Goal: Task Accomplishment & Management: Use online tool/utility

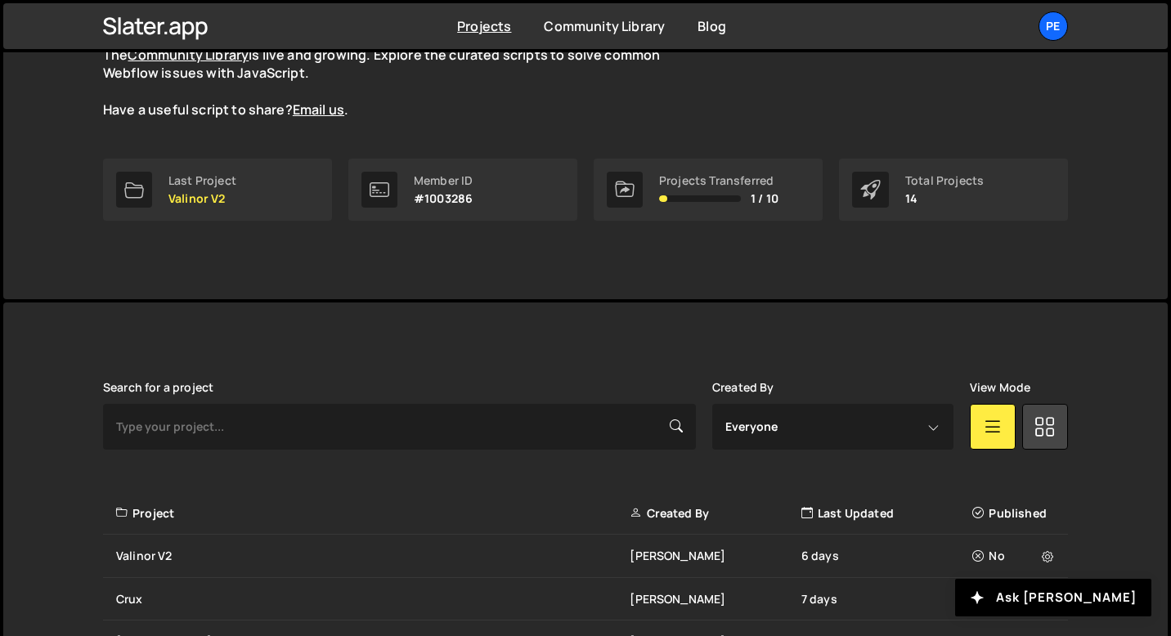
scroll to position [370, 0]
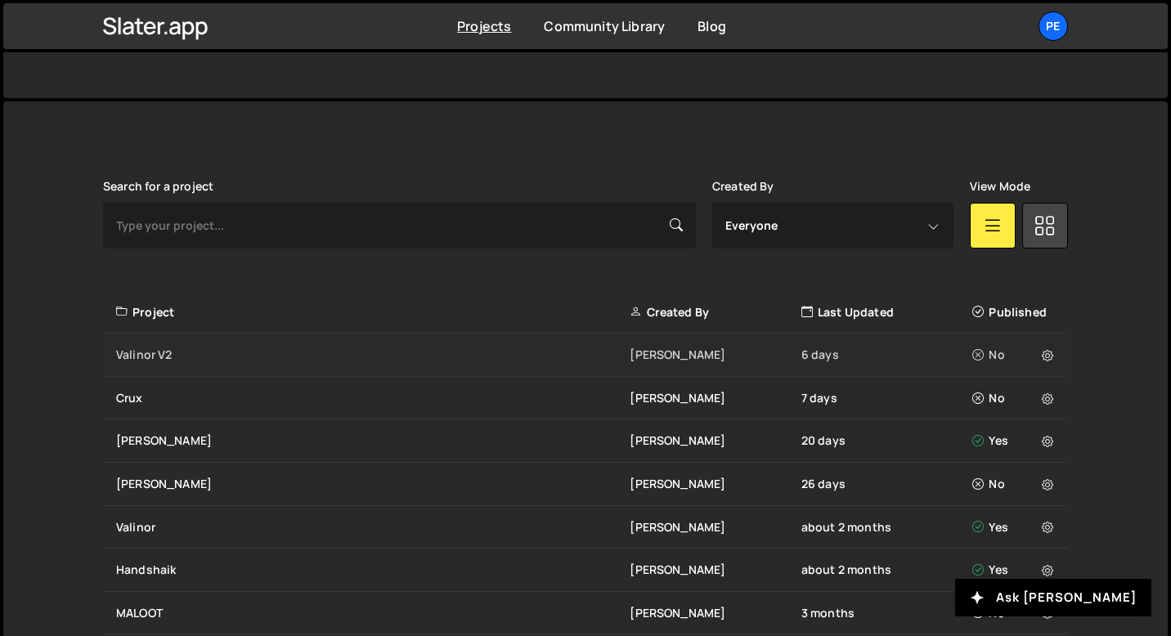
click at [192, 373] on div "Valinor V2 Eliot BESSON 6 days No" at bounding box center [585, 355] width 965 height 43
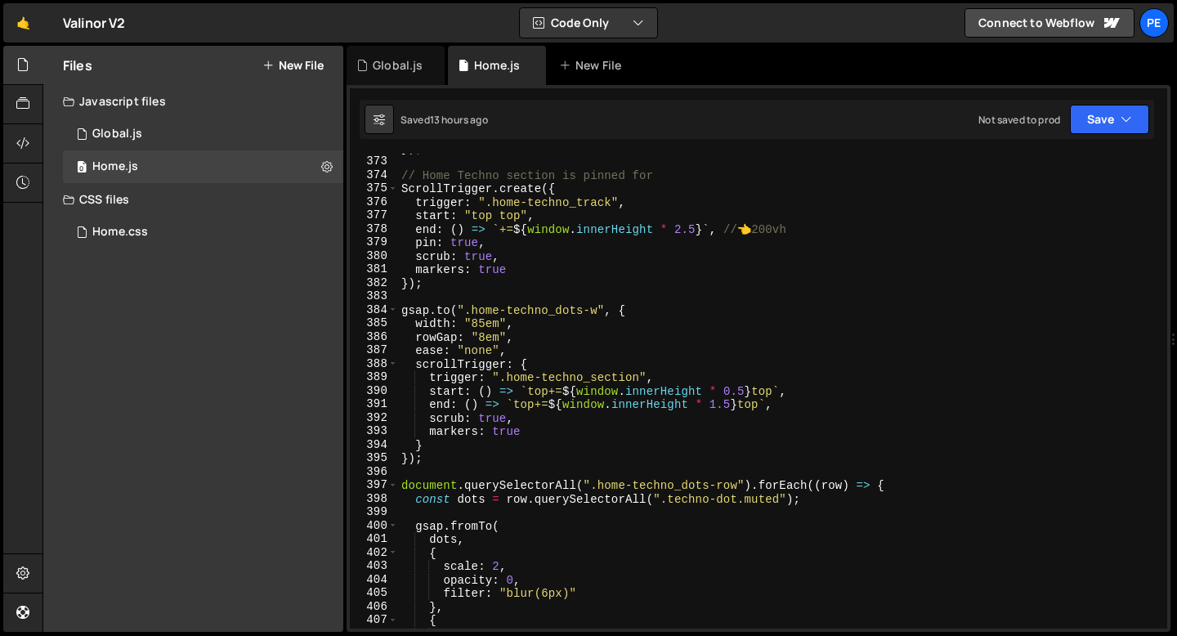
scroll to position [5016, 0]
click at [430, 287] on div "}) ; // Home Techno section is pinned for ScrollTrigger . create ({ trigger : "…" at bounding box center [779, 392] width 763 height 502
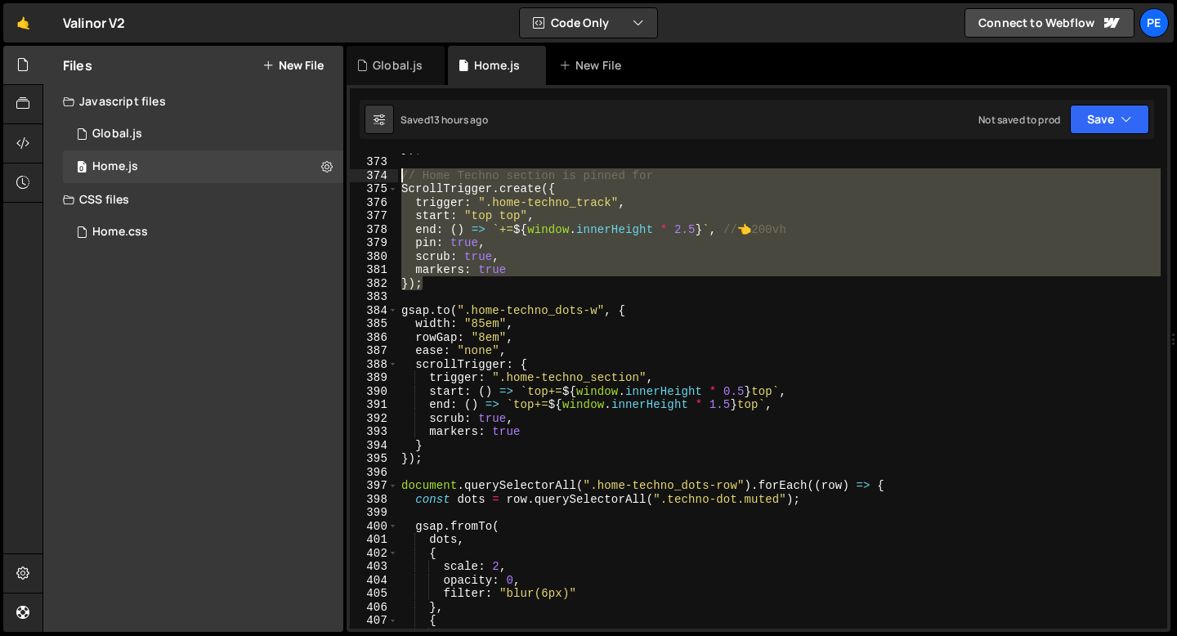
drag, startPoint x: 426, startPoint y: 286, endPoint x: 396, endPoint y: 177, distance: 112.9
click at [396, 177] on div "}); 372 373 374 375 376 377 378 379 380 381 382 383 384 385 386 387 388 389 390…" at bounding box center [759, 391] width 818 height 475
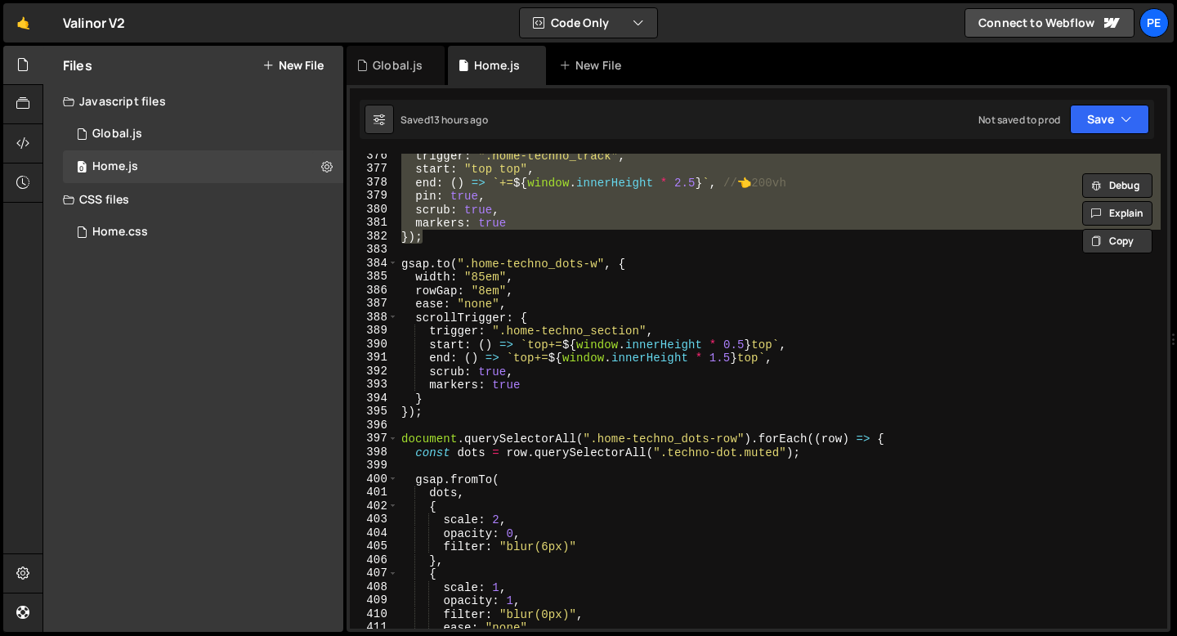
scroll to position [5066, 0]
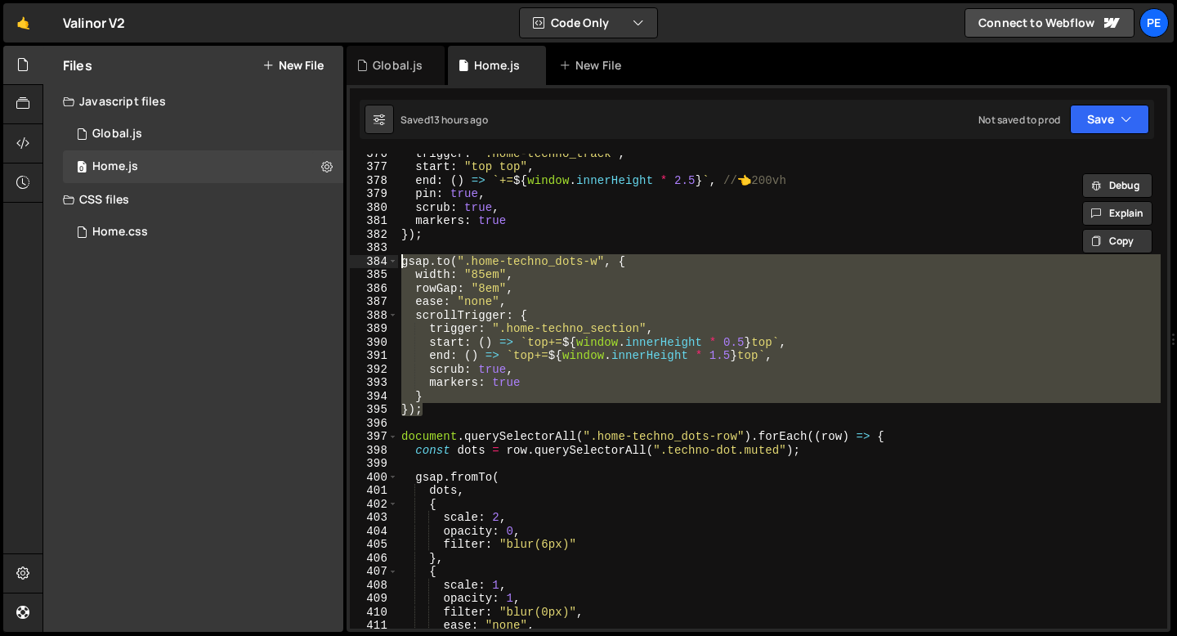
drag, startPoint x: 433, startPoint y: 406, endPoint x: 397, endPoint y: 267, distance: 143.8
click at [397, 268] on div "// Home Techno section is pinned for ScrollTrigger.create({ 376 377 378 379 380…" at bounding box center [759, 391] width 818 height 475
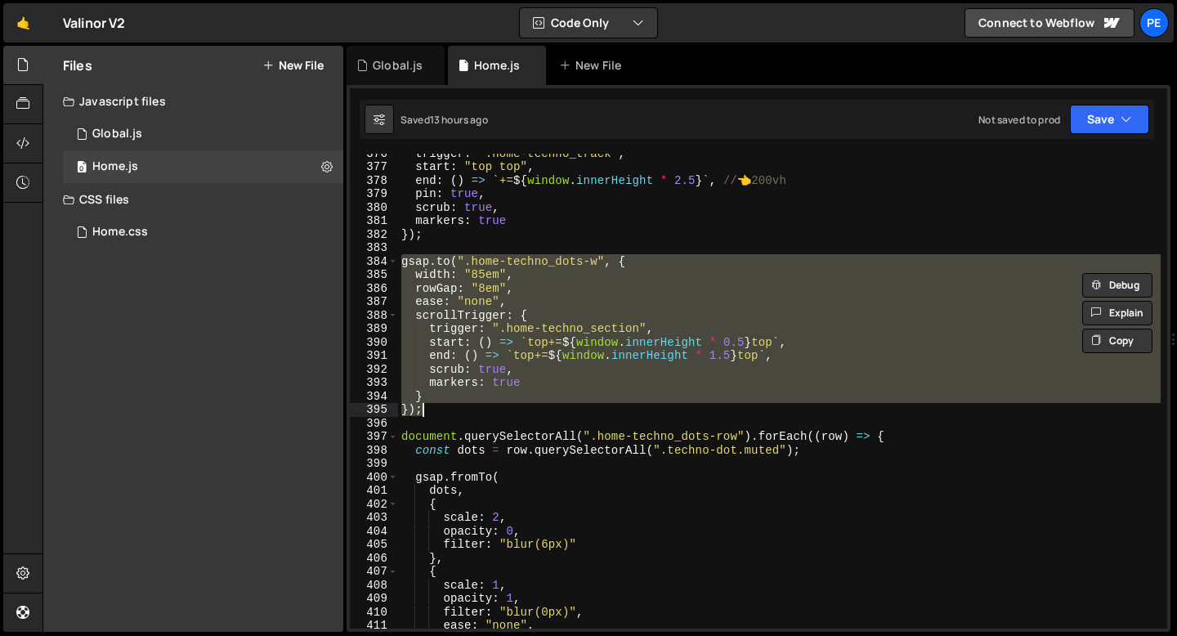
drag, startPoint x: 400, startPoint y: 262, endPoint x: 428, endPoint y: 405, distance: 145.1
click at [428, 405] on div "trigger : ".home-techno_track" , start : "top top" , end : ( ) => ` += ${ windo…" at bounding box center [779, 397] width 763 height 502
type textarea "} });"
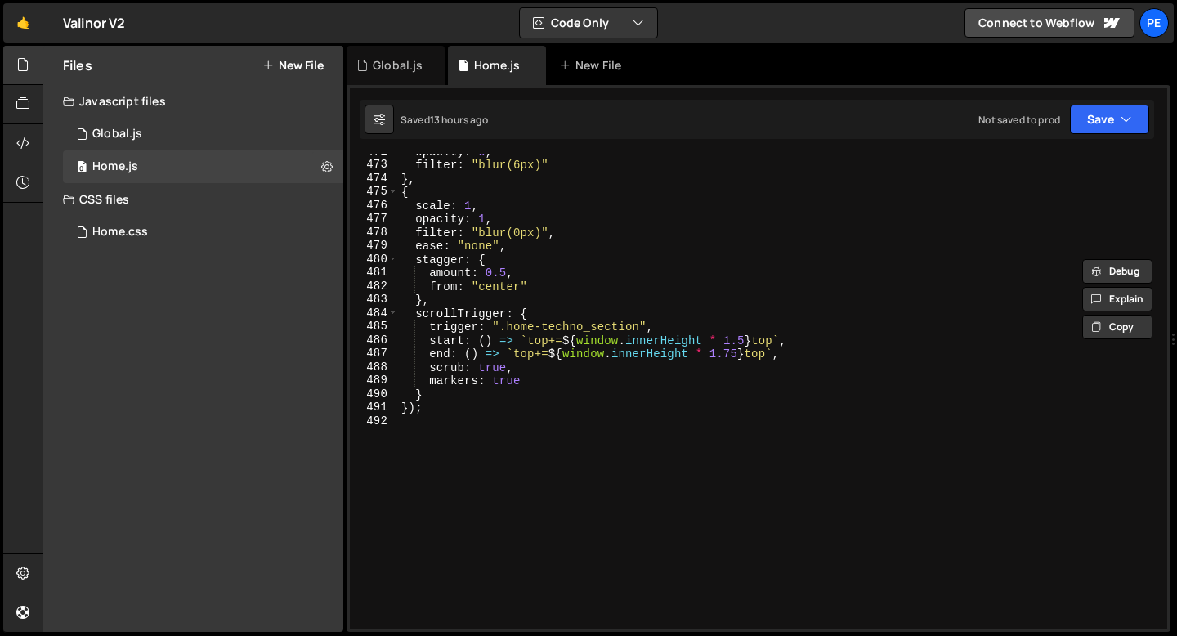
scroll to position [6392, 0]
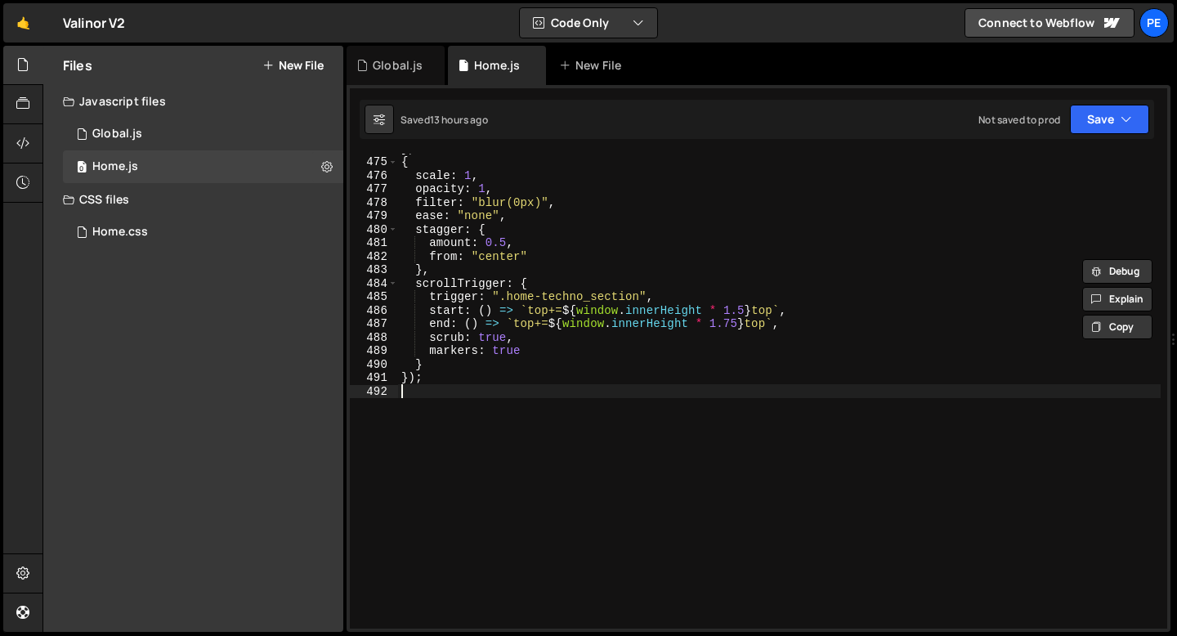
click at [427, 406] on div "} , { scale : 1 , opacity : 1 , filter : "blur(0px)" , ease : "none" , stagger …" at bounding box center [779, 392] width 763 height 502
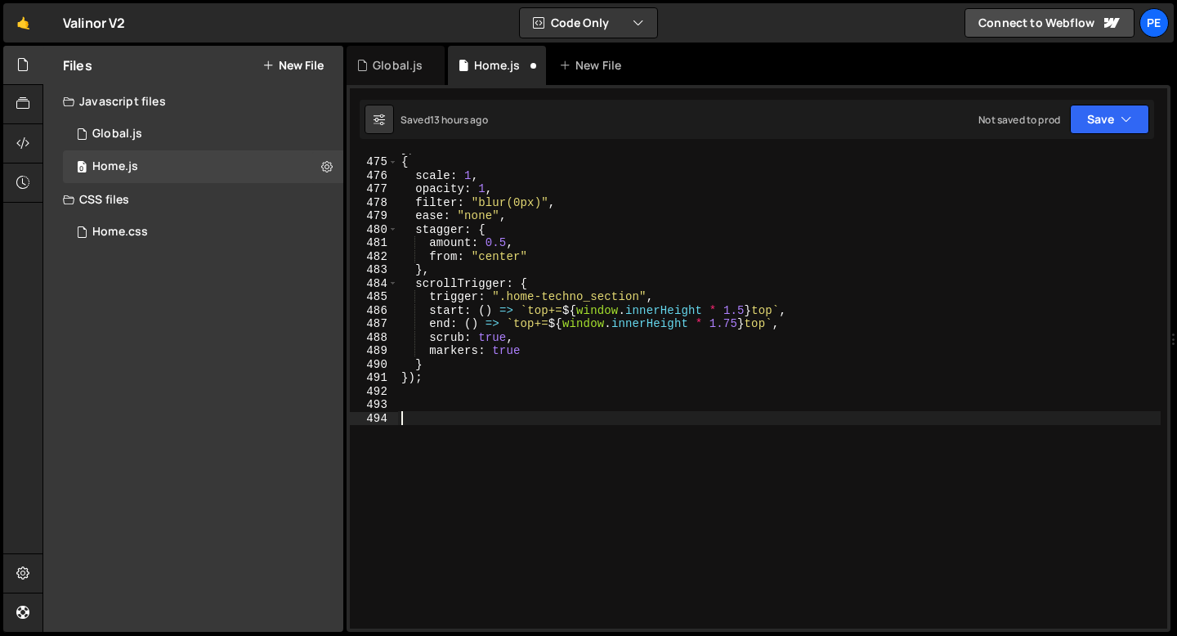
paste textarea "});"
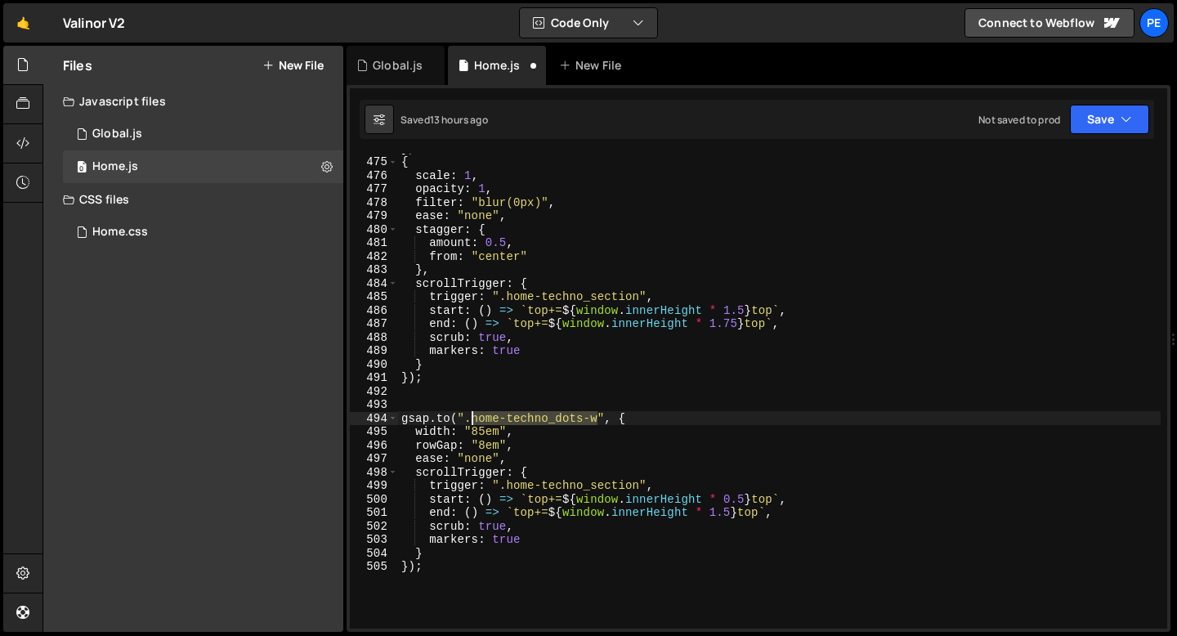
drag, startPoint x: 599, startPoint y: 419, endPoint x: 473, endPoint y: 419, distance: 126.7
click at [473, 419] on div "} , { scale : 1 , opacity : 1 , filter : "blur(0px)" , ease : "none" , stagger …" at bounding box center [779, 392] width 763 height 502
paste textarea "content-piece"
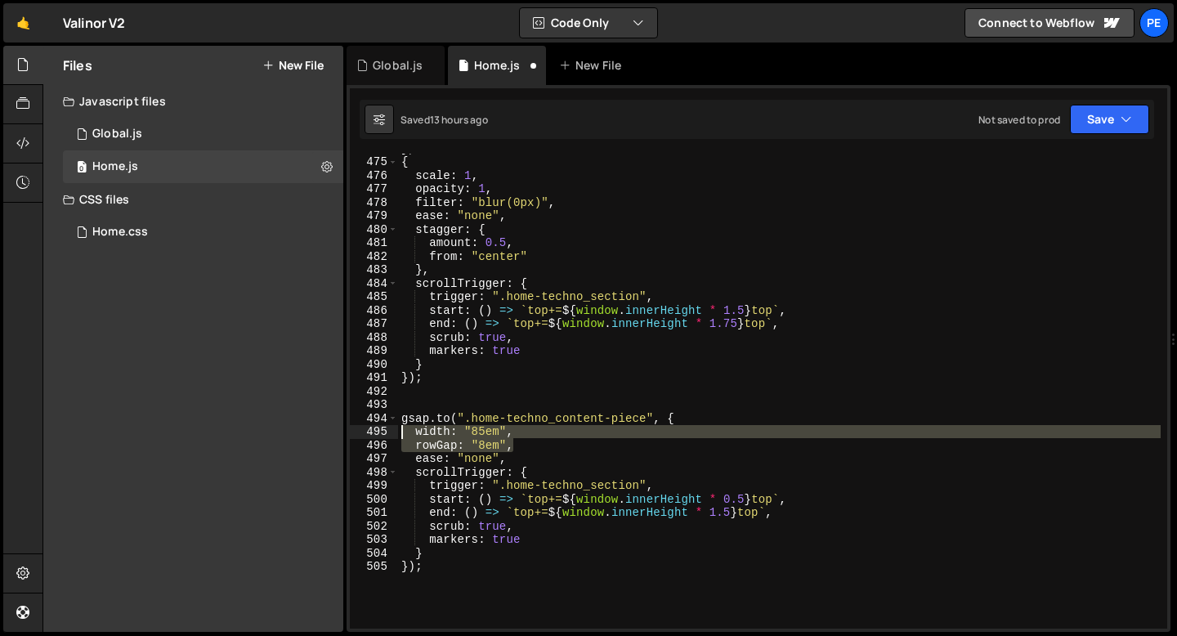
drag, startPoint x: 517, startPoint y: 450, endPoint x: 383, endPoint y: 431, distance: 134.6
click at [383, 432] on div "[DOMAIN_NAME](".home-techno_content-piece", { 474 475 476 477 478 479 480 481 4…" at bounding box center [759, 391] width 818 height 475
type textarea "width: "85em", rowGap: "8em","
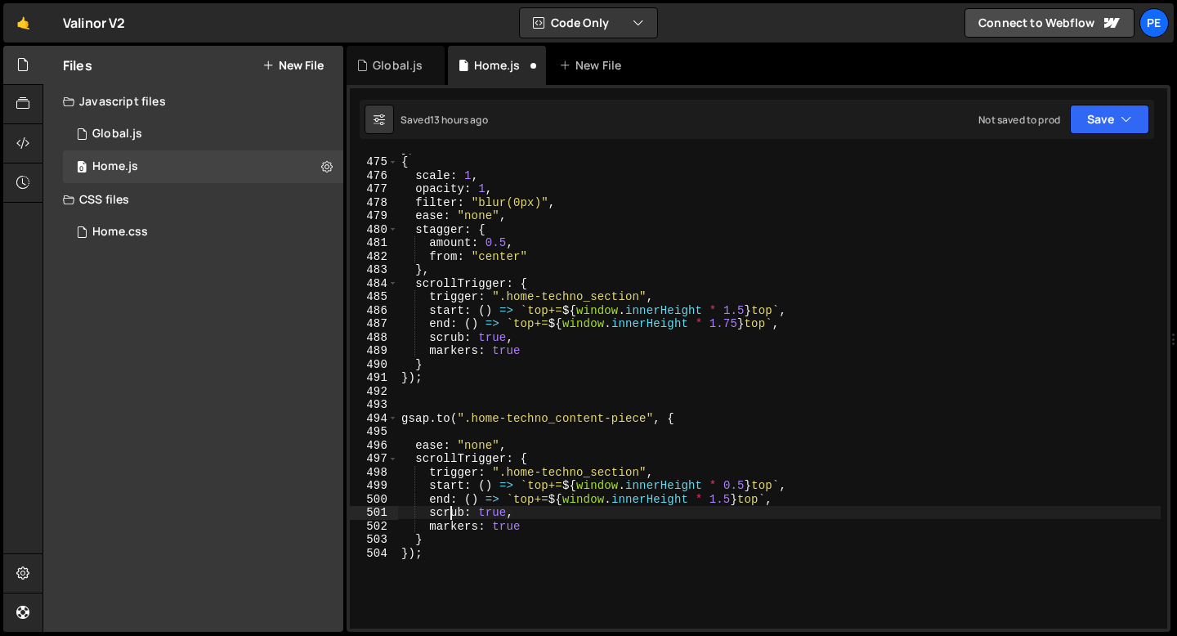
click at [451, 513] on div "} , { scale : 1 , opacity : 1 , filter : "blur(0px)" , ease : "none" , stagger …" at bounding box center [779, 392] width 763 height 502
click at [448, 500] on div "} , { scale : 1 , opacity : 1 , filter : "blur(0px)" , ease : "none" , stagger …" at bounding box center [779, 392] width 763 height 502
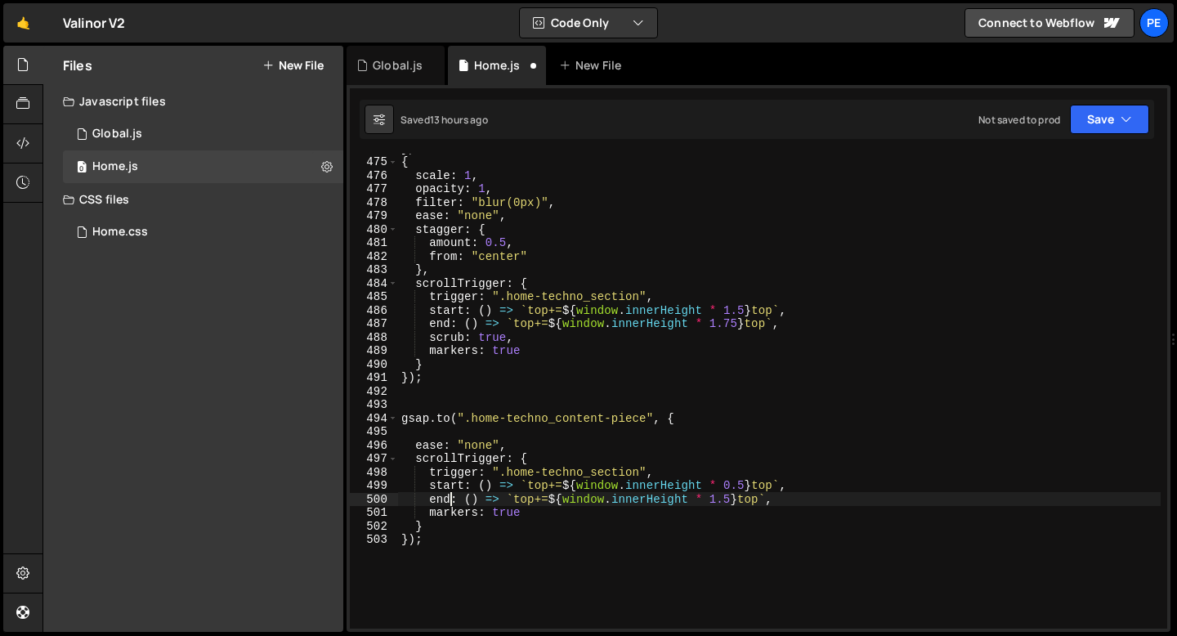
click at [448, 500] on div "} , { scale : 1 , opacity : 1 , filter : "blur(0px)" , ease : "none" , stagger …" at bounding box center [779, 392] width 763 height 502
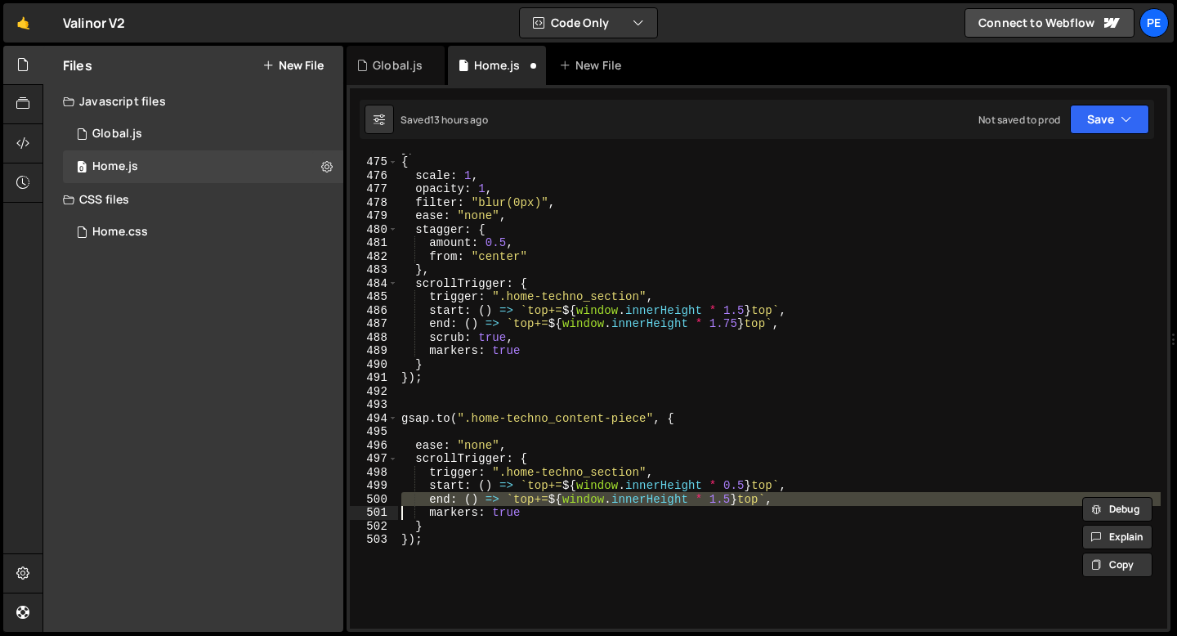
click at [448, 500] on div "} , { scale : 1 , opacity : 1 , filter : "blur(0px)" , ease : "none" , stagger …" at bounding box center [779, 392] width 763 height 502
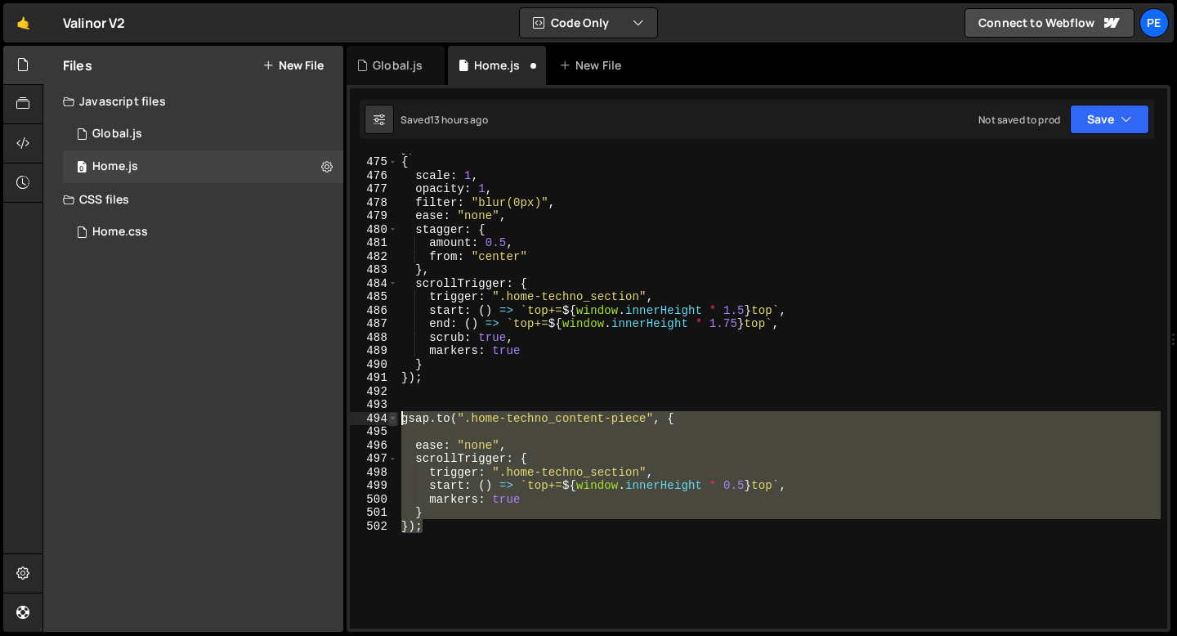
drag, startPoint x: 438, startPoint y: 523, endPoint x: 389, endPoint y: 422, distance: 112.6
click at [388, 422] on div "markers: true 474 475 476 477 478 479 480 481 482 483 484 485 486 487 488 489 4…" at bounding box center [759, 391] width 818 height 475
type textarea "[DOMAIN_NAME](".home-techno_content-piece", {"
paste textarea
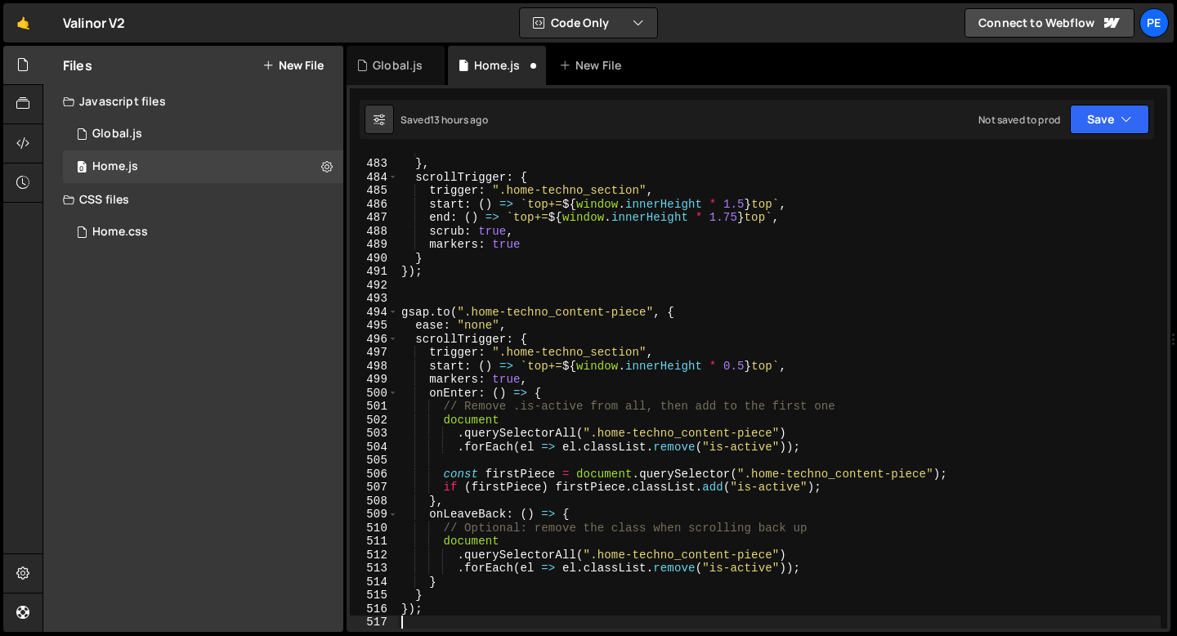
scroll to position [6499, 0]
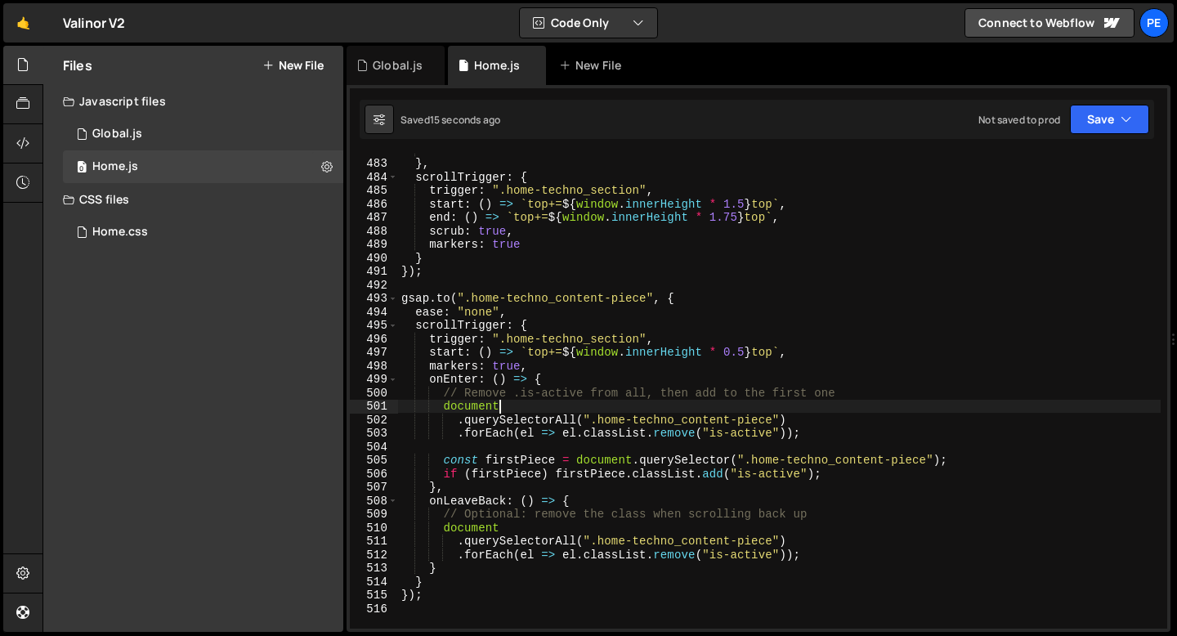
click at [510, 406] on div "from : "center" } , scrollTrigger : { trigger : ".home-techno_section" , start …" at bounding box center [779, 394] width 763 height 502
click at [732, 437] on div "from : "center" } , scrollTrigger : { trigger : ".home-techno_section" , start …" at bounding box center [779, 394] width 763 height 502
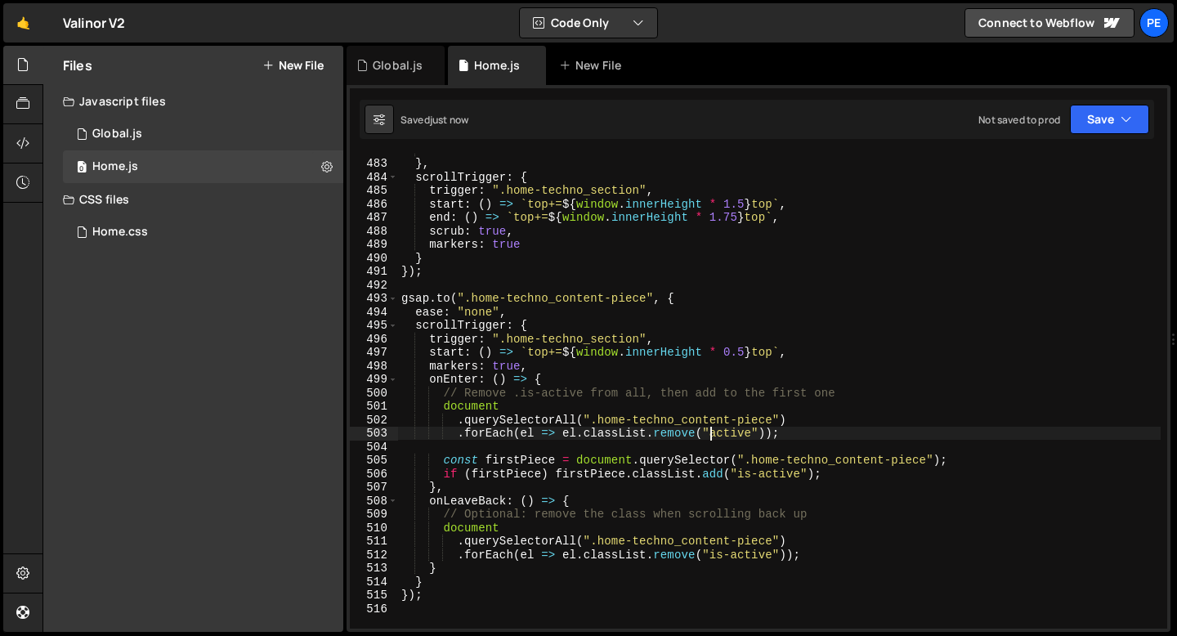
click at [760, 477] on div "from : "center" } , scrollTrigger : { trigger : ".home-techno_section" , start …" at bounding box center [779, 394] width 763 height 502
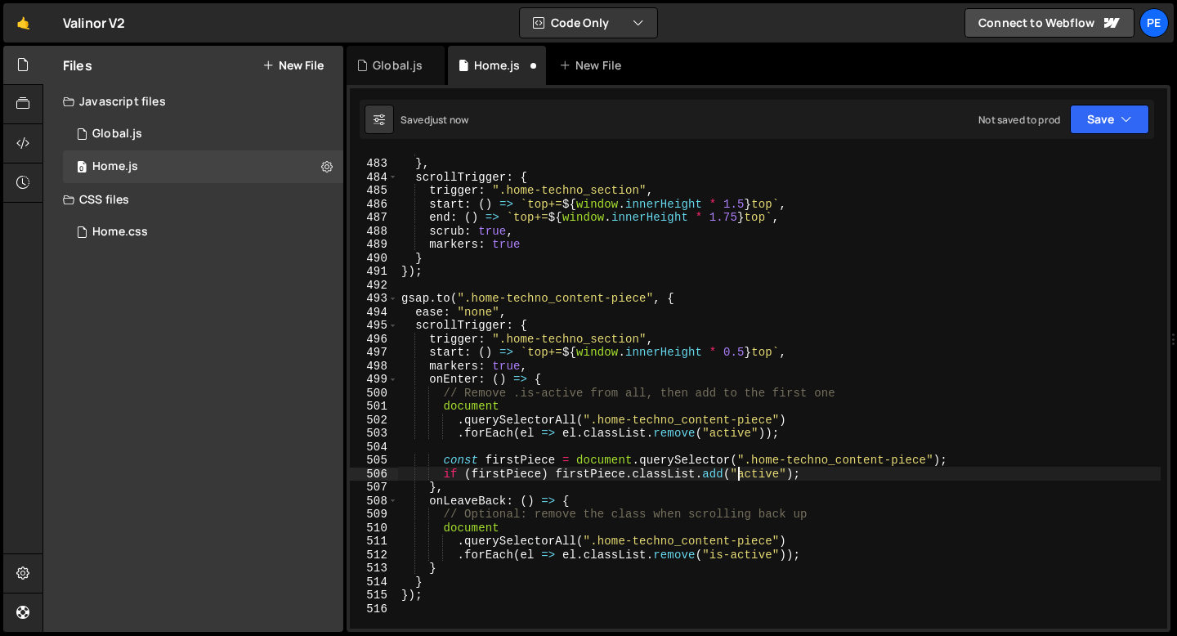
click at [731, 556] on div "from : "center" } , scrollTrigger : { trigger : ".home-techno_section" , start …" at bounding box center [779, 394] width 763 height 502
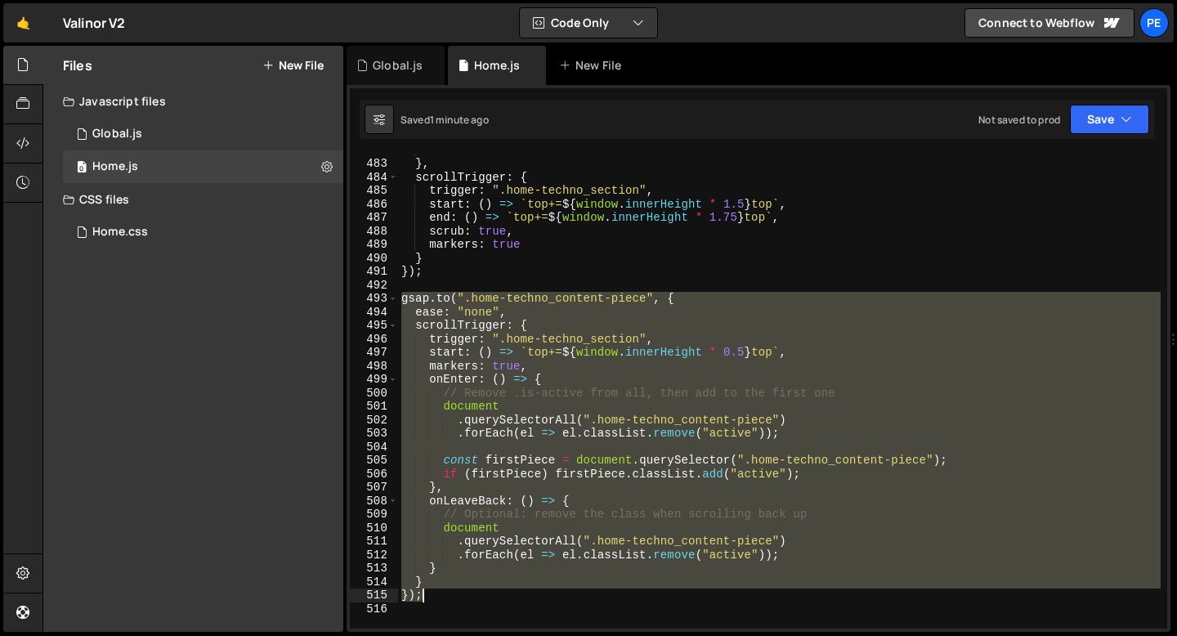
drag, startPoint x: 401, startPoint y: 300, endPoint x: 450, endPoint y: 590, distance: 294.3
click at [450, 590] on div "from : "center" } , scrollTrigger : { trigger : ".home-techno_section" , start …" at bounding box center [779, 394] width 763 height 502
click at [401, 300] on div "from : "center" } , scrollTrigger : { trigger : ".home-techno_section" , start …" at bounding box center [779, 391] width 763 height 475
drag, startPoint x: 401, startPoint y: 300, endPoint x: 446, endPoint y: 602, distance: 304.9
click at [445, 602] on div "from : "center" } , scrollTrigger : { trigger : ".home-techno_section" , start …" at bounding box center [779, 394] width 763 height 502
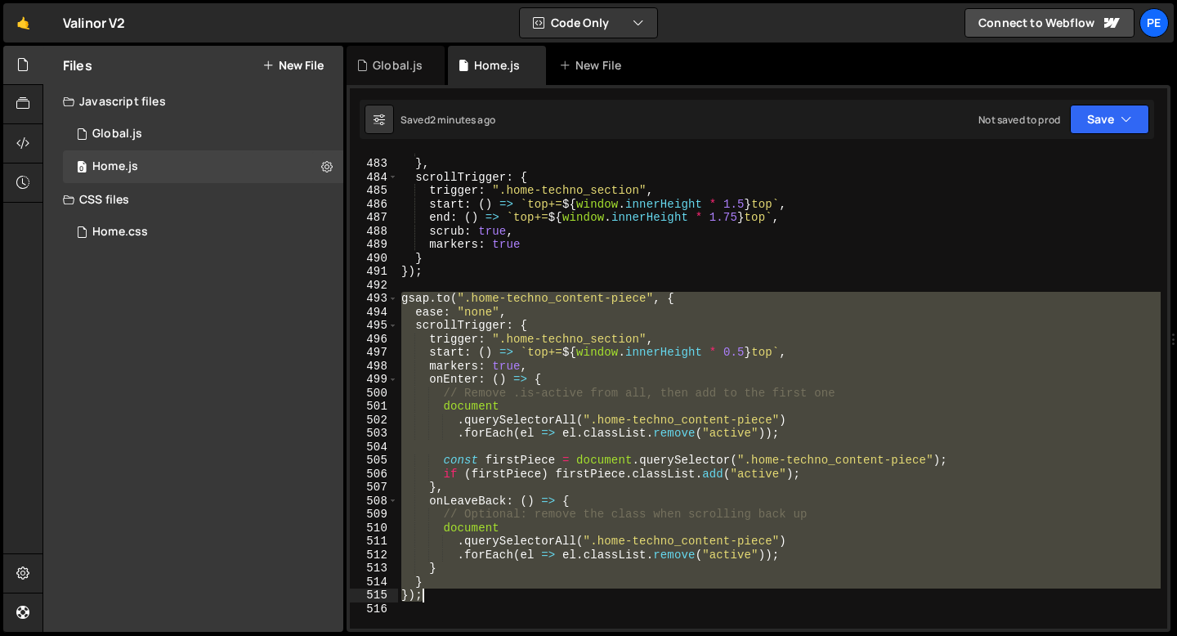
type textarea "});"
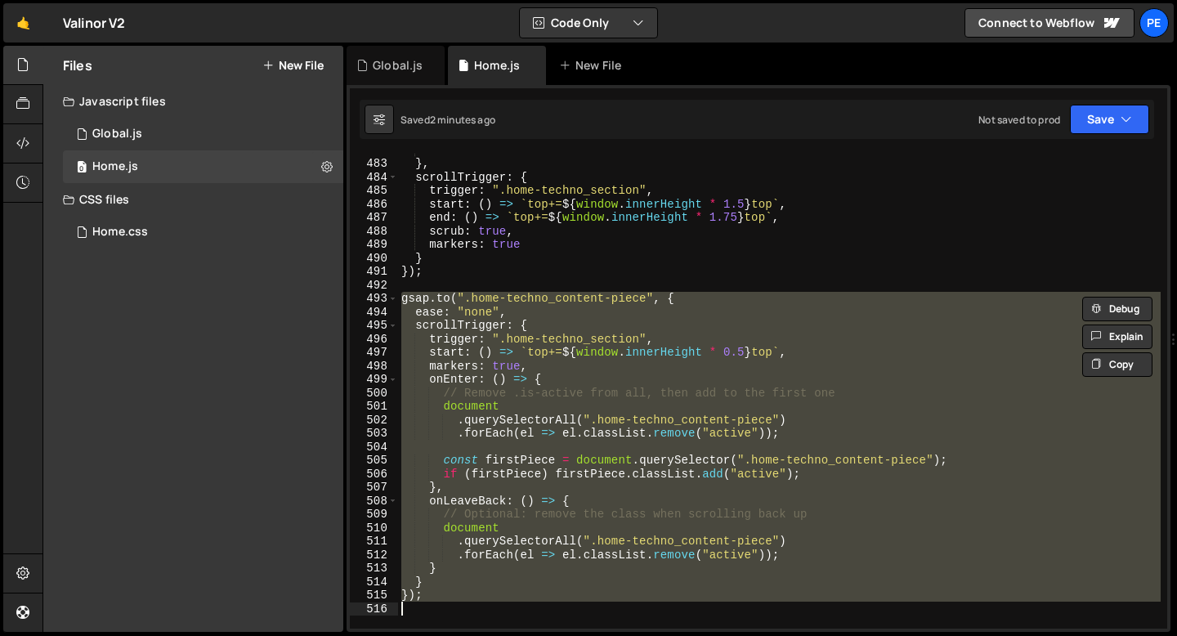
paste textarea
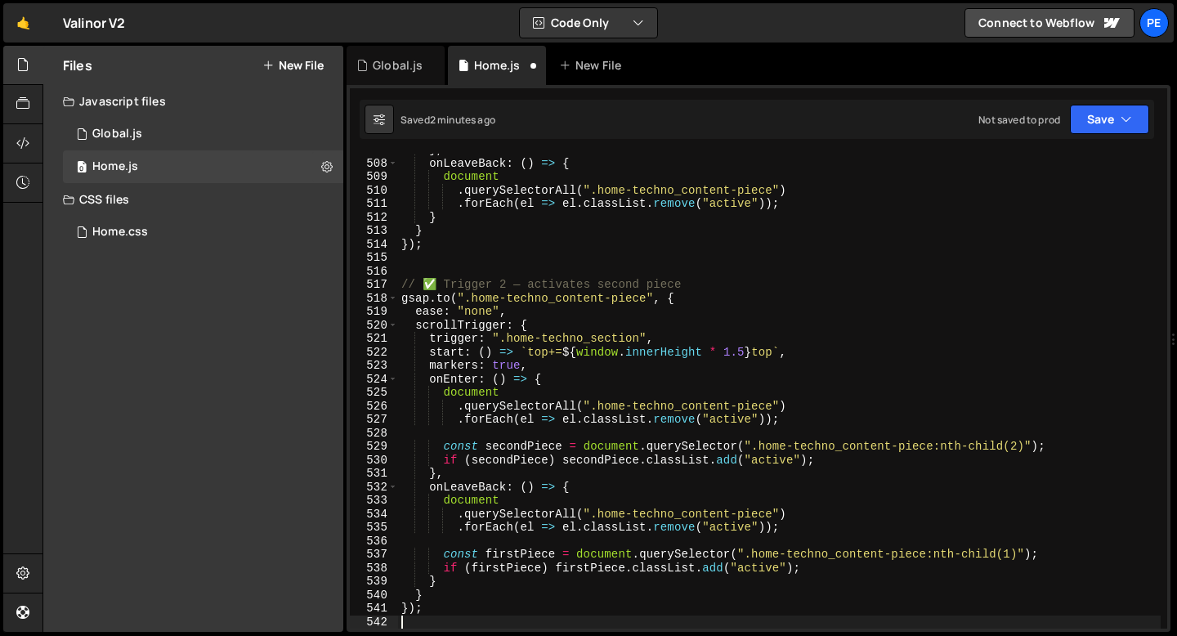
scroll to position [6836, 0]
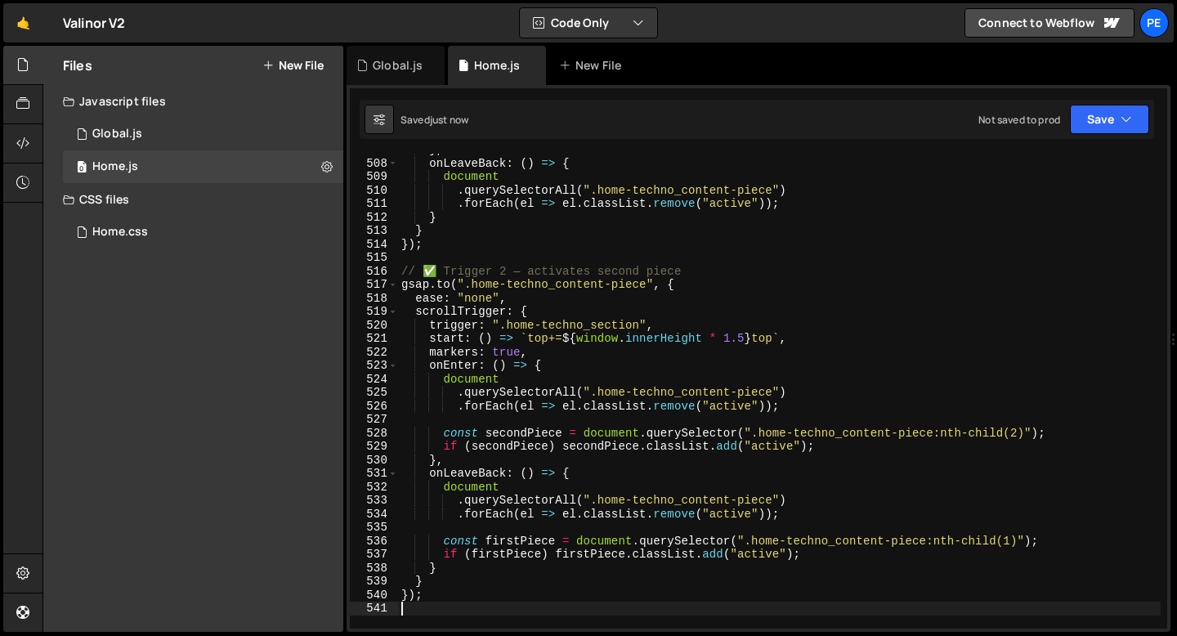
click at [441, 270] on div "} , onLeaveBack : ( ) => { document . querySelectorAll ( ".home-techno_content-…" at bounding box center [779, 394] width 763 height 502
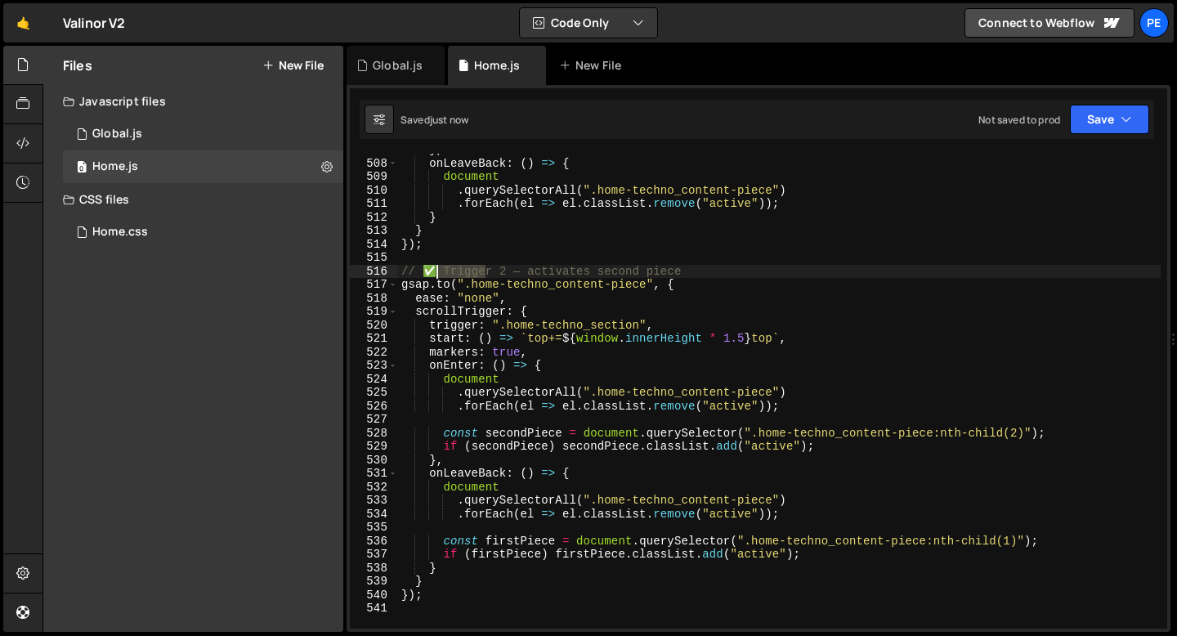
click at [441, 270] on div "} , onLeaveBack : ( ) => { document . querySelectorAll ( ".home-techno_content-…" at bounding box center [779, 394] width 763 height 502
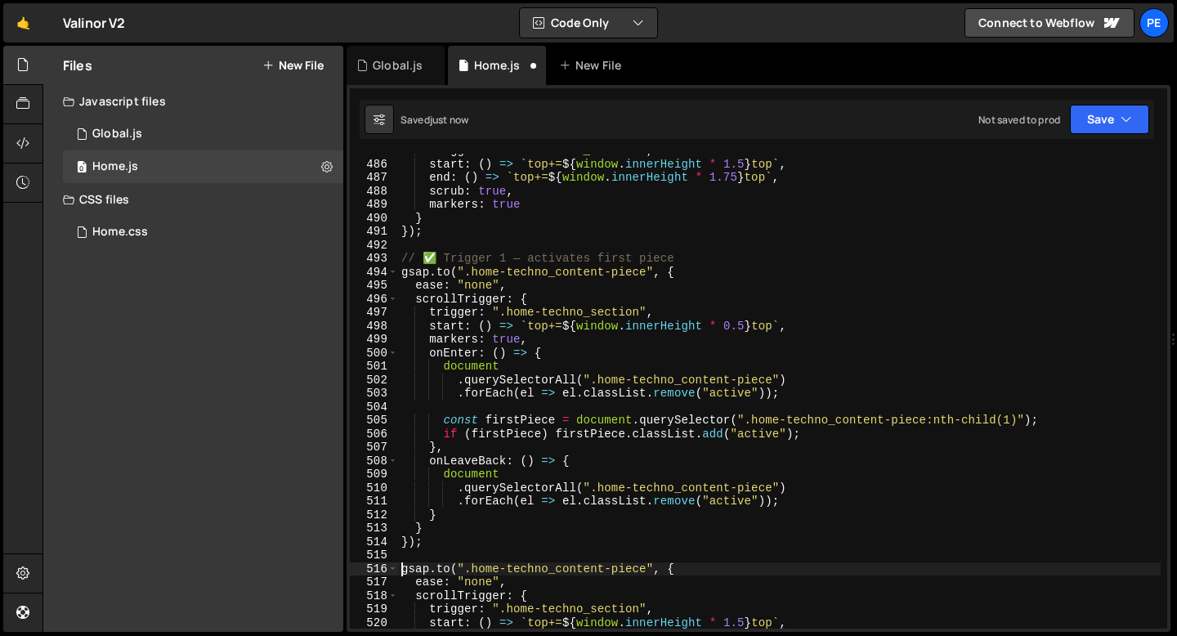
scroll to position [6527, 0]
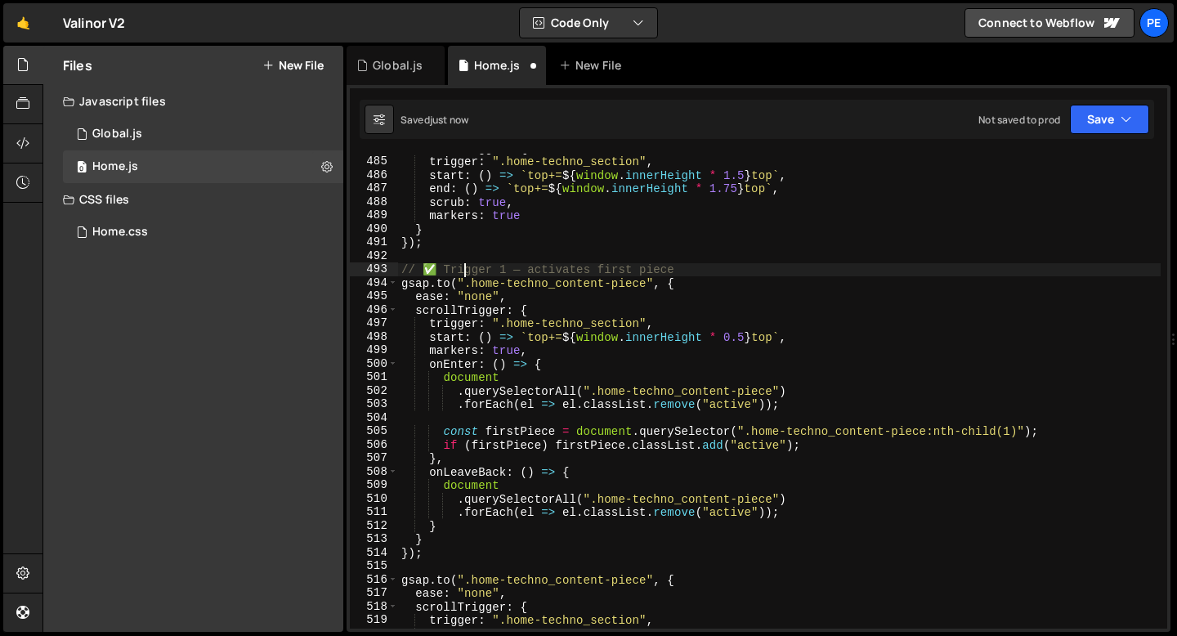
click at [464, 267] on div "scrollTrigger : { trigger : ".home-techno_section" , start : ( ) => ` top+= ${ …" at bounding box center [779, 392] width 763 height 502
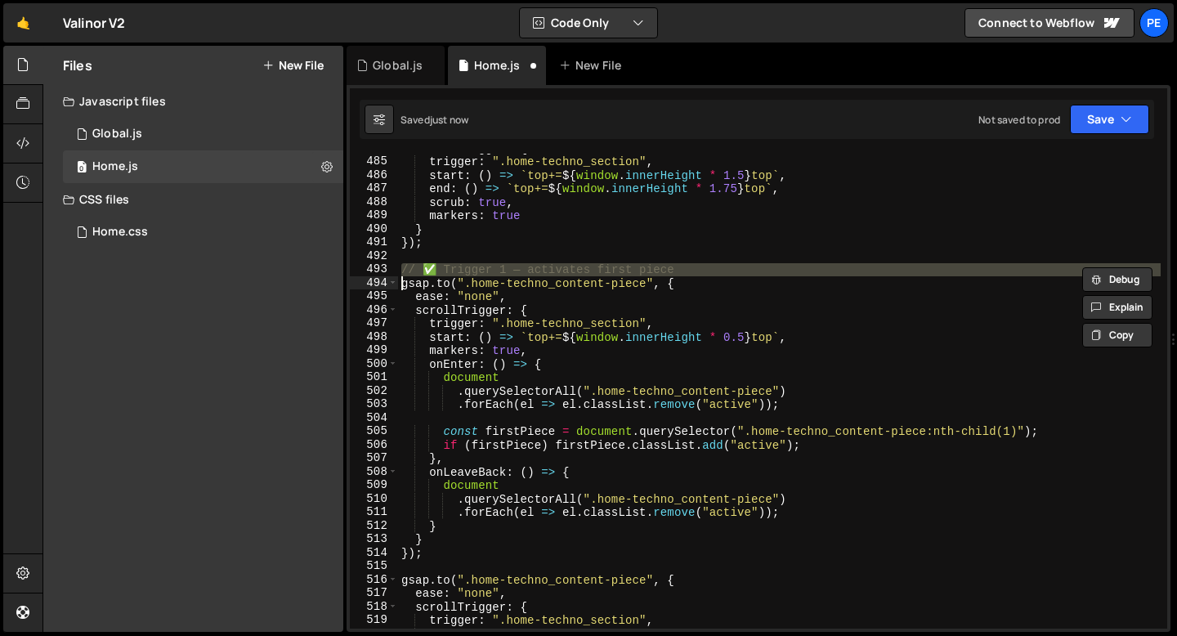
click at [464, 267] on div "scrollTrigger : { trigger : ".home-techno_section" , start : ( ) => ` top+= ${ …" at bounding box center [779, 392] width 763 height 502
type textarea "[DOMAIN_NAME](".home-techno_content-piece", {"
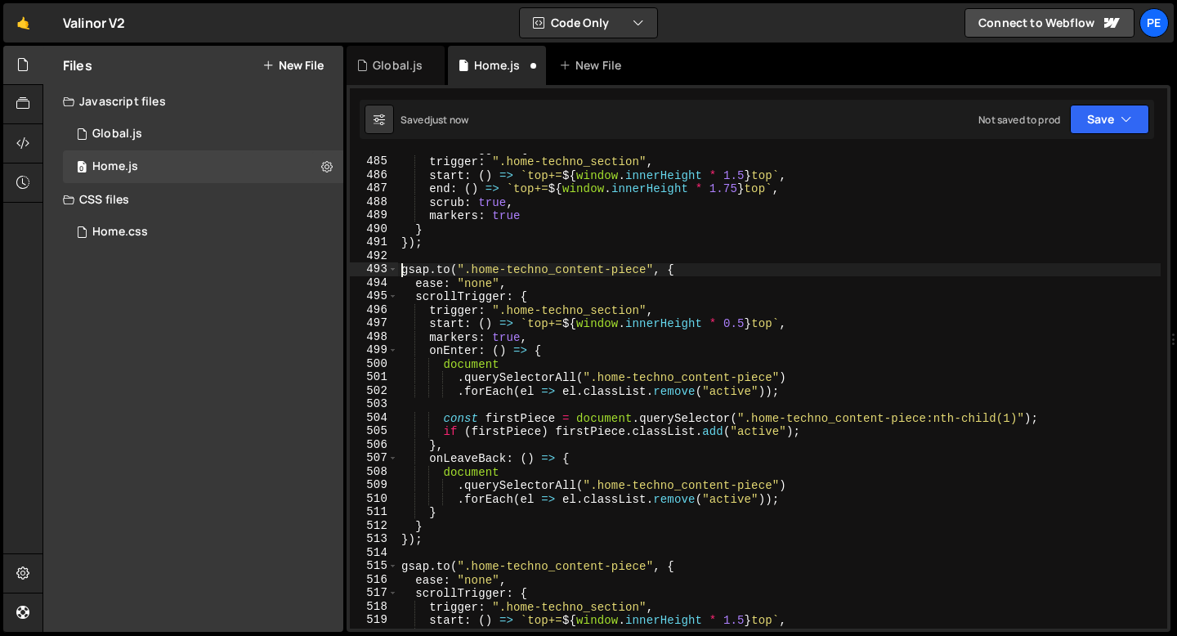
click at [453, 260] on div "scrollTrigger : { trigger : ".home-techno_section" , start : ( ) => ` top+= ${ …" at bounding box center [779, 392] width 763 height 502
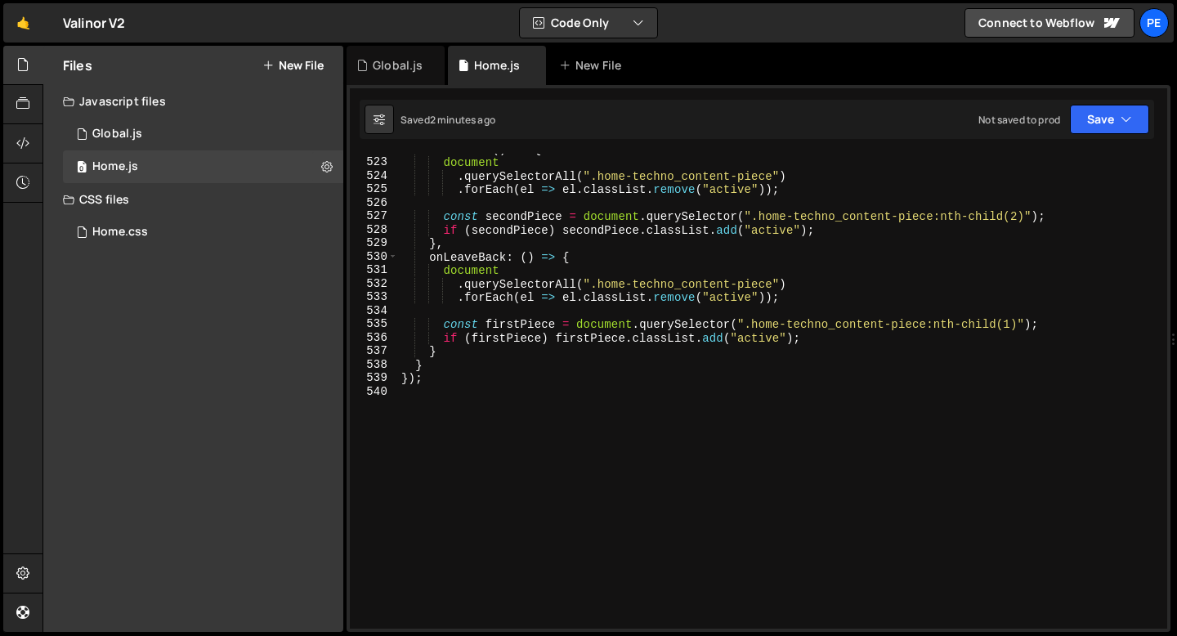
scroll to position [6906, 0]
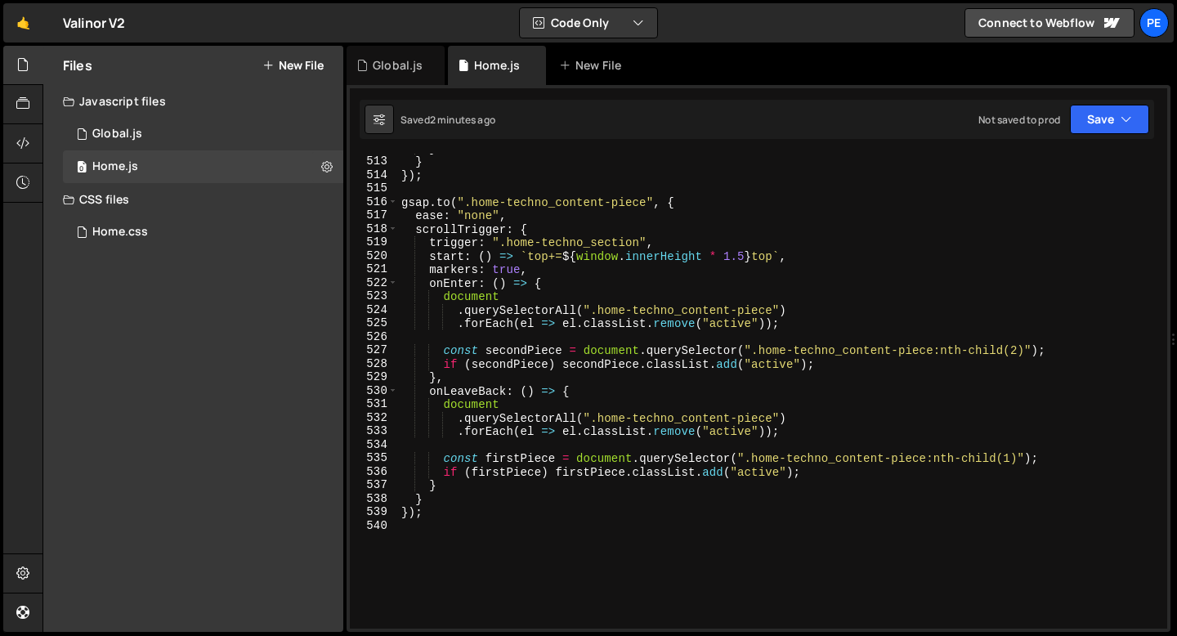
click at [742, 253] on div "} } }) ; gsap . to ( ".home-techno_content-piece" , { ease : "none" , scrollTri…" at bounding box center [779, 392] width 763 height 502
type textarea "start: () => `top+=${window.innerHeight * 1.75} top`,"
click at [725, 194] on div "} } }) ; gsap . to ( ".home-techno_content-piece" , { ease : "none" , scrollTri…" at bounding box center [779, 392] width 763 height 502
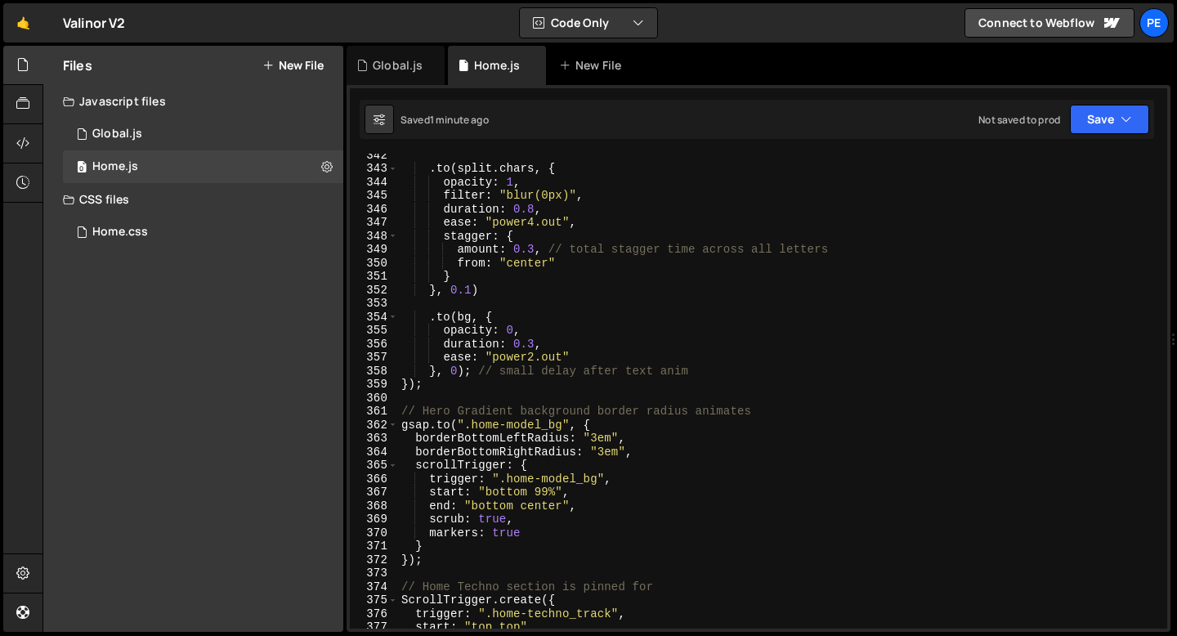
scroll to position [4785, 0]
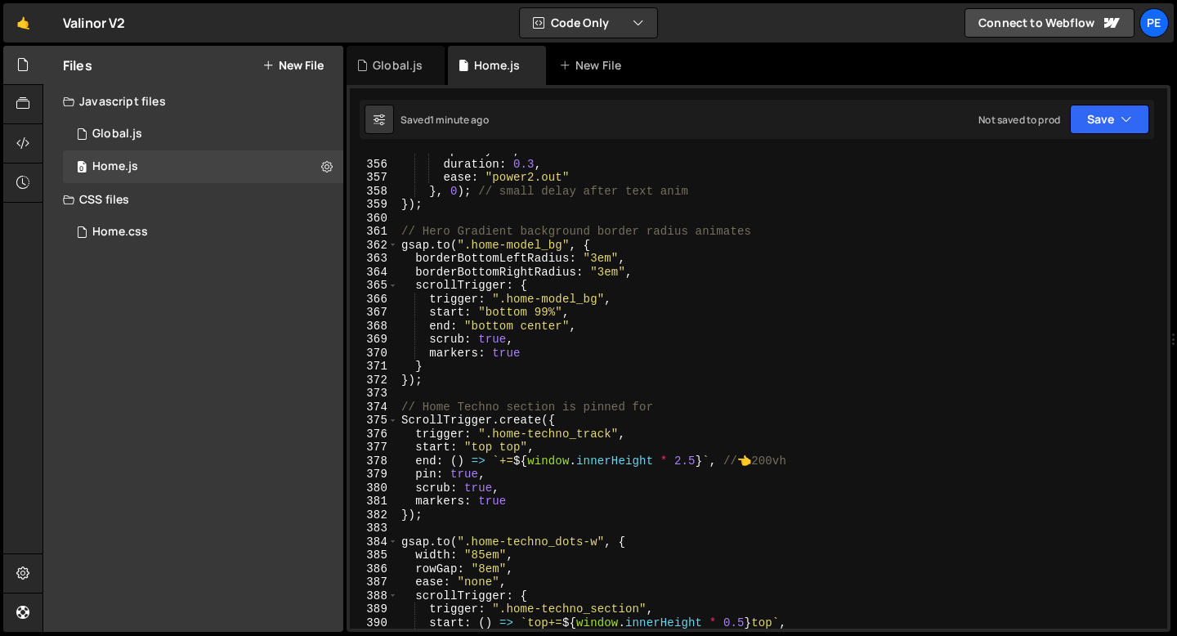
click at [444, 406] on div "opacity : 0 , duration : 0.3 , ease : "power2.out" } , 0 ) ; // small delay aft…" at bounding box center [779, 395] width 763 height 502
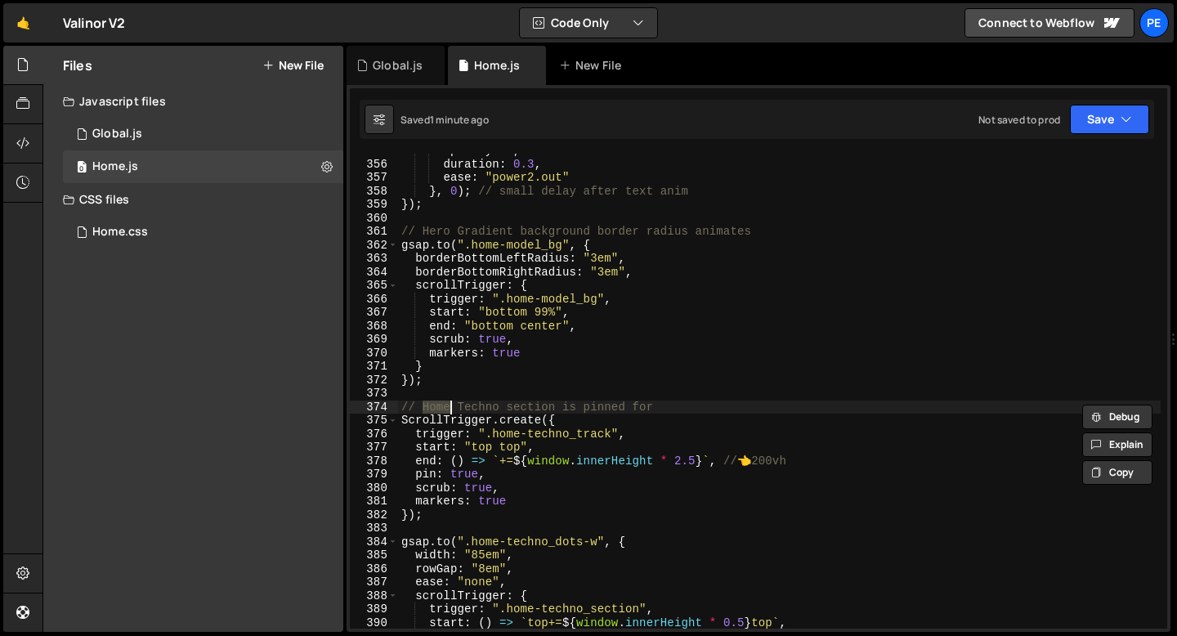
click at [525, 408] on div "opacity : 0 , duration : 0.3 , ease : "power2.out" } , 0 ) ; // small delay aft…" at bounding box center [779, 395] width 763 height 502
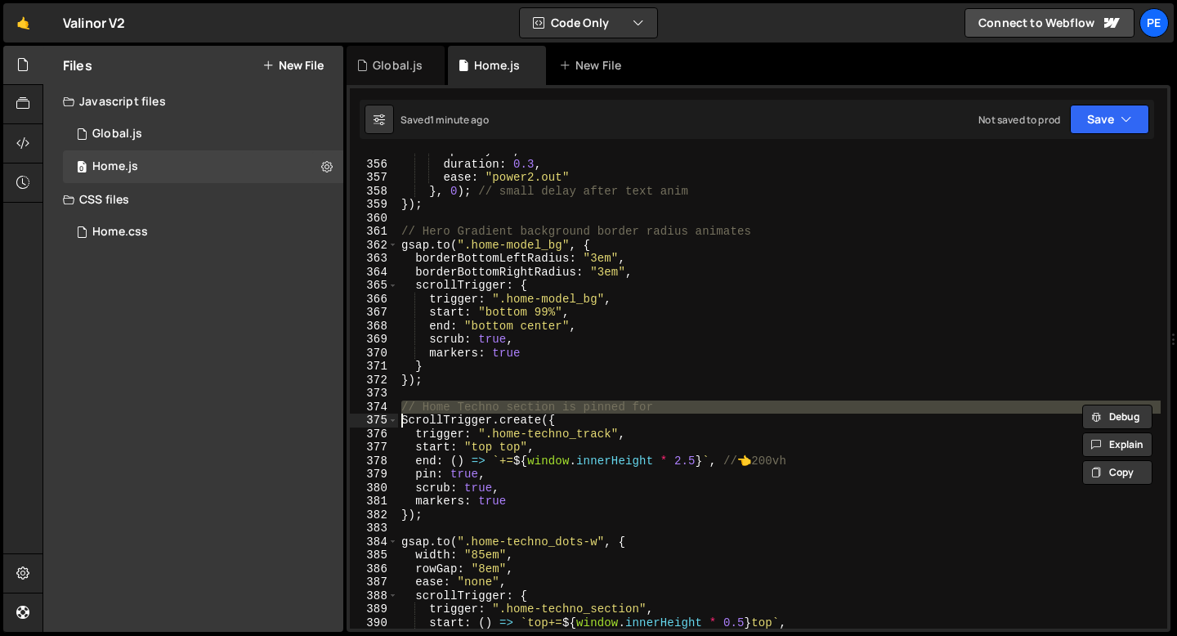
click at [525, 408] on div "opacity : 0 , duration : 0.3 , ease : "power2.out" } , 0 ) ; // small delay aft…" at bounding box center [779, 395] width 763 height 502
type textarea "// Home Techno section is pinned for ScrollTrigger.create({"
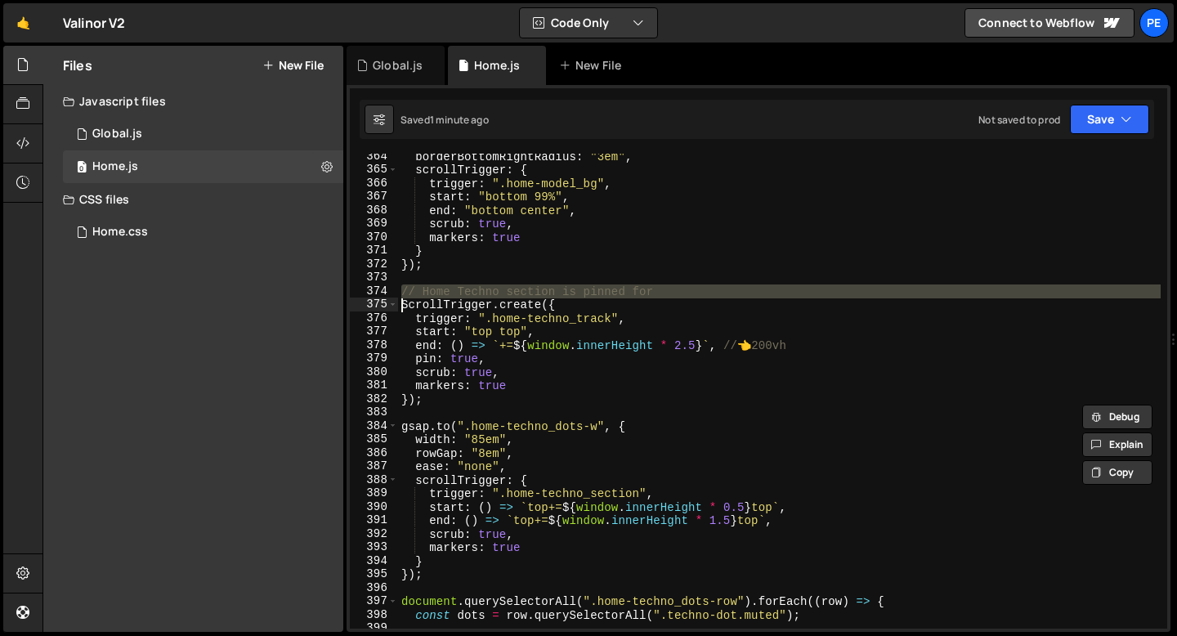
scroll to position [4943, 0]
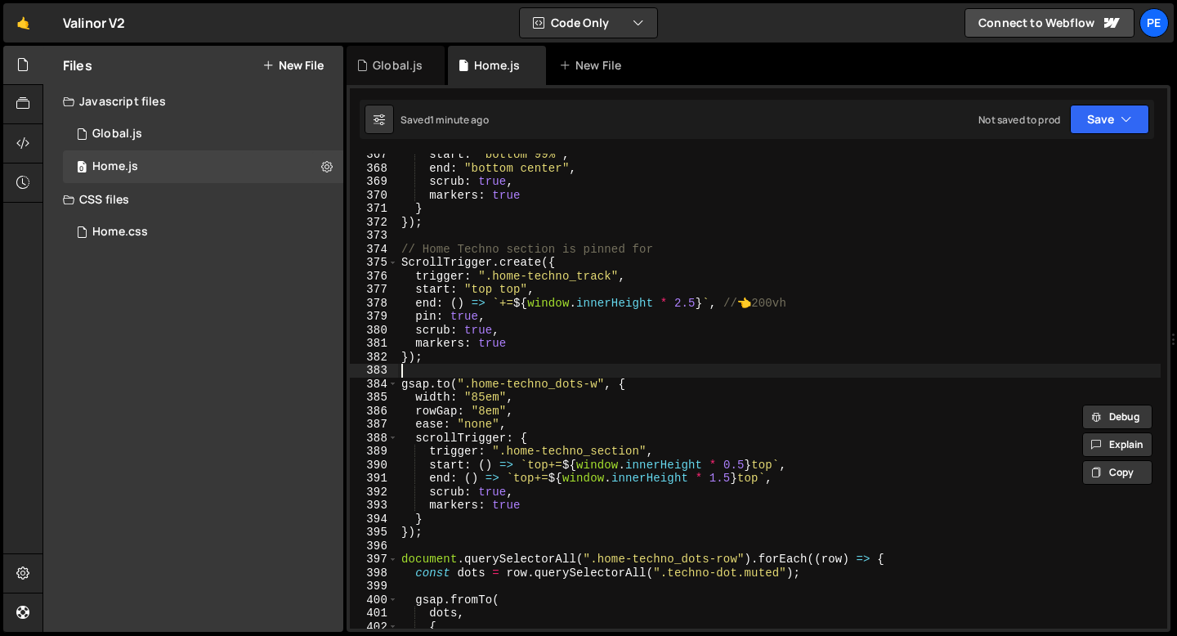
click at [466, 372] on div "start : "bottom 99%" , end : "bottom center" , scrub : true , markers : true } …" at bounding box center [779, 399] width 763 height 502
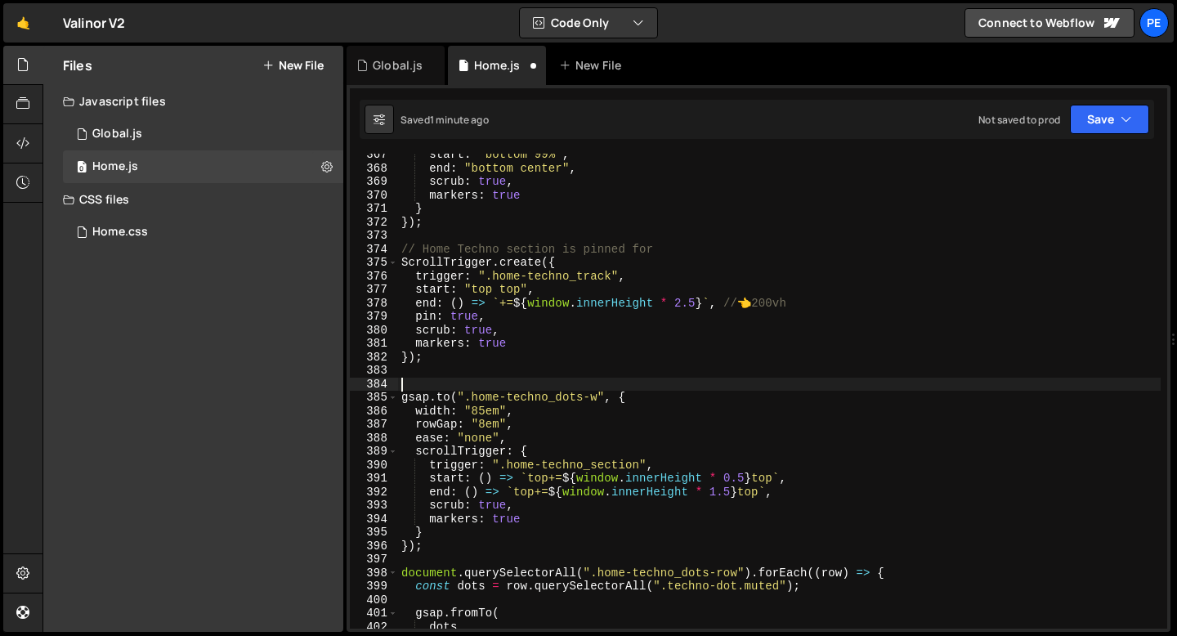
paste textarea "// Home Techno section is pinned for"
drag, startPoint x: 506, startPoint y: 387, endPoint x: 654, endPoint y: 387, distance: 148.0
click at [654, 388] on div "start : "bottom 99%" , end : "bottom center" , scrub : true , markers : true } …" at bounding box center [779, 399] width 763 height 502
click at [568, 387] on div "start : "bottom 99%" , end : "bottom center" , scrub : true , markers : true } …" at bounding box center [779, 399] width 763 height 502
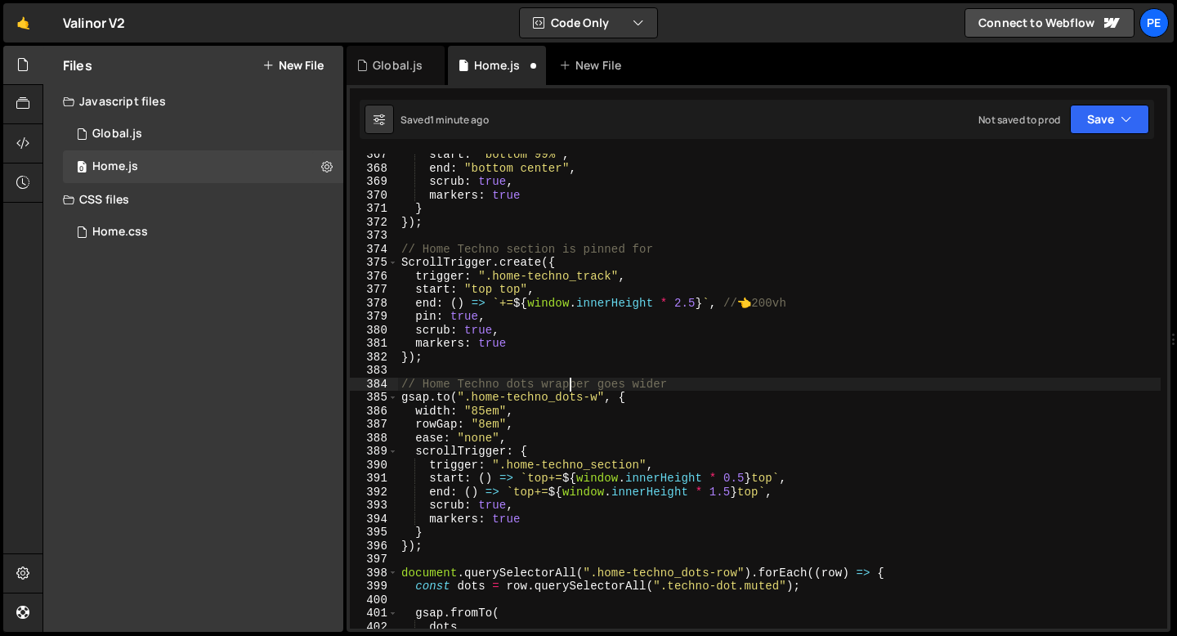
click at [568, 386] on div "start : "bottom 99%" , end : "bottom center" , scrub : true , markers : true } …" at bounding box center [779, 399] width 763 height 502
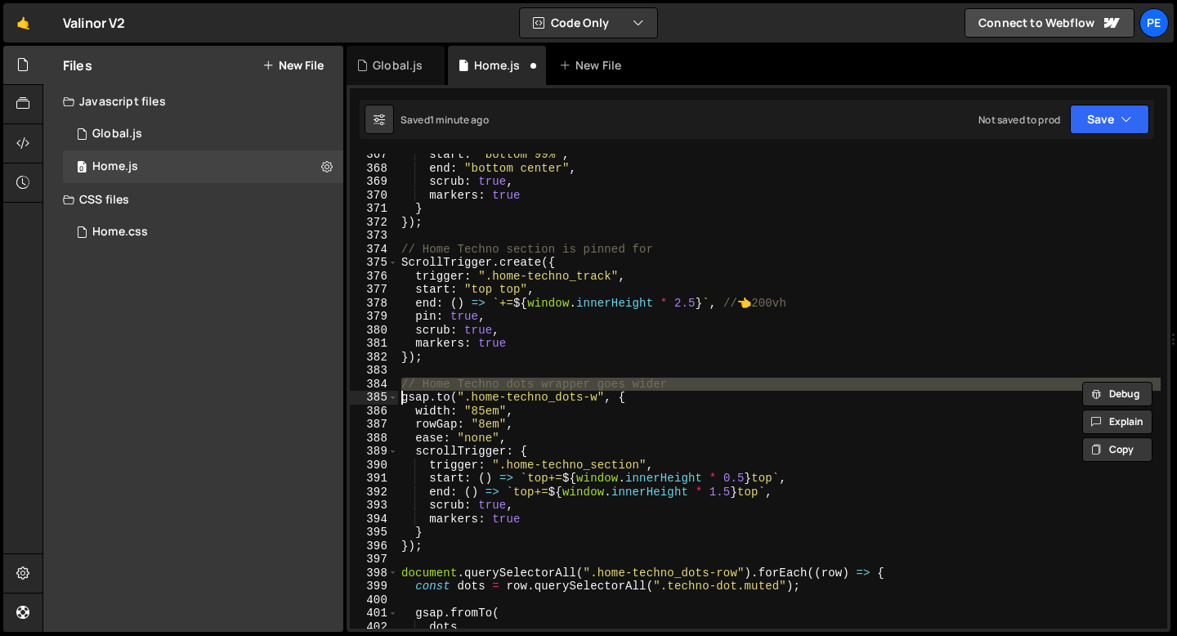
click at [568, 386] on div "start : "bottom 99%" , end : "bottom center" , scrub : true , markers : true } …" at bounding box center [779, 399] width 763 height 502
type textarea "// Home Techno dots wrapper goes wider [DOMAIN_NAME](".home-techno_dots-w", {"
click at [518, 556] on div "start : "bottom 99%" , end : "bottom center" , scrub : true , markers : true } …" at bounding box center [779, 399] width 763 height 502
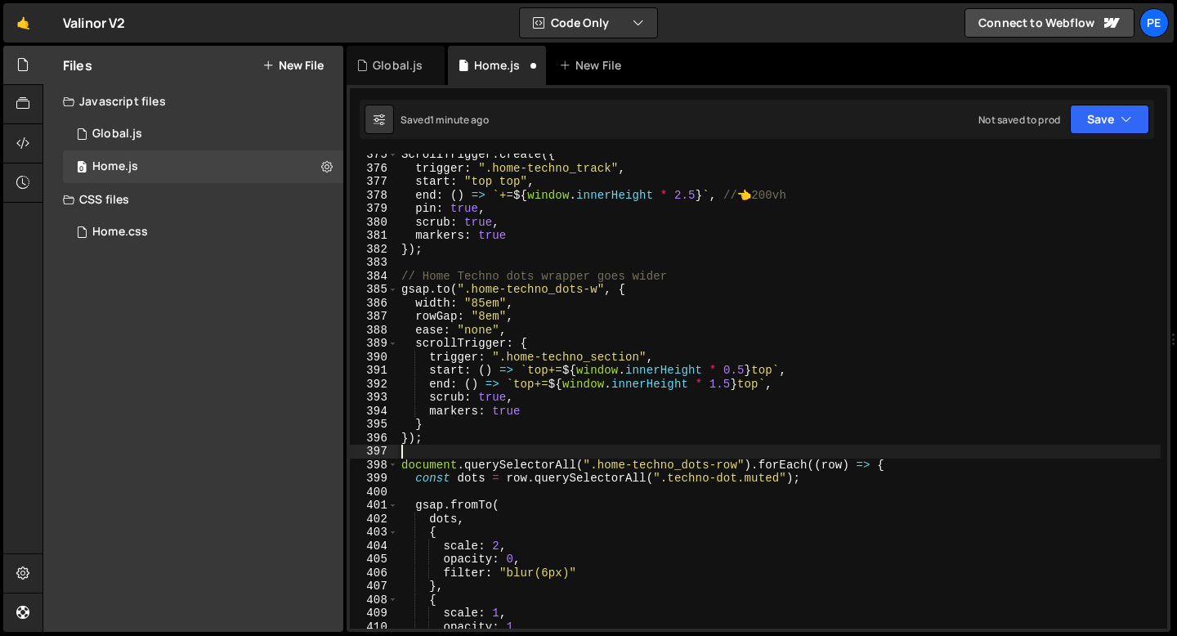
scroll to position [5051, 0]
paste textarea "});"
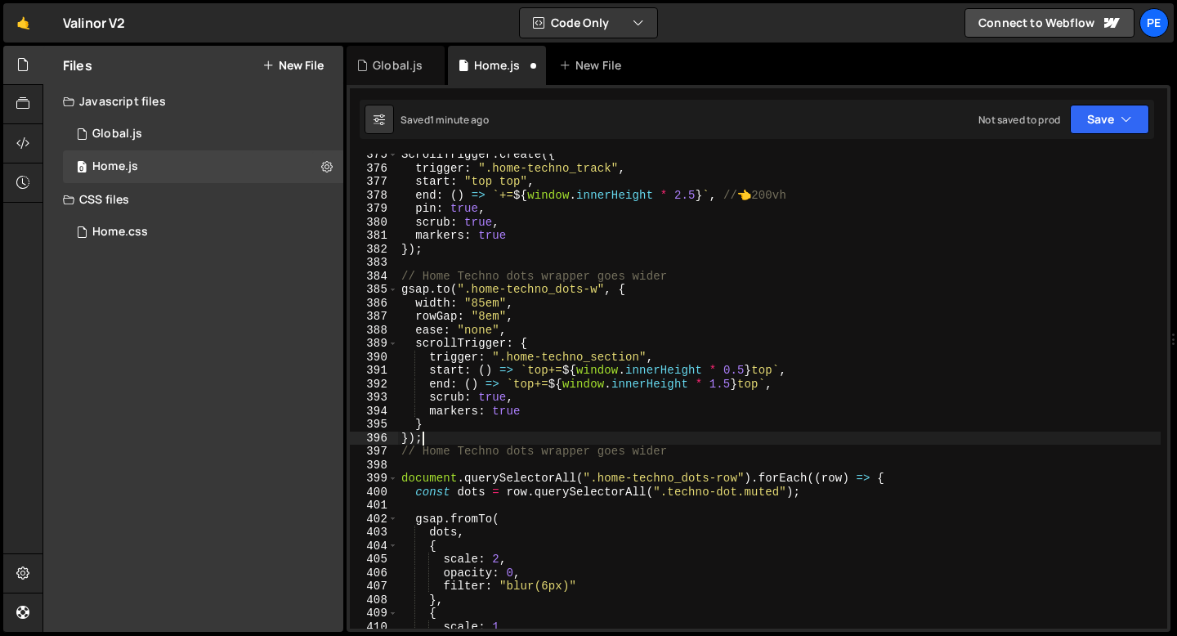
click at [432, 439] on div "ScrollTrigger . create ({ trigger : ".home-techno_track" , start : "top top" , …" at bounding box center [779, 399] width 763 height 502
type textarea "});"
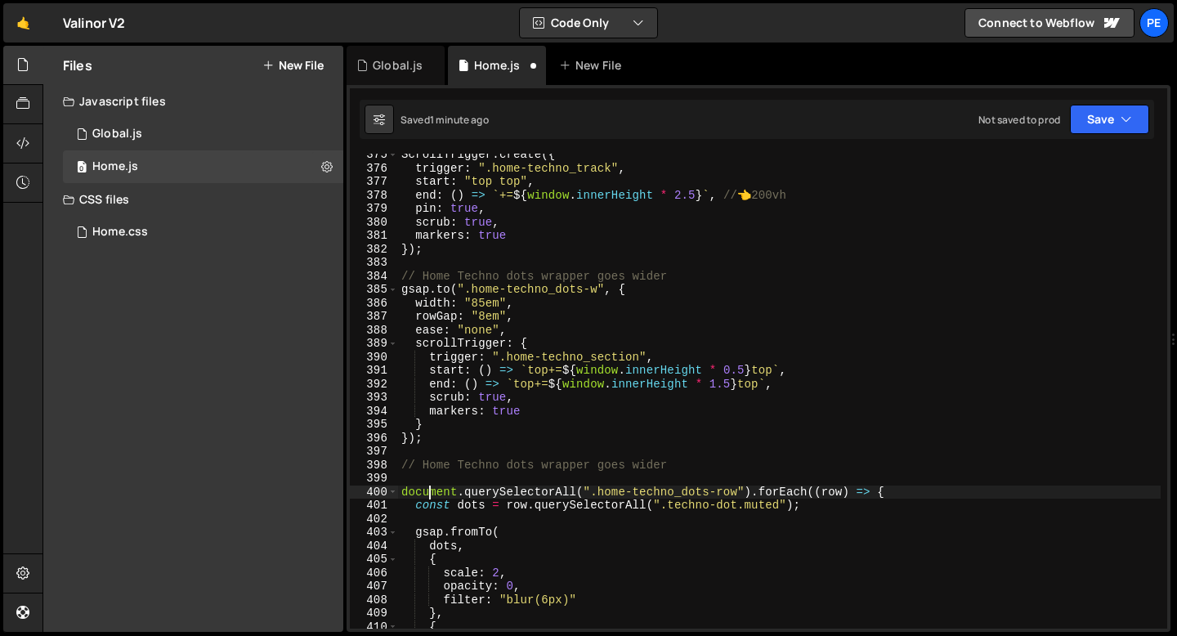
click at [431, 488] on div "ScrollTrigger . create ({ trigger : ".home-techno_track" , start : "top top" , …" at bounding box center [779, 399] width 763 height 502
type textarea "document.querySelectorAll(".home-techno_dots-row").forEach((row) => {"
click at [419, 485] on div "ScrollTrigger . create ({ trigger : ".home-techno_track" , start : "top top" , …" at bounding box center [779, 399] width 763 height 502
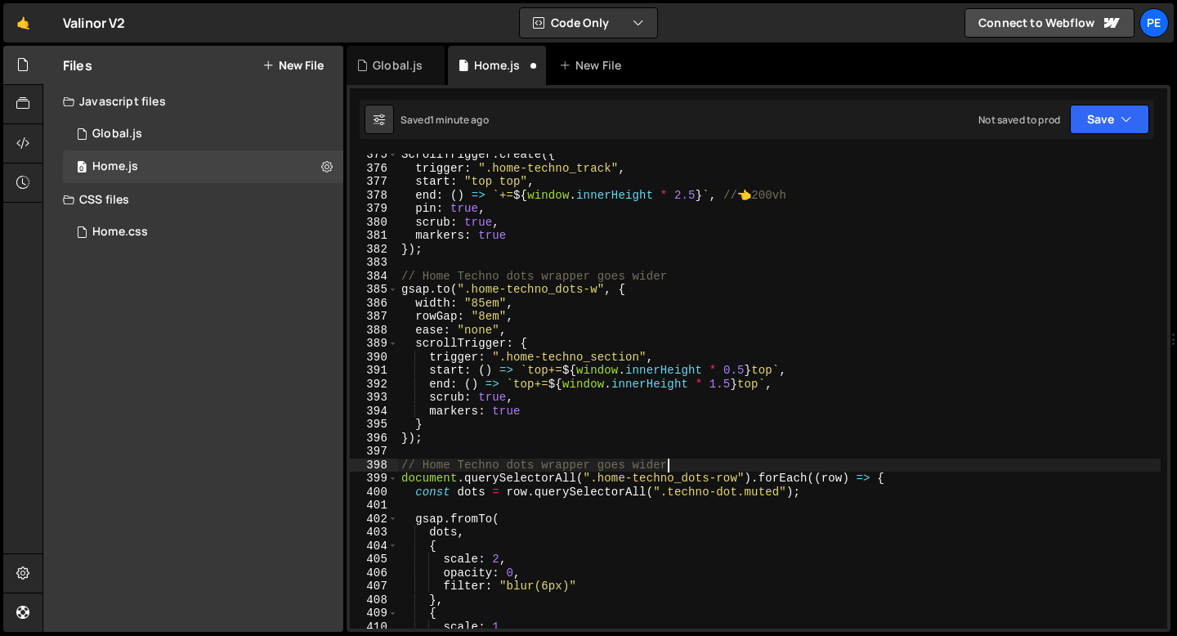
click at [509, 463] on div "ScrollTrigger . create ({ trigger : ".home-techno_track" , start : "top top" , …" at bounding box center [779, 399] width 763 height 502
drag, startPoint x: 582, startPoint y: 467, endPoint x: 733, endPoint y: 463, distance: 150.5
click at [733, 463] on div "ScrollTrigger . create ({ trigger : ".home-techno_track" , start : "top top" , …" at bounding box center [779, 399] width 763 height 502
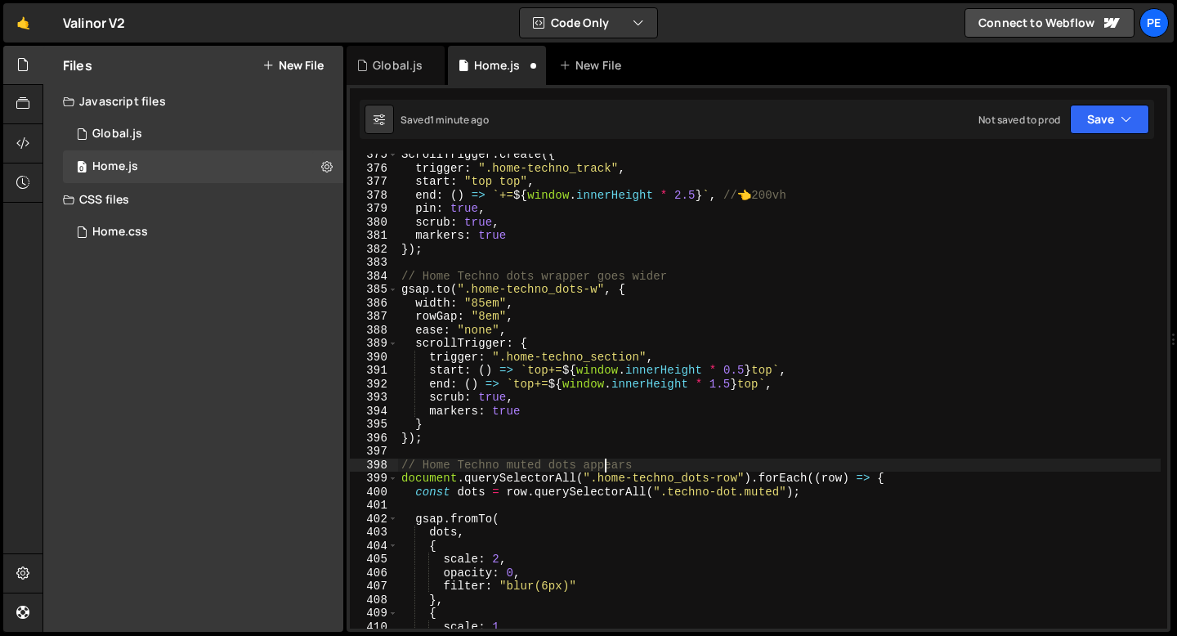
click at [604, 463] on div "ScrollTrigger . create ({ trigger : ".home-techno_track" , start : "top top" , …" at bounding box center [779, 399] width 763 height 502
type textarea "// Home Techno muted dots appears document.querySelectorAll(".home-techno_dots-…"
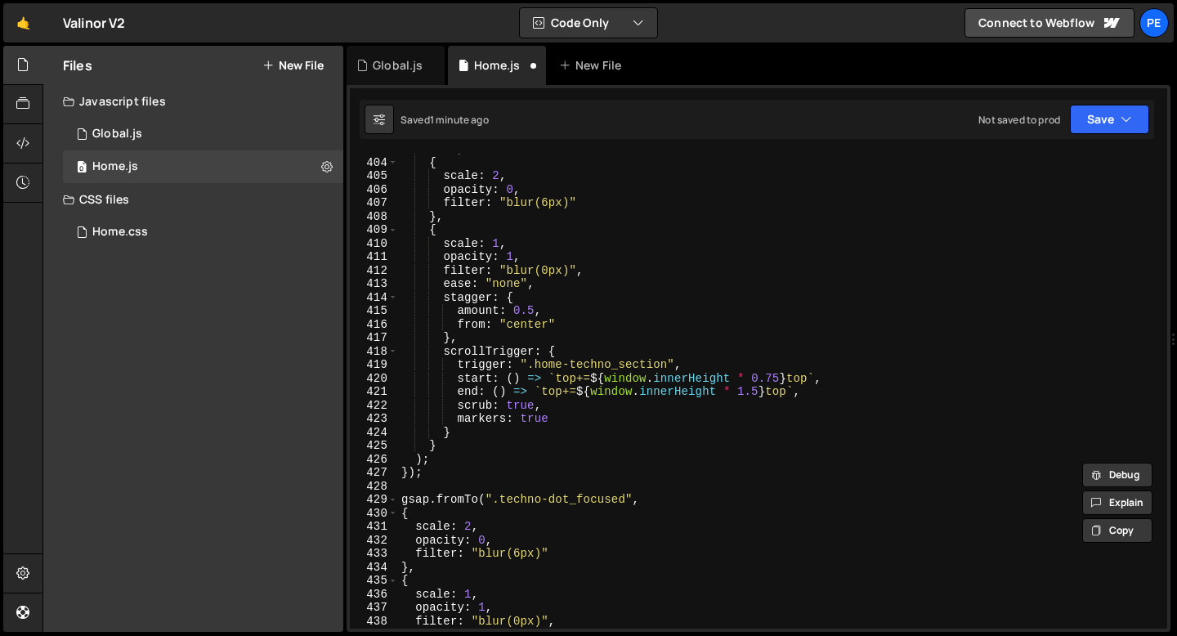
scroll to position [5583, 0]
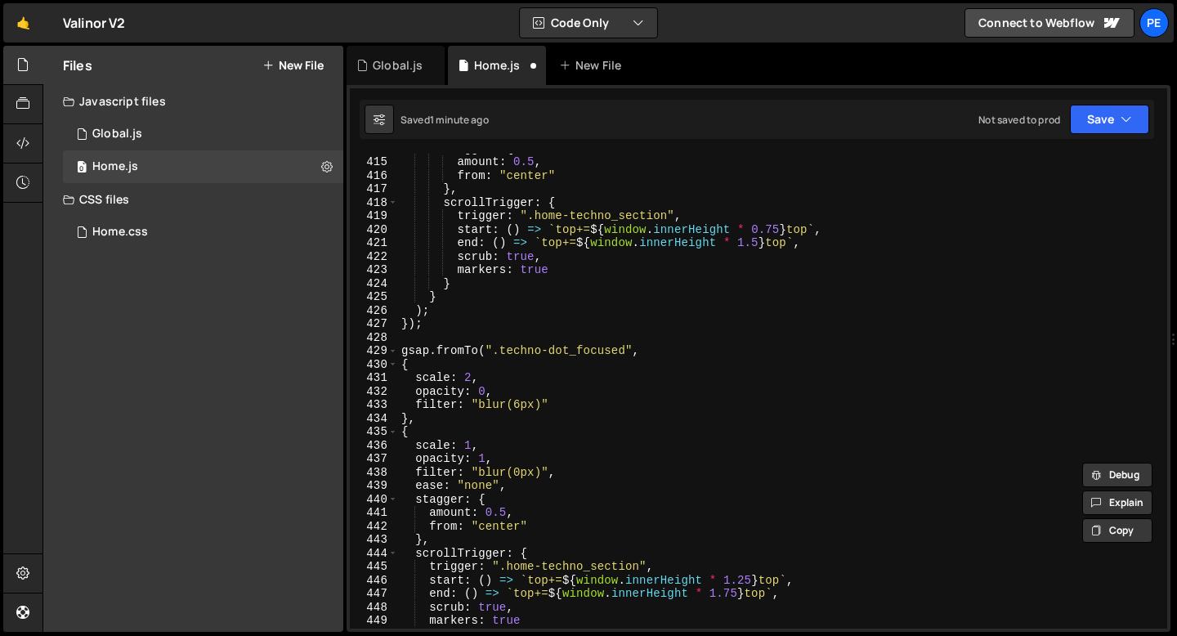
click at [473, 340] on div "stagger : { amount : 0.5 , from : "center" } , scrollTrigger : { trigger : ".ho…" at bounding box center [779, 392] width 763 height 502
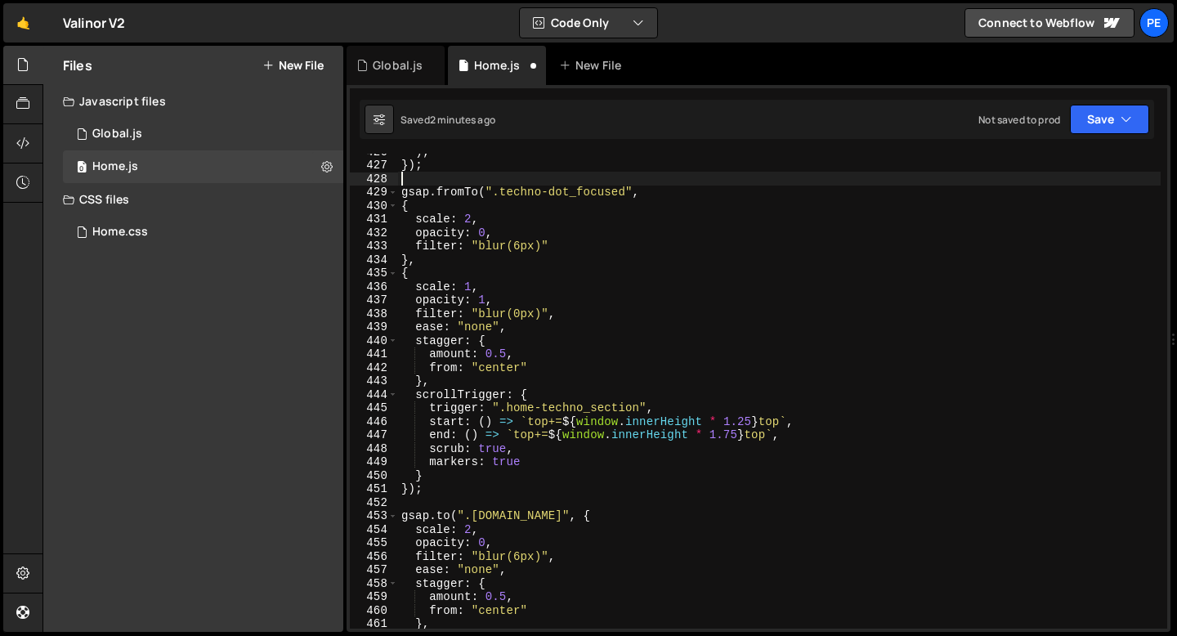
scroll to position [5706, 0]
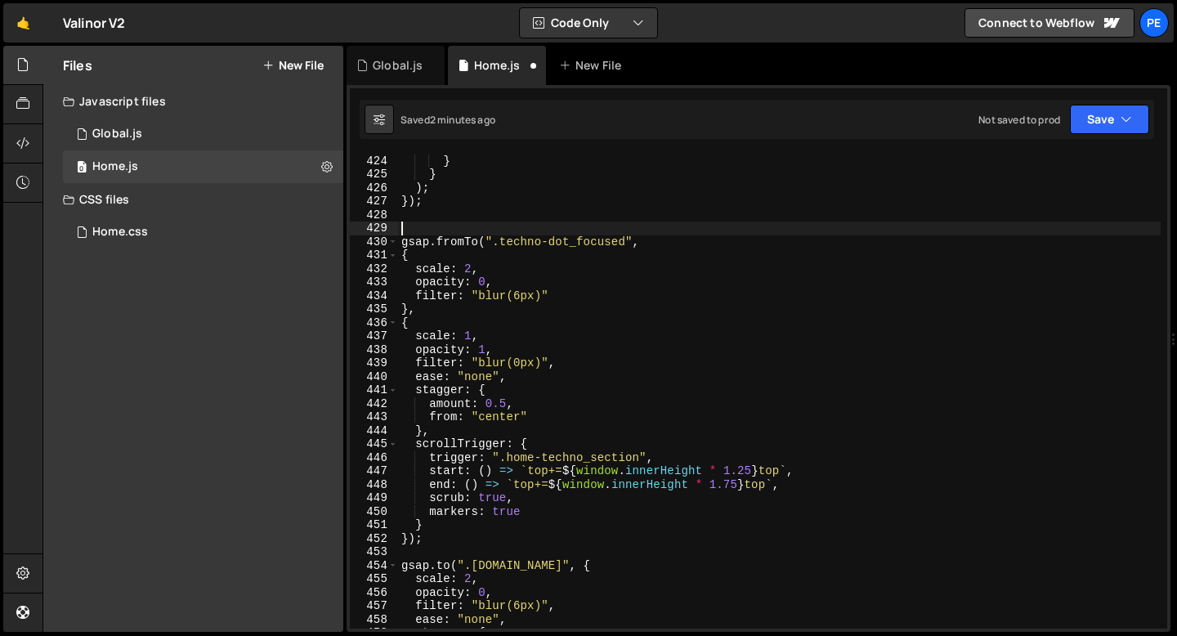
paste textarea "// Home Techno muted dots appears"
click at [529, 228] on div "markers : true } } ) ; }) ; // Home Techno muted dots appears gsap . fromTo ( "…" at bounding box center [779, 392] width 763 height 502
click at [495, 222] on div "markers : true } } ) ; }) ; // Home Techno focused dots appears gsap . fromTo (…" at bounding box center [779, 392] width 763 height 502
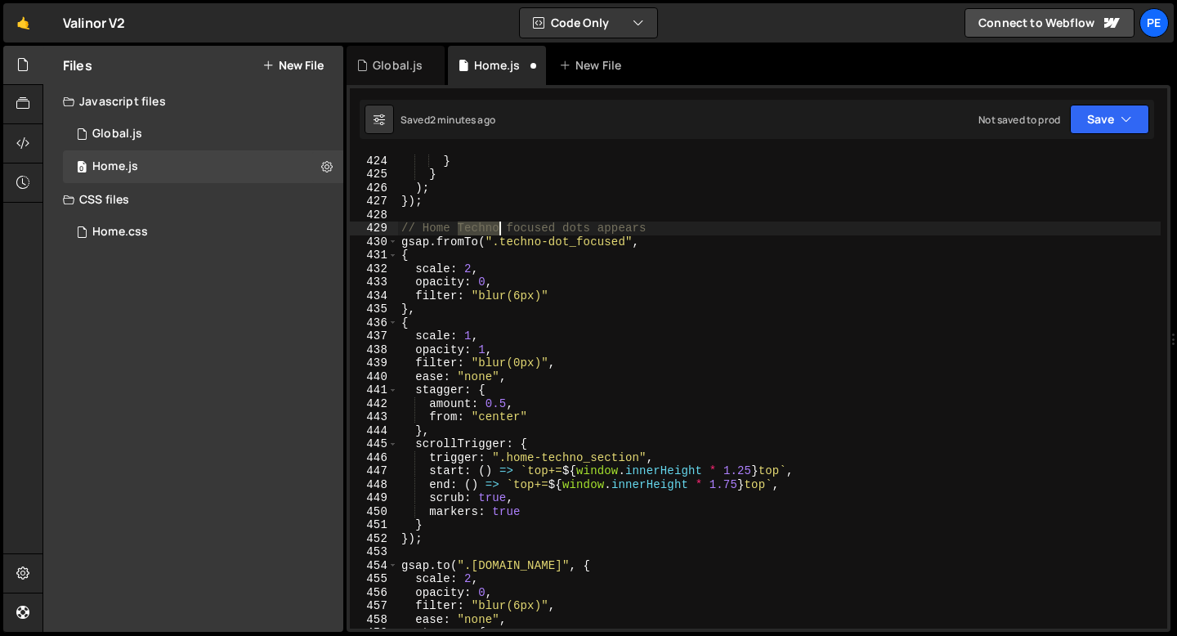
click at [495, 222] on div "markers : true } } ) ; }) ; // Home Techno focused dots appears gsap . fromTo (…" at bounding box center [779, 392] width 763 height 502
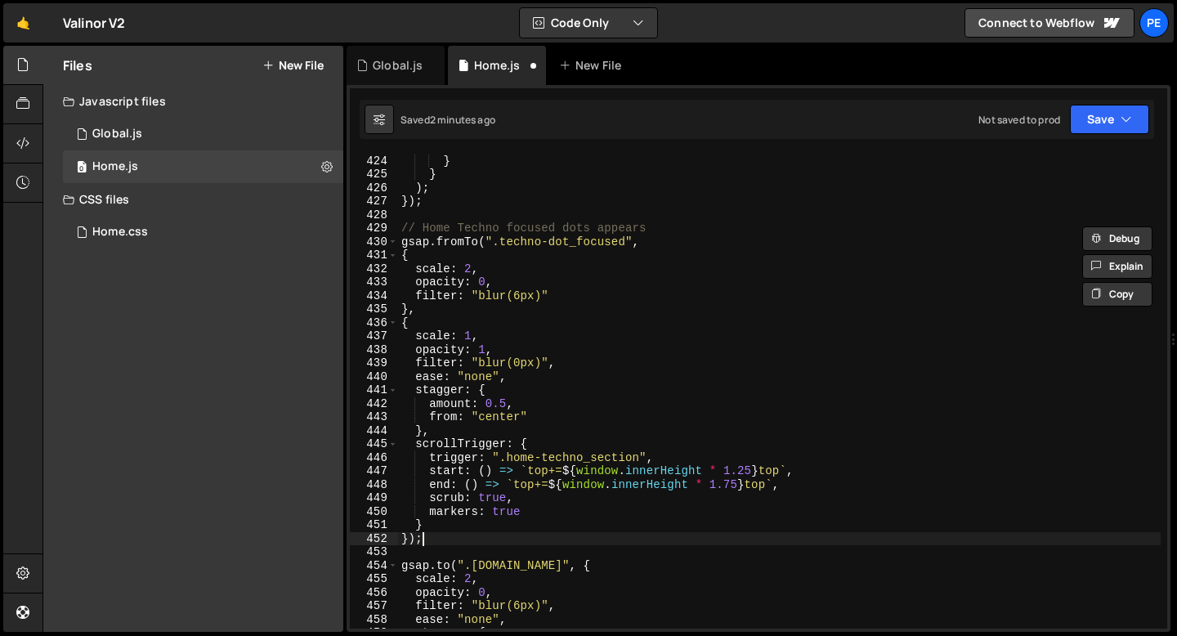
click at [456, 544] on div "markers : true } } ) ; }) ; // Home Techno focused dots appears gsap . fromTo (…" at bounding box center [779, 392] width 763 height 502
type textarea "});"
click at [451, 550] on div "markers : true } } ) ; }) ; // Home Techno focused dots appears gsap . fromTo (…" at bounding box center [779, 392] width 763 height 502
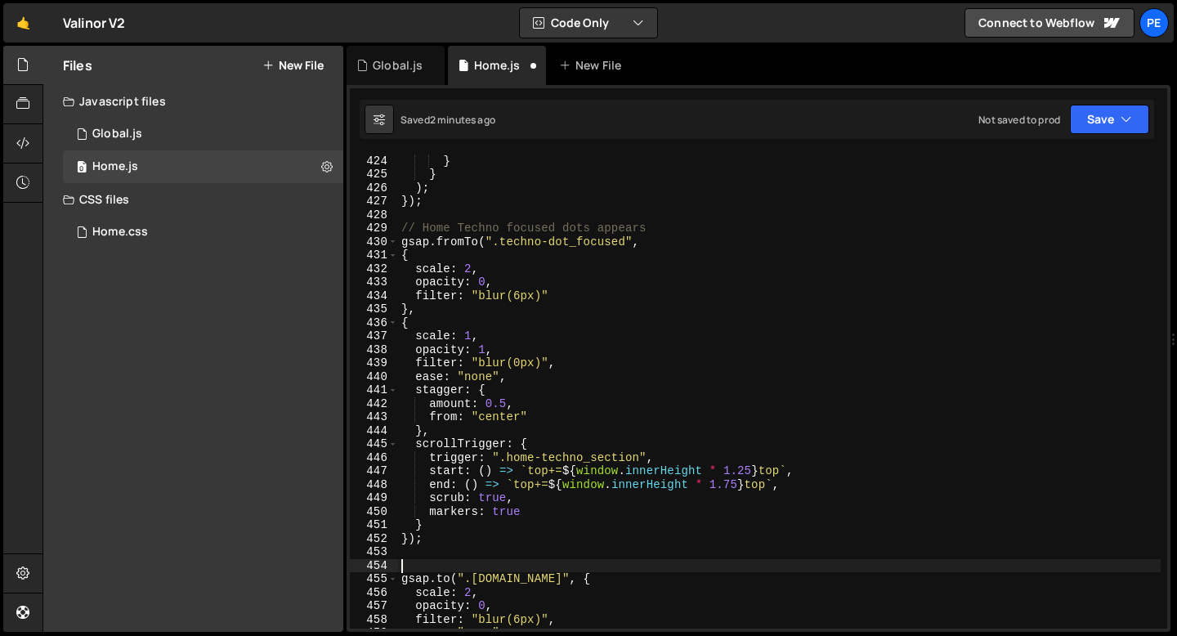
paste textarea "// Home Techno focused dots appears"
click at [610, 569] on div "markers : true } } ) ; }) ; // Home Techno focused dots appears gsap . fromTo (…" at bounding box center [779, 392] width 763 height 502
type textarea "// Home Techno focused dots disappears"
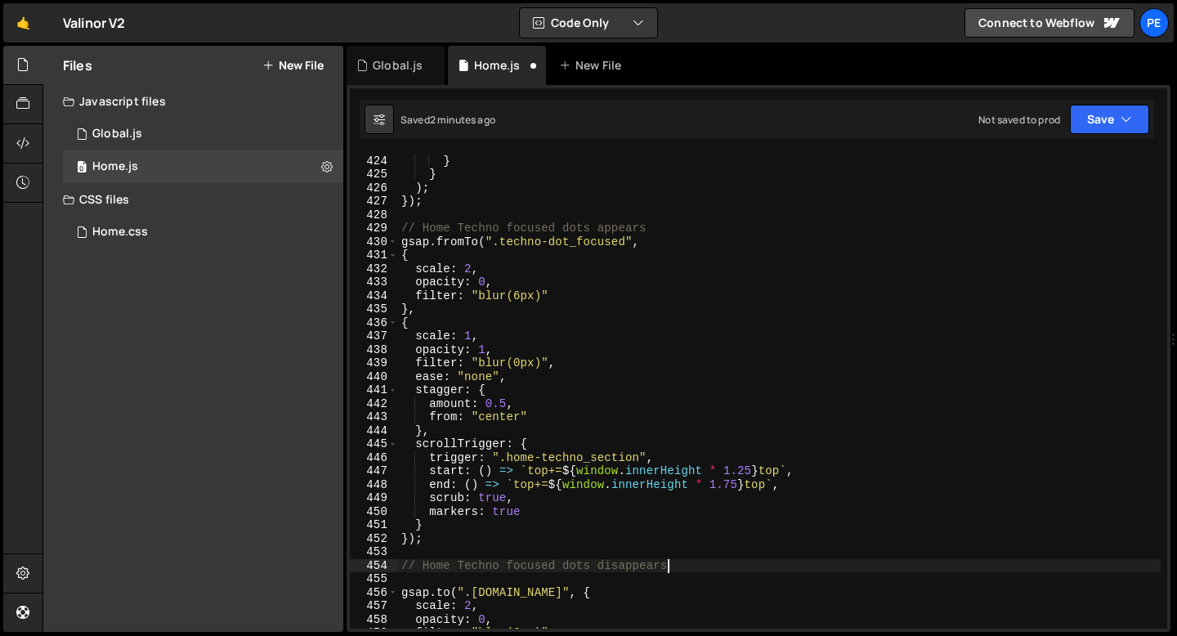
click at [477, 581] on div "markers : true } } ) ; }) ; // Home Techno focused dots appears gsap . fromTo (…" at bounding box center [779, 392] width 763 height 502
type textarea "// Home Techno focused dots disappears"
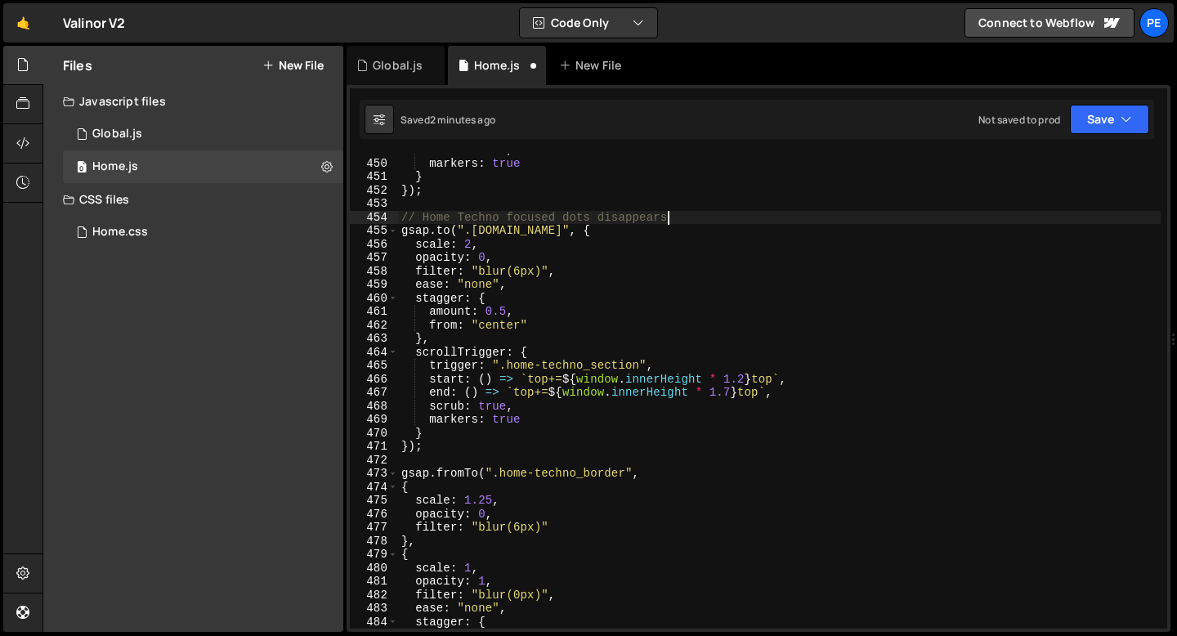
scroll to position [6128, 0]
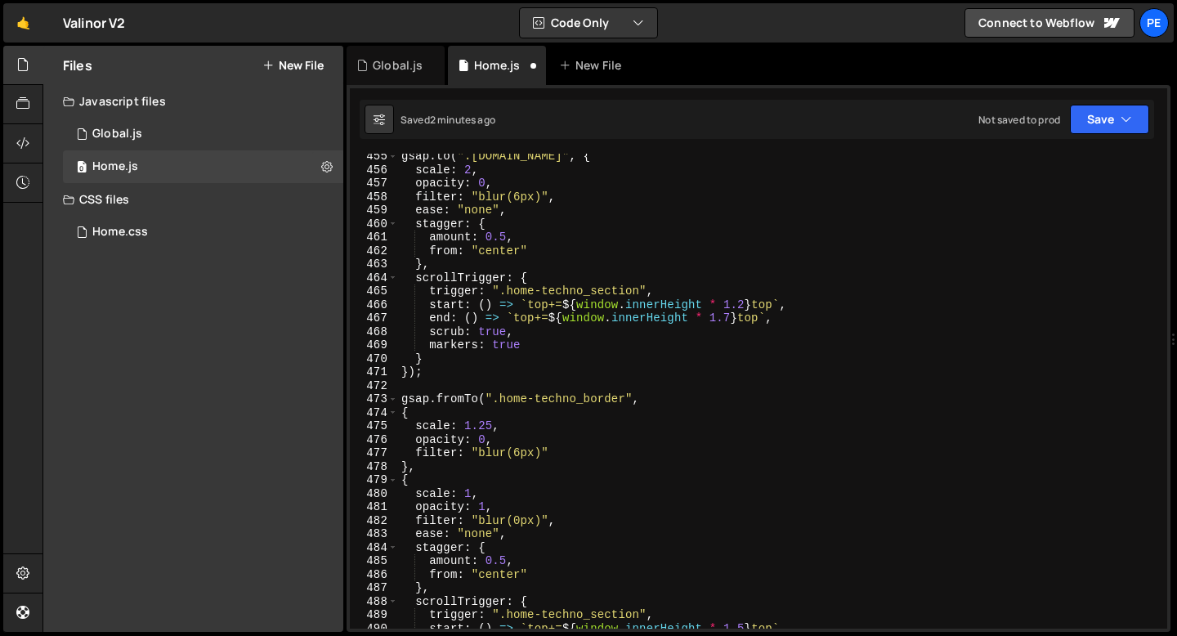
click at [428, 388] on div "gsap . to ( ".[DOMAIN_NAME]" , { scale : 2 , opacity : 0 , filter : "blur(6px)"…" at bounding box center [779, 401] width 763 height 502
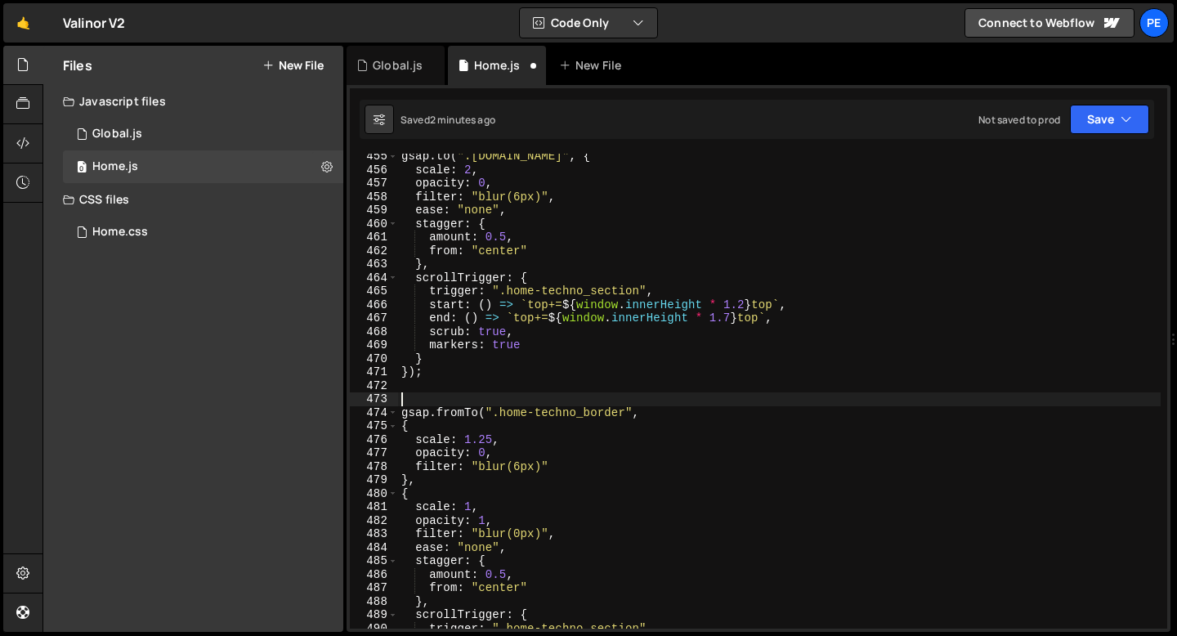
paste textarea "// Home Techno focused dots appears"
click at [534, 398] on div "gsap . to ( ".[DOMAIN_NAME]" , { scale : 2 , opacity : 0 , filter : "blur(6px)"…" at bounding box center [779, 401] width 763 height 502
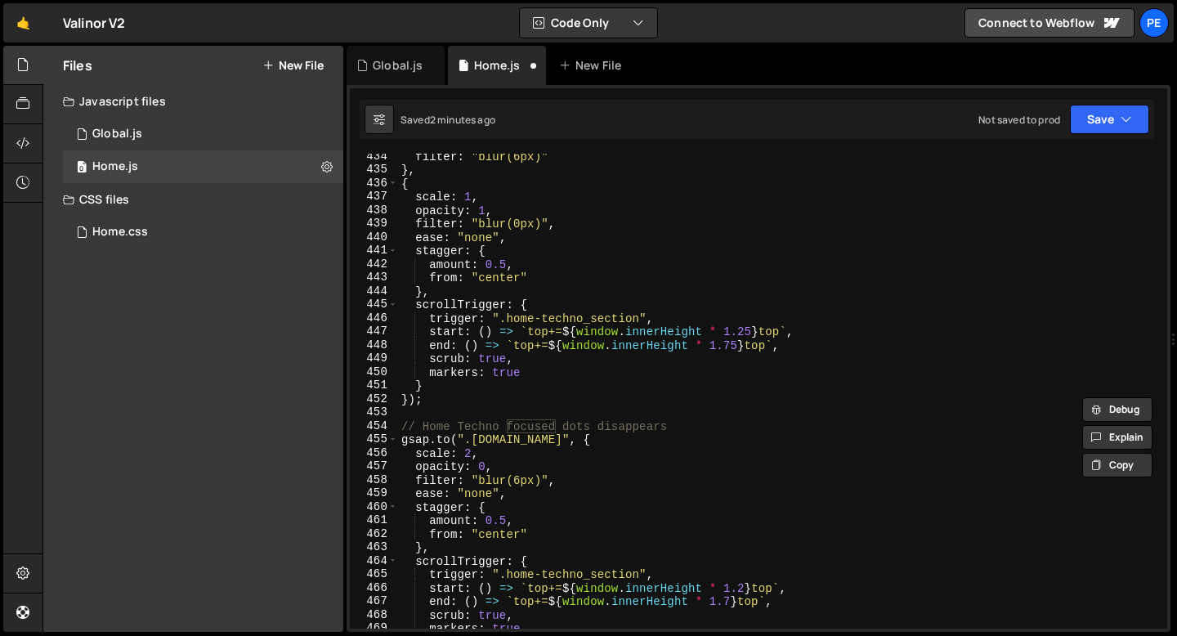
scroll to position [5886, 0]
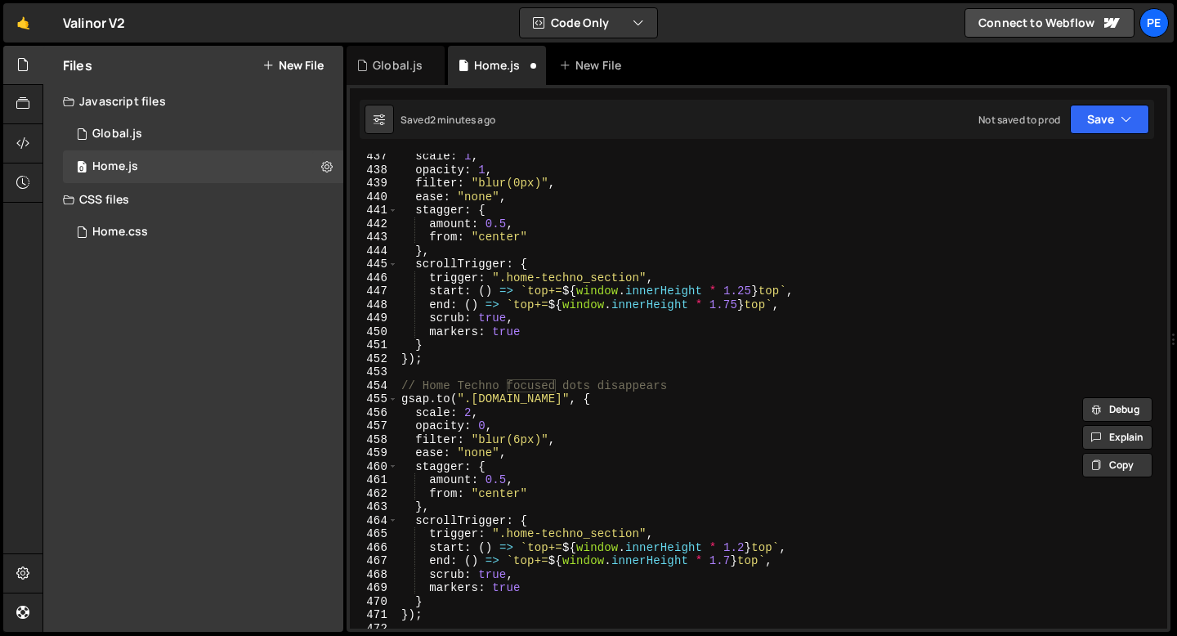
click at [573, 385] on div "scale : 1 , opacity : 1 , filter : "blur(0px)" , ease : "none" , stagger : { am…" at bounding box center [779, 401] width 763 height 502
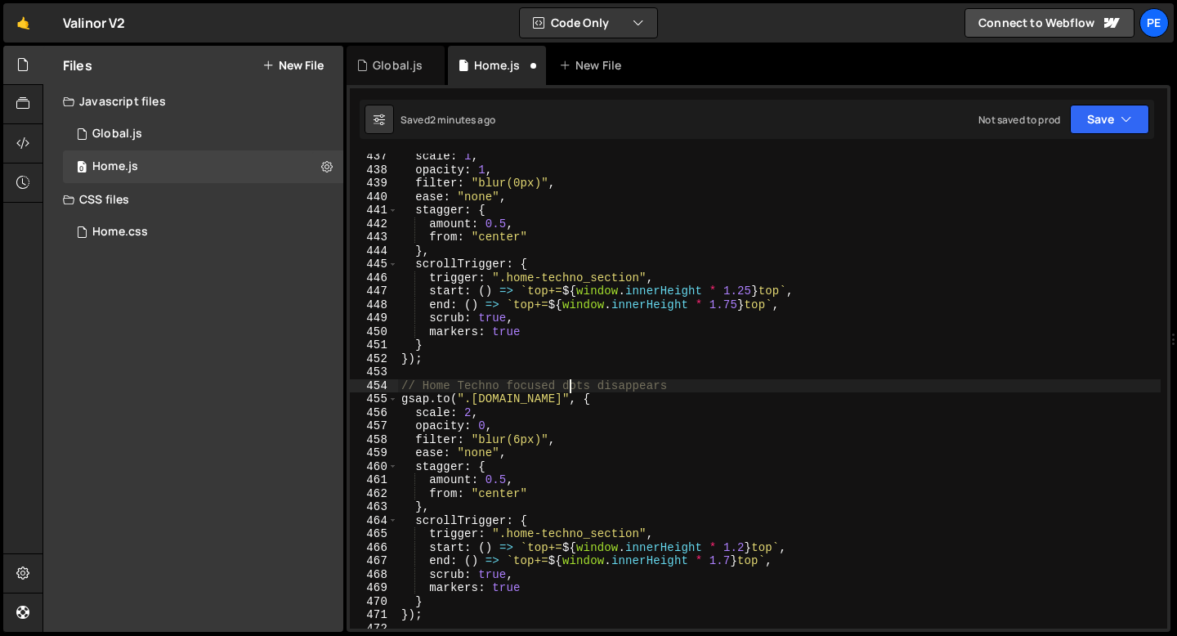
click at [573, 385] on div "scale : 1 , opacity : 1 , filter : "blur(0px)" , ease : "none" , stagger : { am…" at bounding box center [779, 401] width 763 height 502
click at [645, 386] on div "scale : 1 , opacity : 1 , filter : "blur(0px)" , ease : "none" , stagger : { am…" at bounding box center [779, 401] width 763 height 502
click at [644, 386] on div "scale : 1 , opacity : 1 , filter : "blur(0px)" , ease : "none" , stagger : { am…" at bounding box center [779, 401] width 763 height 502
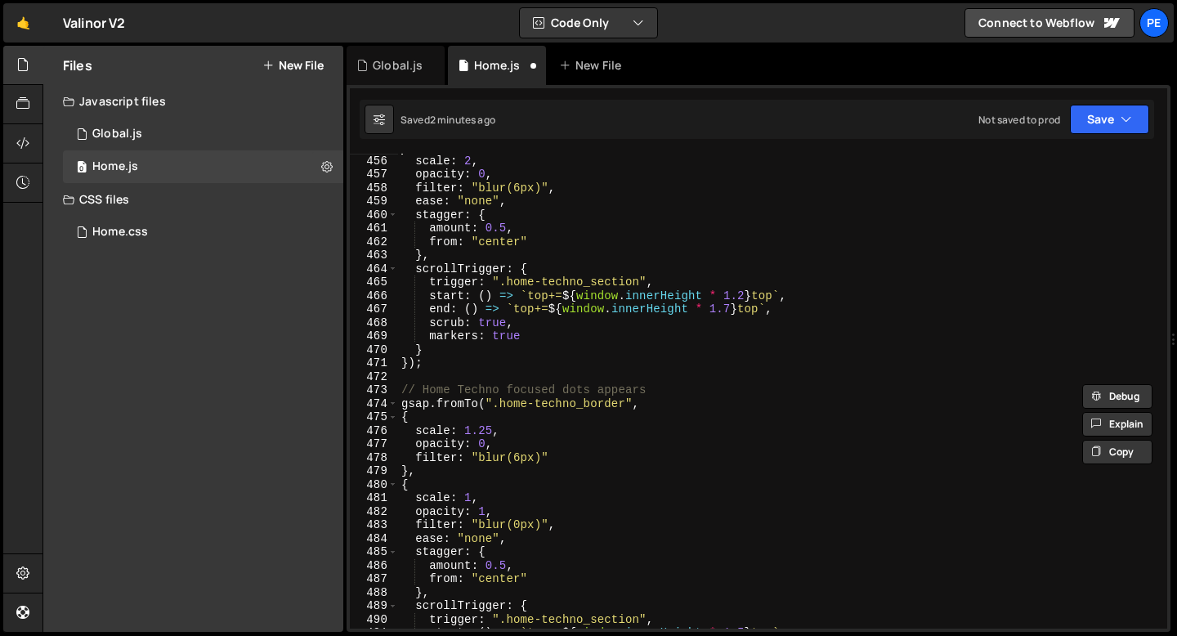
scroll to position [6138, 0]
click at [579, 387] on div "scale : 2 , opacity : 0 , filter : "blur(6px)" , ease : "none" , stagger : { am…" at bounding box center [779, 404] width 763 height 502
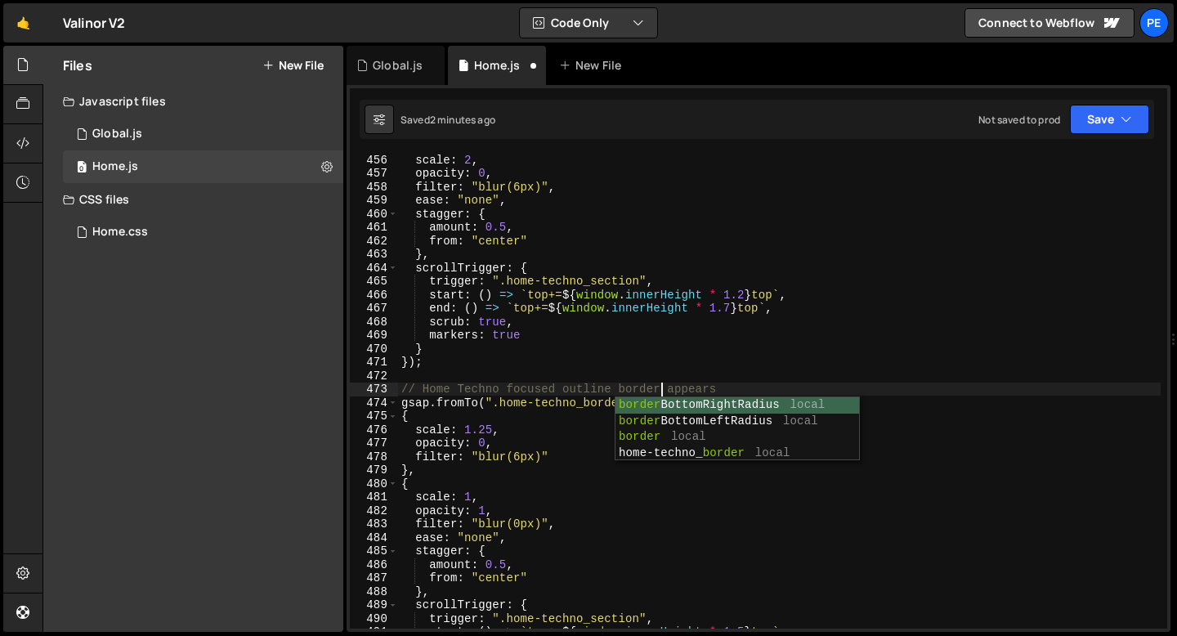
scroll to position [0, 18]
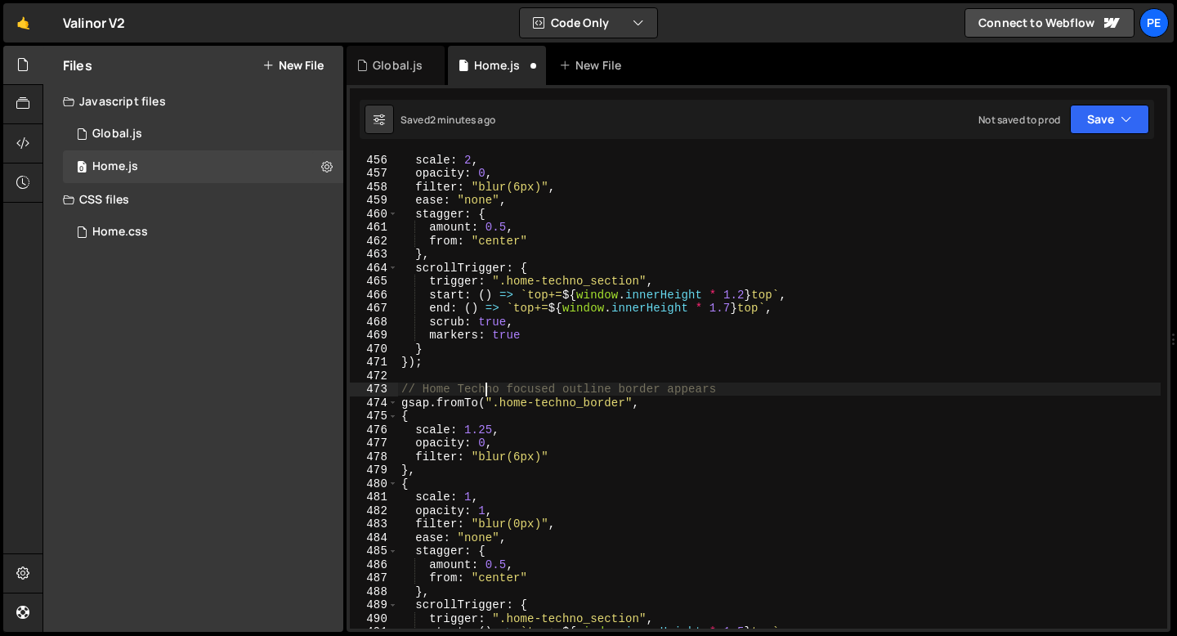
click at [483, 390] on div "scale : 2 , opacity : 0 , filter : "blur(6px)" , ease : "none" , stagger : { am…" at bounding box center [779, 404] width 763 height 502
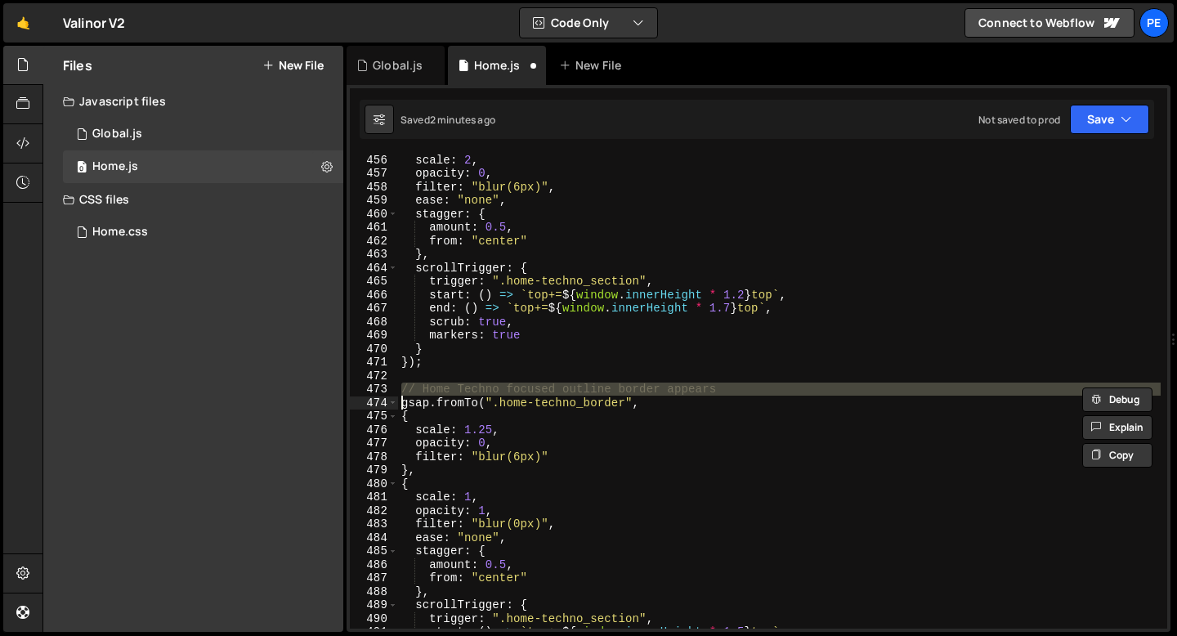
click at [483, 390] on div "scale : 2 , opacity : 0 , filter : "blur(6px)" , ease : "none" , stagger : { am…" at bounding box center [779, 404] width 763 height 502
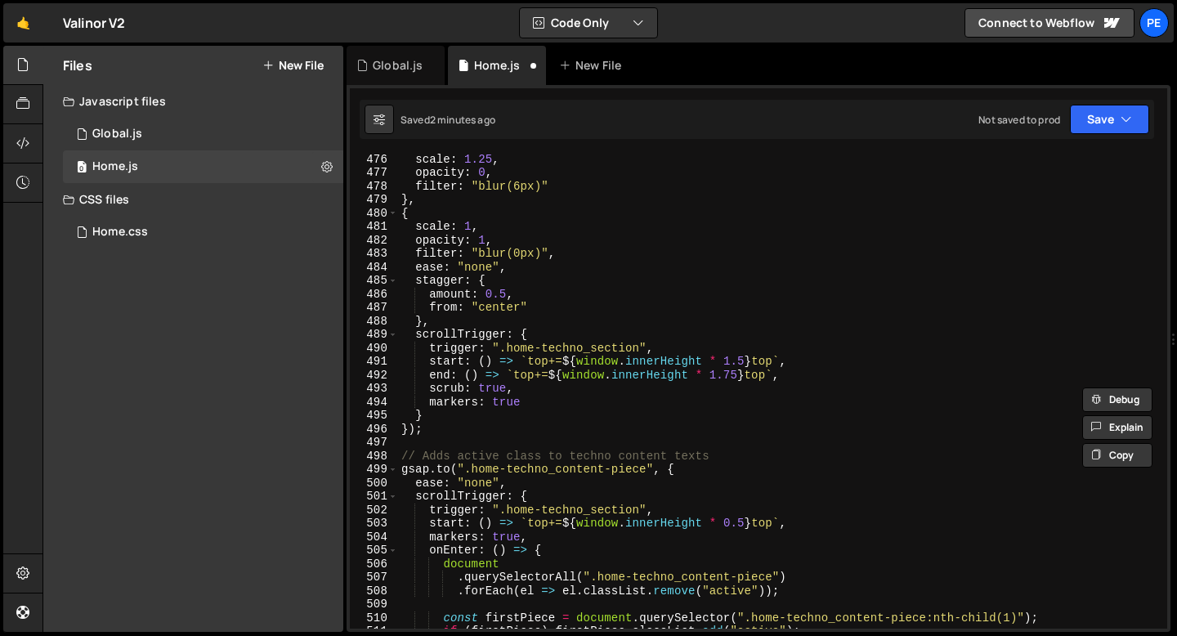
scroll to position [6430, 0]
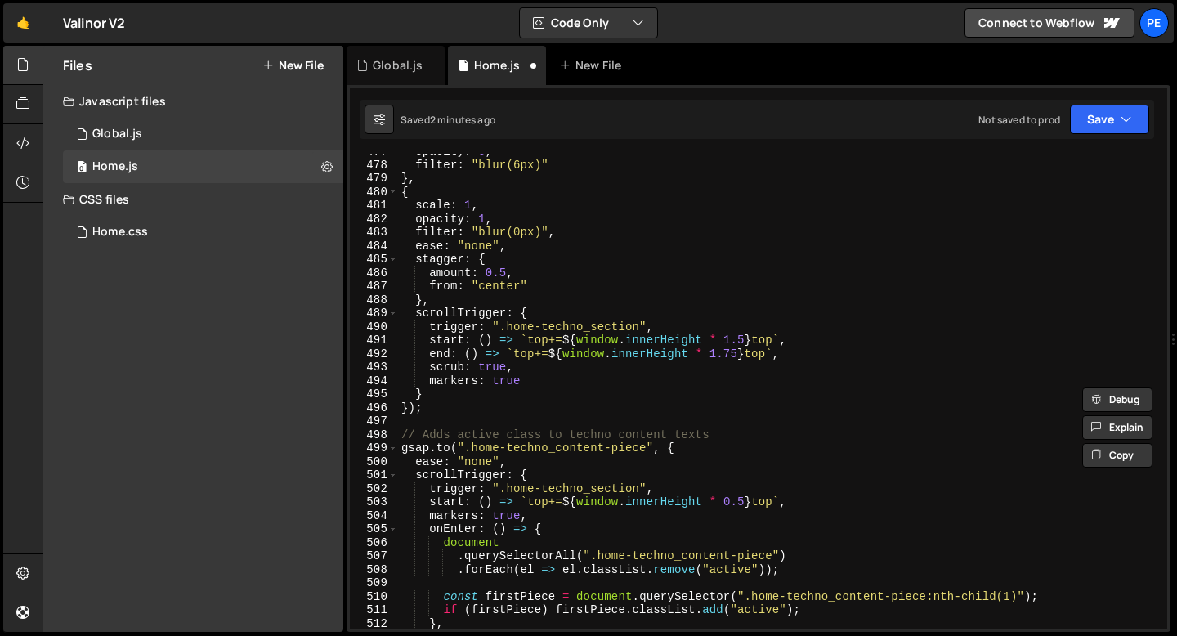
click at [465, 434] on div "opacity : 0 , filter : "blur(6px)" } , { scale : 1 , opacity : 1 , filter : "bl…" at bounding box center [779, 396] width 763 height 502
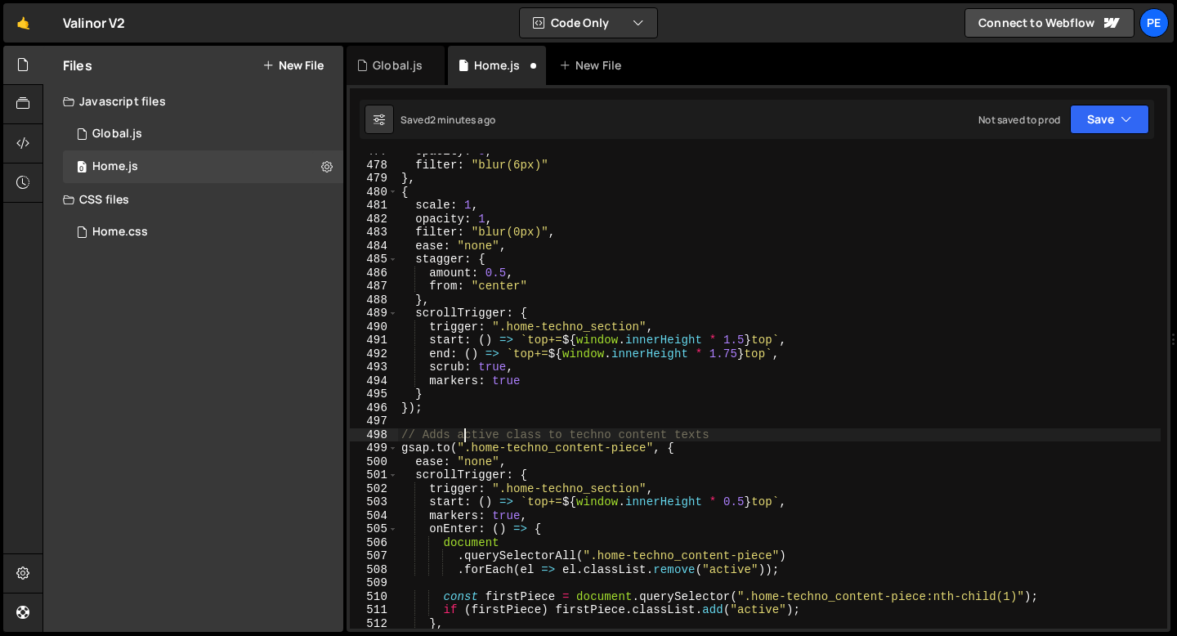
click at [464, 434] on div "opacity : 0 , filter : "blur(6px)" } , { scale : 1 , opacity : 1 , filter : "bl…" at bounding box center [779, 396] width 763 height 502
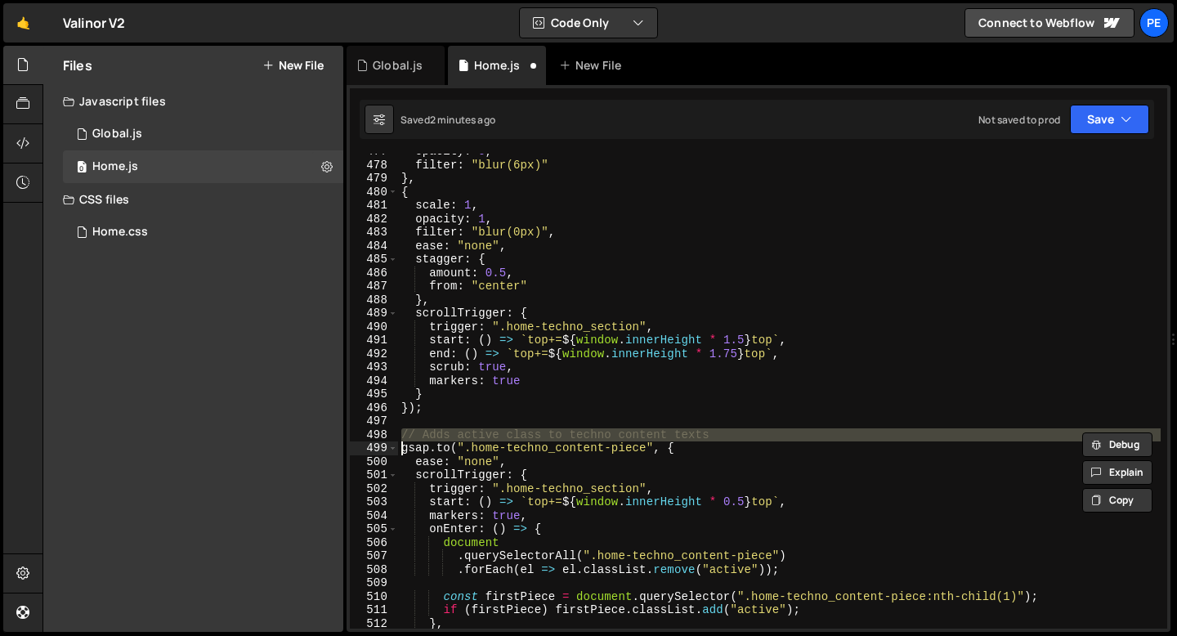
paste textarea
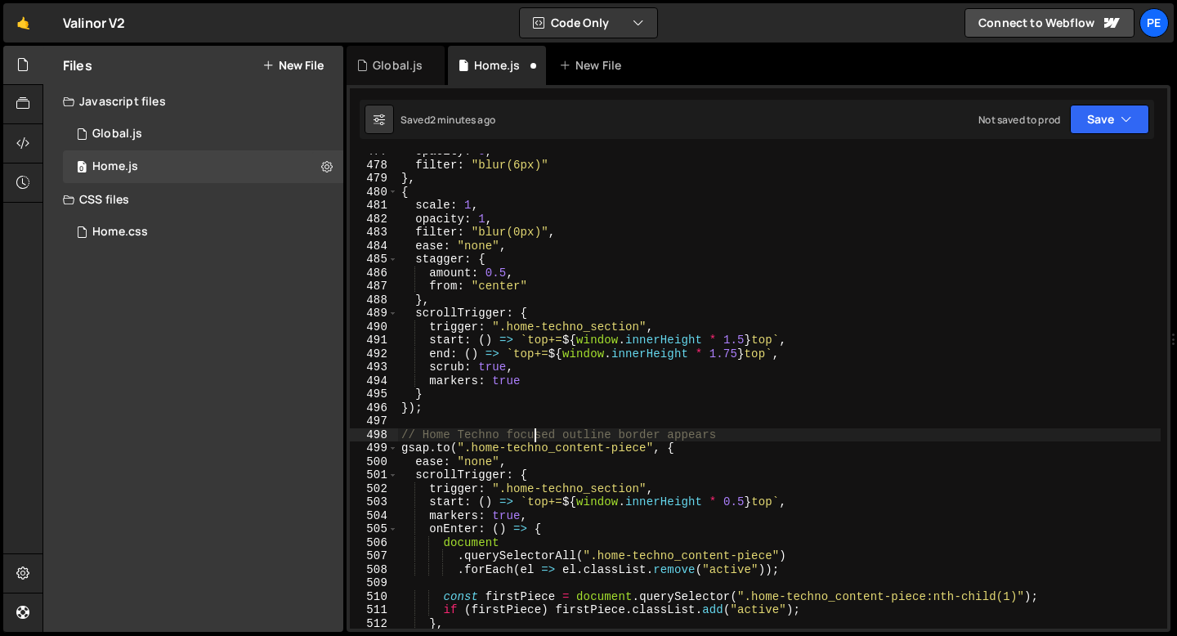
click at [535, 434] on div "opacity : 0 , filter : "blur(6px)" } , { scale : 1 , opacity : 1 , filter : "bl…" at bounding box center [779, 396] width 763 height 502
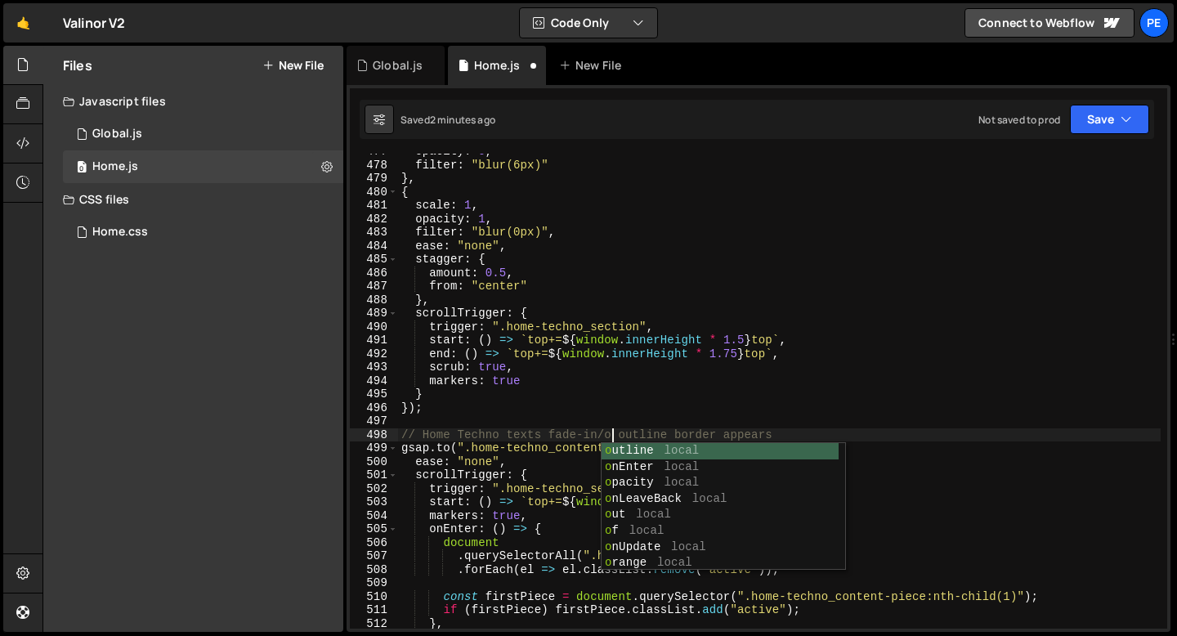
scroll to position [0, 16]
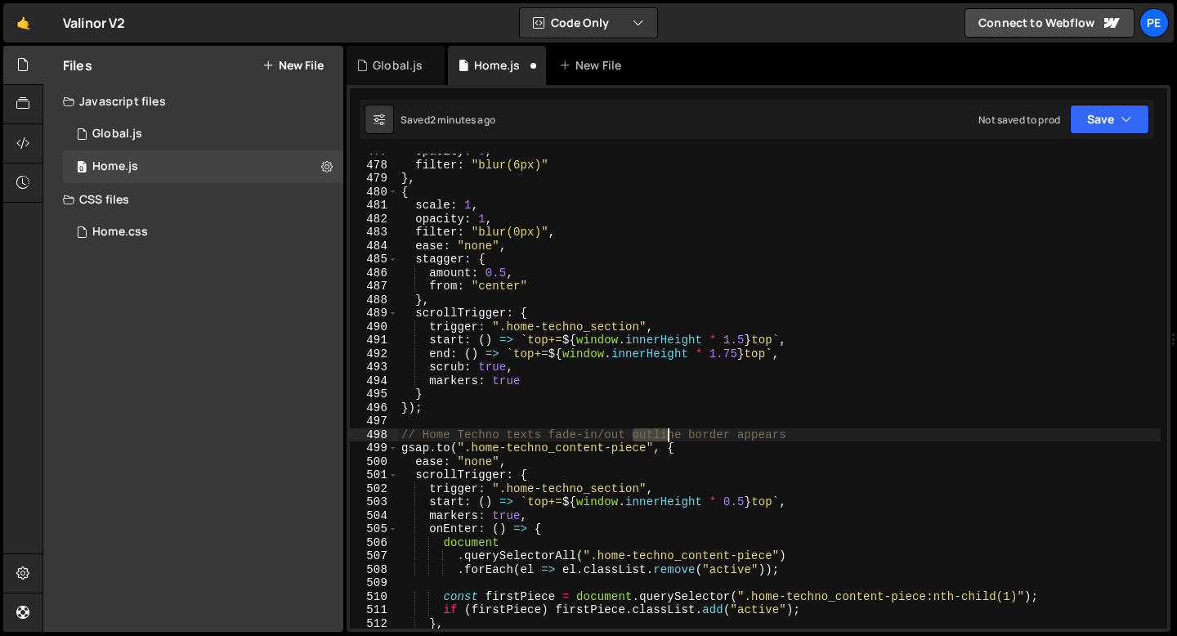
drag, startPoint x: 634, startPoint y: 435, endPoint x: 882, endPoint y: 441, distance: 248.6
click at [881, 441] on div "opacity : 0 , filter : "blur(6px)" } , { scale : 1 , opacity : 1 , filter : "bl…" at bounding box center [779, 396] width 763 height 502
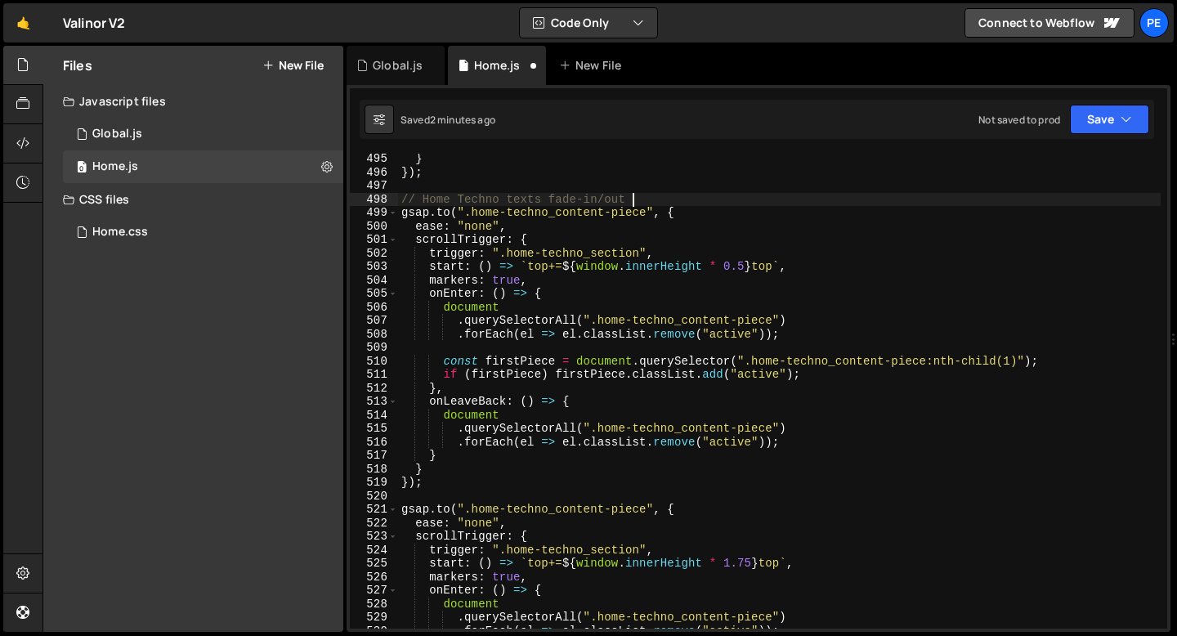
scroll to position [6665, 0]
click at [585, 199] on div "} }) ; // Home Techno texts fade-in/out gsap . to ( ".home-techno_content-piece…" at bounding box center [779, 403] width 763 height 502
type textarea "// Home Techno texts fade-in/out [DOMAIN_NAME](".home-techno_content-piece", {"
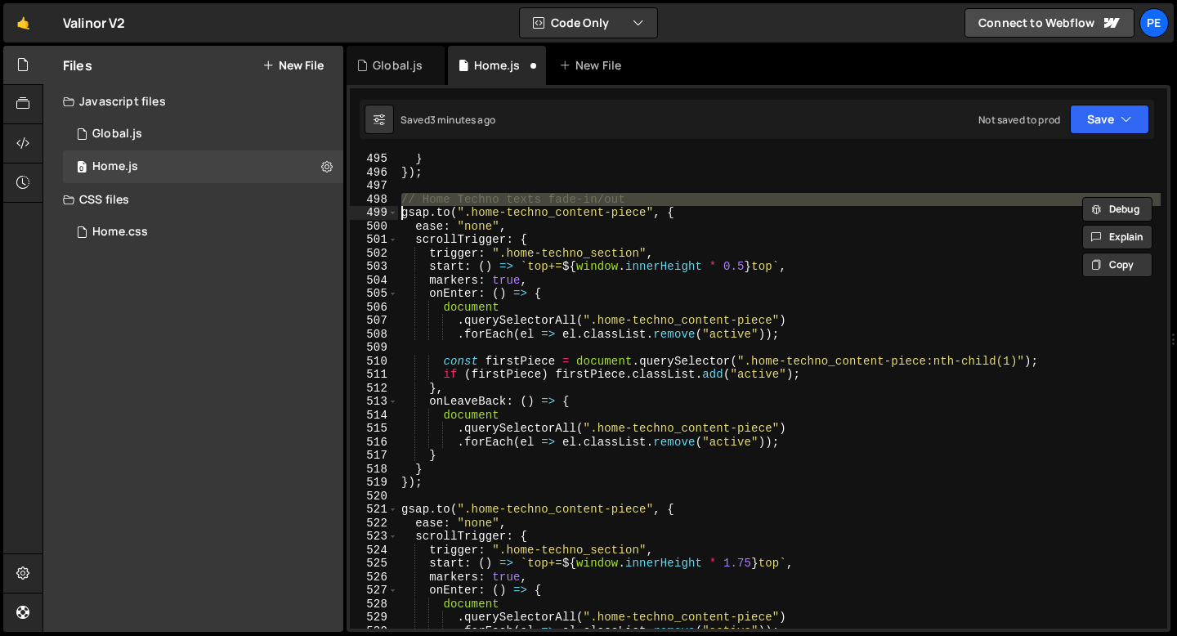
click at [433, 495] on div "} }) ; // Home Techno texts fade-in/out gsap . to ( ".home-techno_content-piece…" at bounding box center [779, 403] width 763 height 502
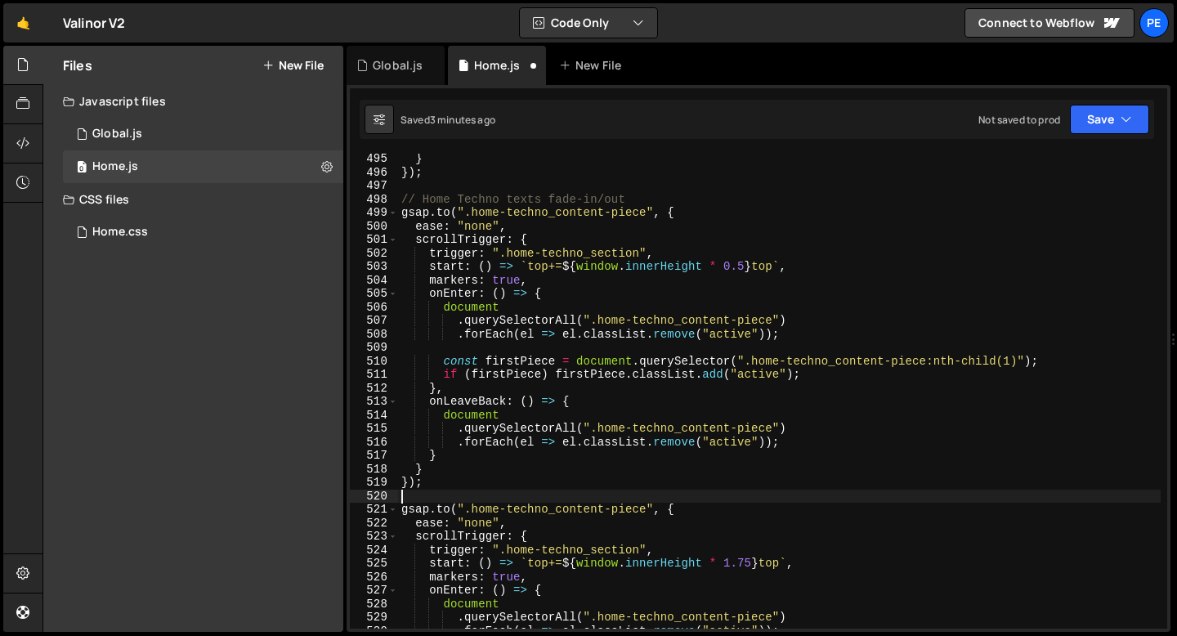
scroll to position [0, 0]
paste textarea "// Home Techno texts fade-in/out"
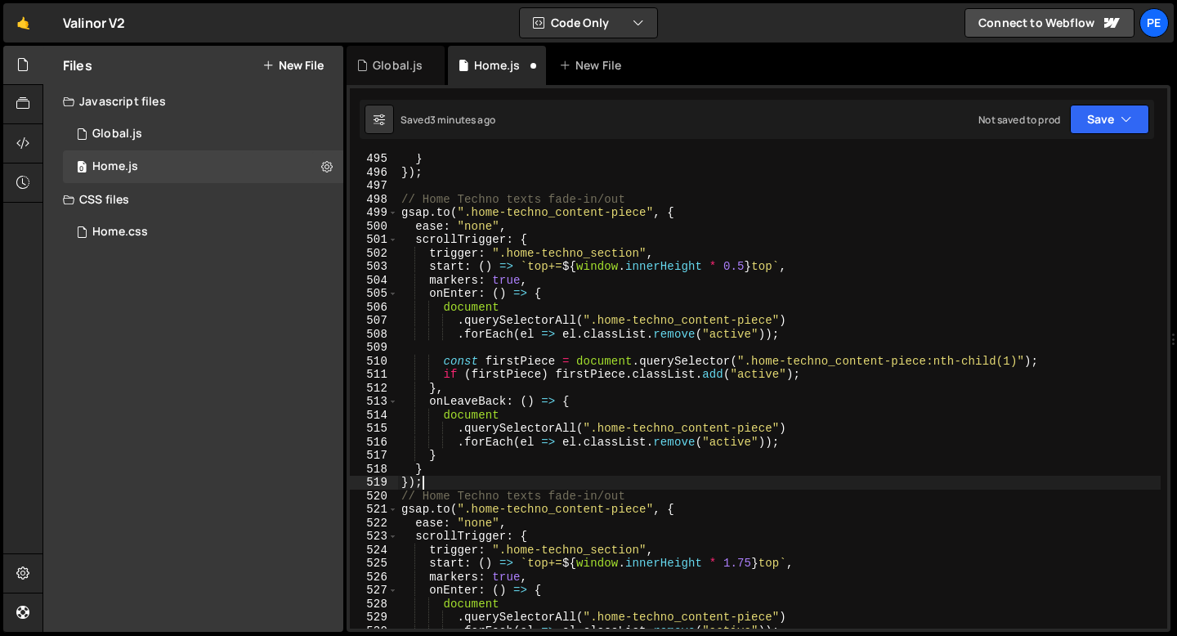
click at [497, 478] on div "} }) ; // Home Techno texts fade-in/out gsap . to ( ".home-techno_content-piece…" at bounding box center [779, 403] width 763 height 502
type textarea "});"
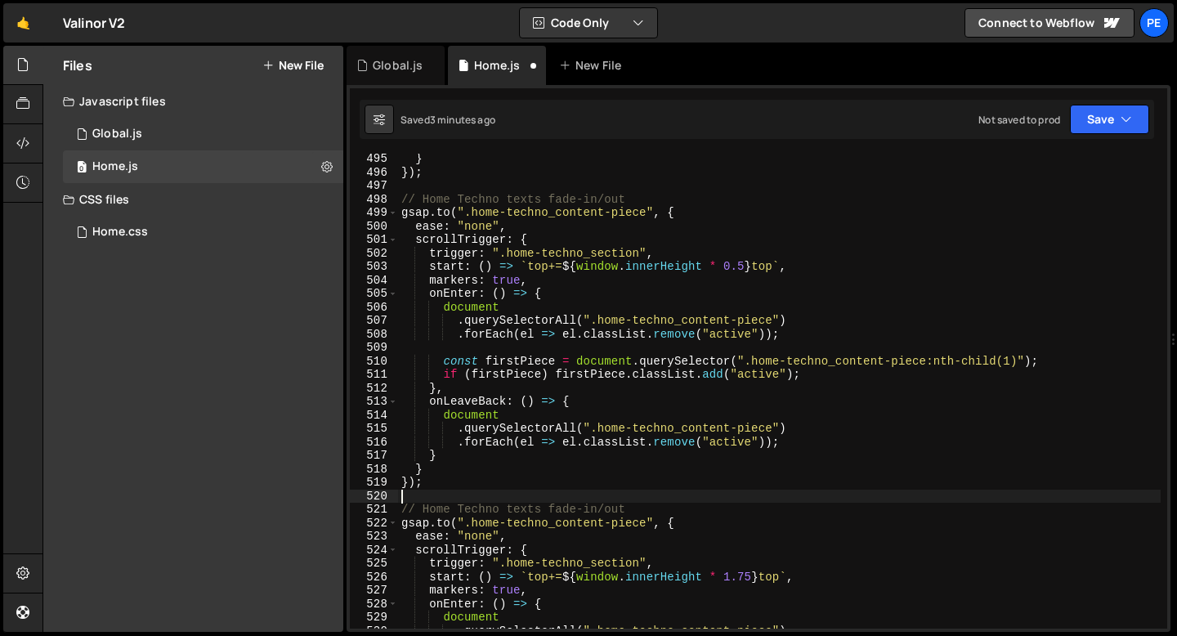
click at [647, 516] on div "} }) ; // Home Techno texts fade-in/out gsap . to ( ".home-techno_content-piece…" at bounding box center [779, 403] width 763 height 502
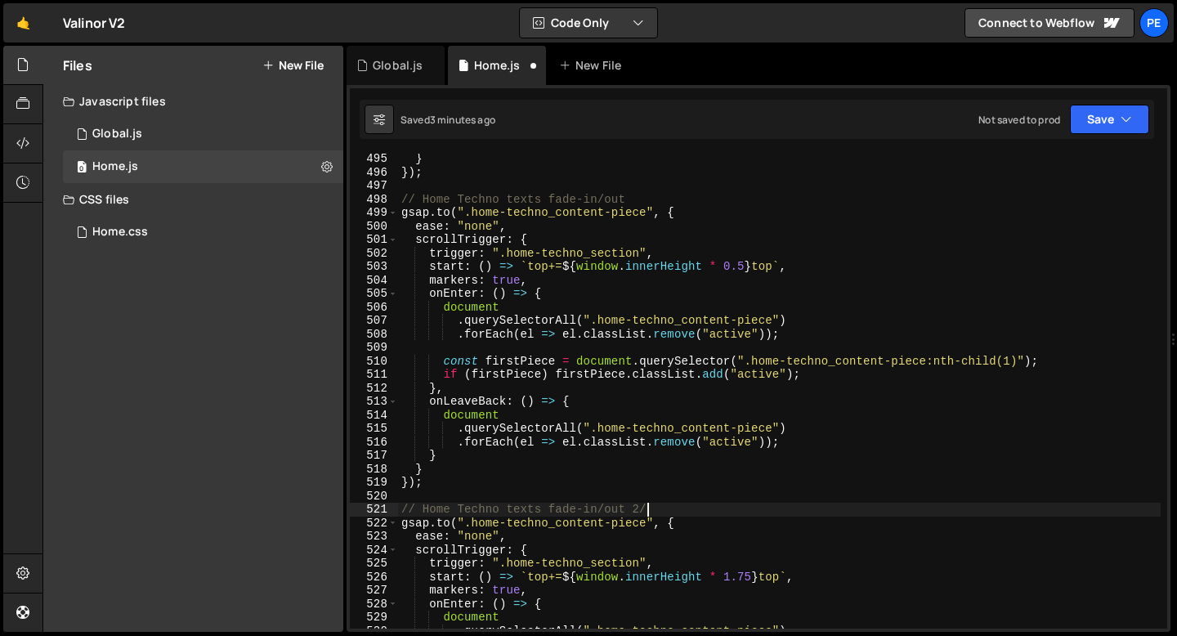
scroll to position [0, 16]
drag, startPoint x: 630, startPoint y: 507, endPoint x: 655, endPoint y: 505, distance: 24.6
click at [653, 505] on div "} }) ; // Home Techno texts fade-in/out gsap . to ( ".home-techno_content-piece…" at bounding box center [779, 403] width 763 height 502
click at [647, 193] on div "} }) ; // Home Techno texts fade-in/out gsap . to ( ".home-techno_content-piece…" at bounding box center [779, 403] width 763 height 502
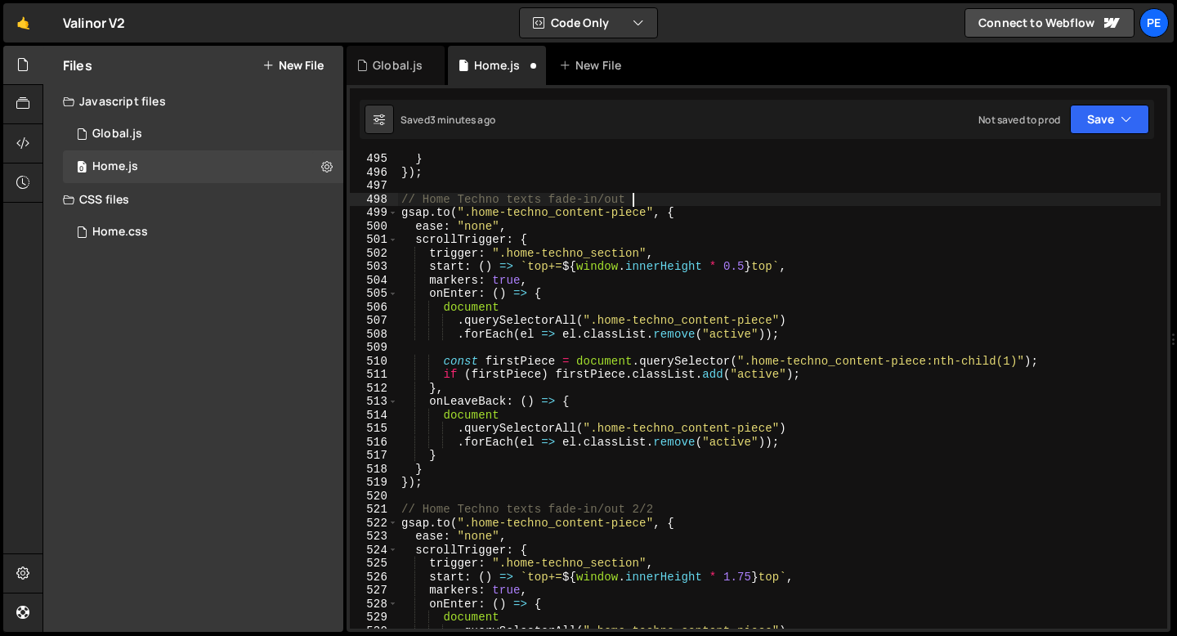
paste textarea "2/2"
click at [639, 194] on div "} }) ; // Home Techno texts fade-in/out 2/2 gsap . to ( ".home-techno_content-p…" at bounding box center [779, 403] width 763 height 502
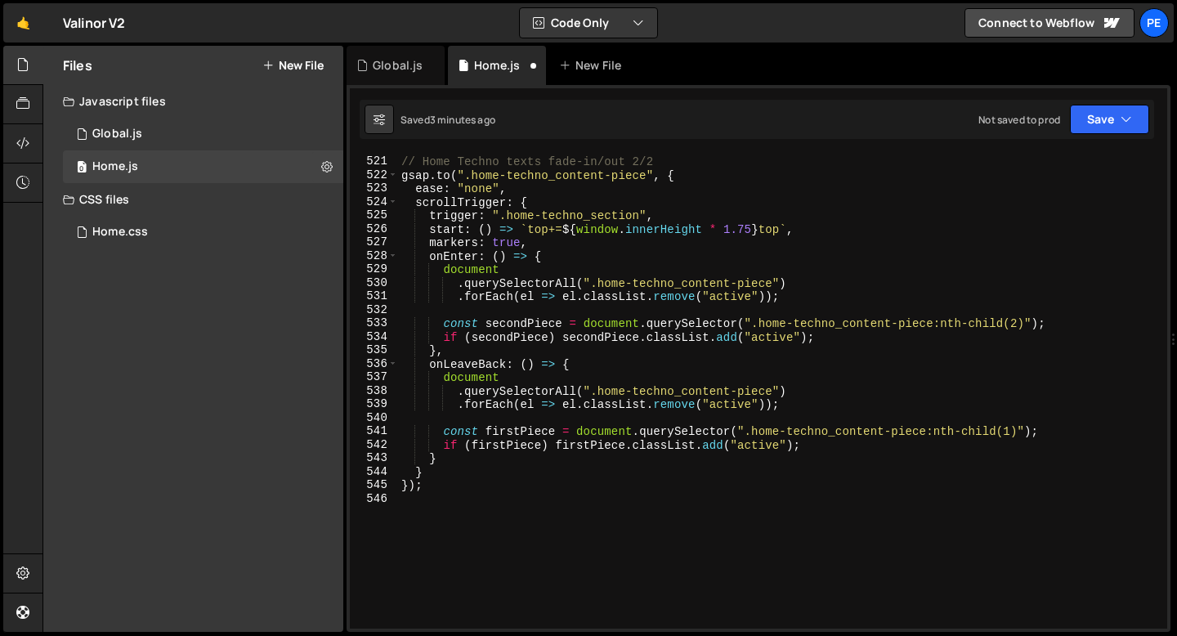
scroll to position [7121, 0]
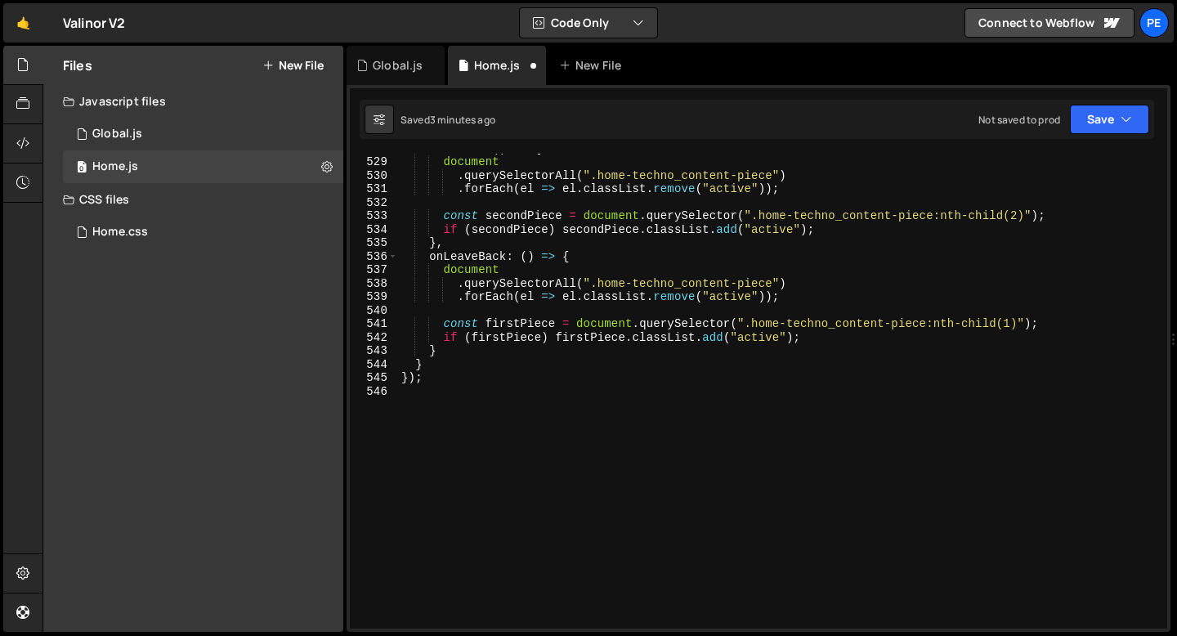
click at [473, 381] on div "onEnter : ( ) => { document . querySelectorAll ( ".home-techno_content-piece" )…" at bounding box center [779, 392] width 763 height 502
type textarea "});"
click at [468, 398] on div "onEnter : ( ) => { document . querySelectorAll ( ".home-techno_content-piece" )…" at bounding box center [779, 392] width 763 height 502
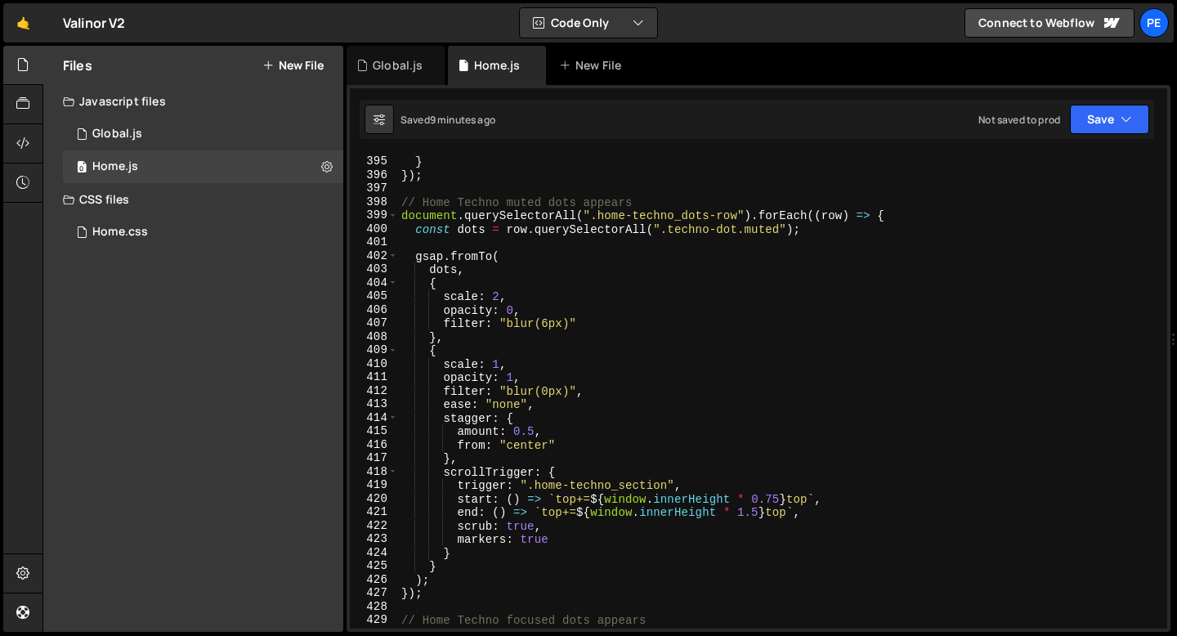
scroll to position [5285, 0]
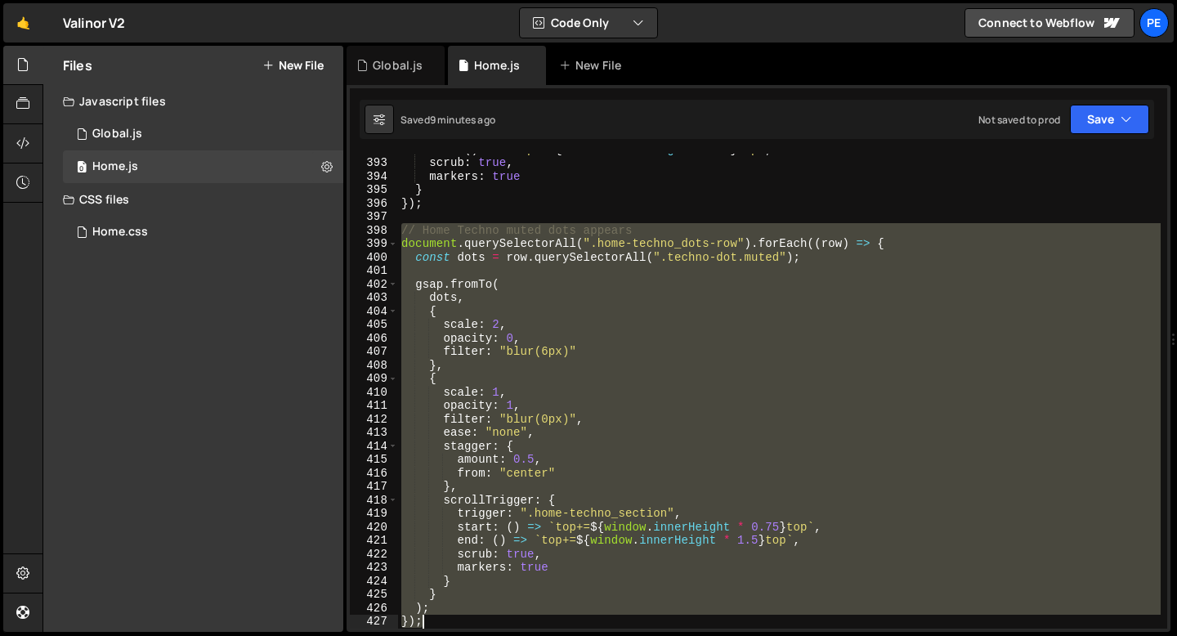
drag, startPoint x: 400, startPoint y: 230, endPoint x: 462, endPoint y: 616, distance: 390.9
click at [462, 616] on div "end : ( ) => ` top+= ${ window . innerHeight * 1.5 } top ` , scrub : true , mar…" at bounding box center [779, 393] width 763 height 502
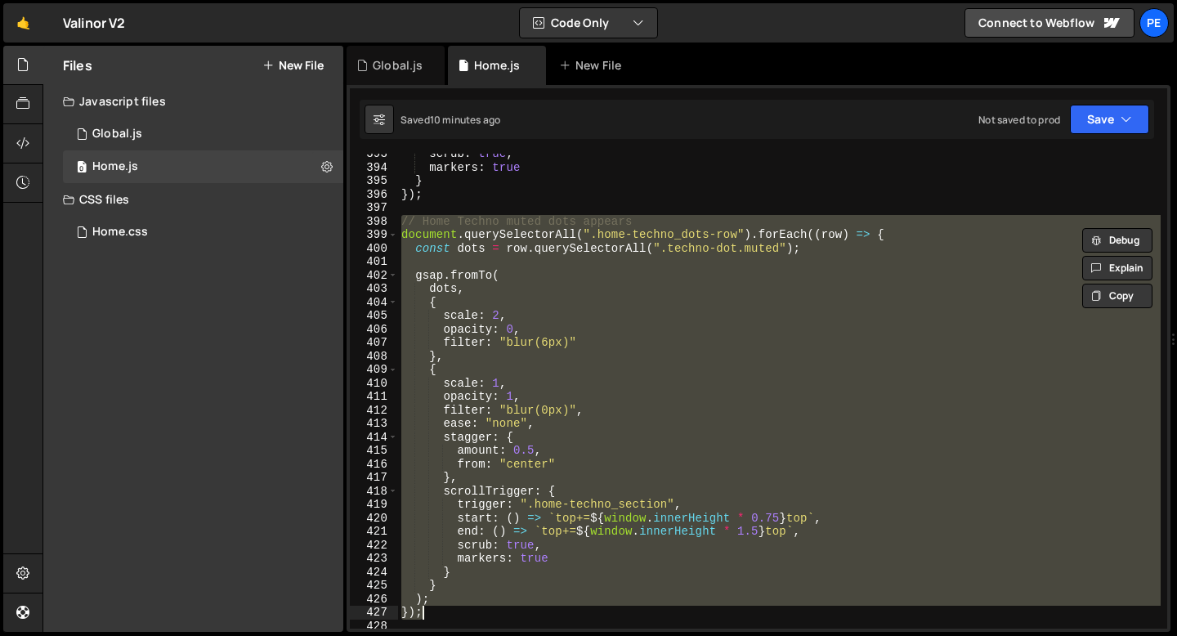
scroll to position [5482, 0]
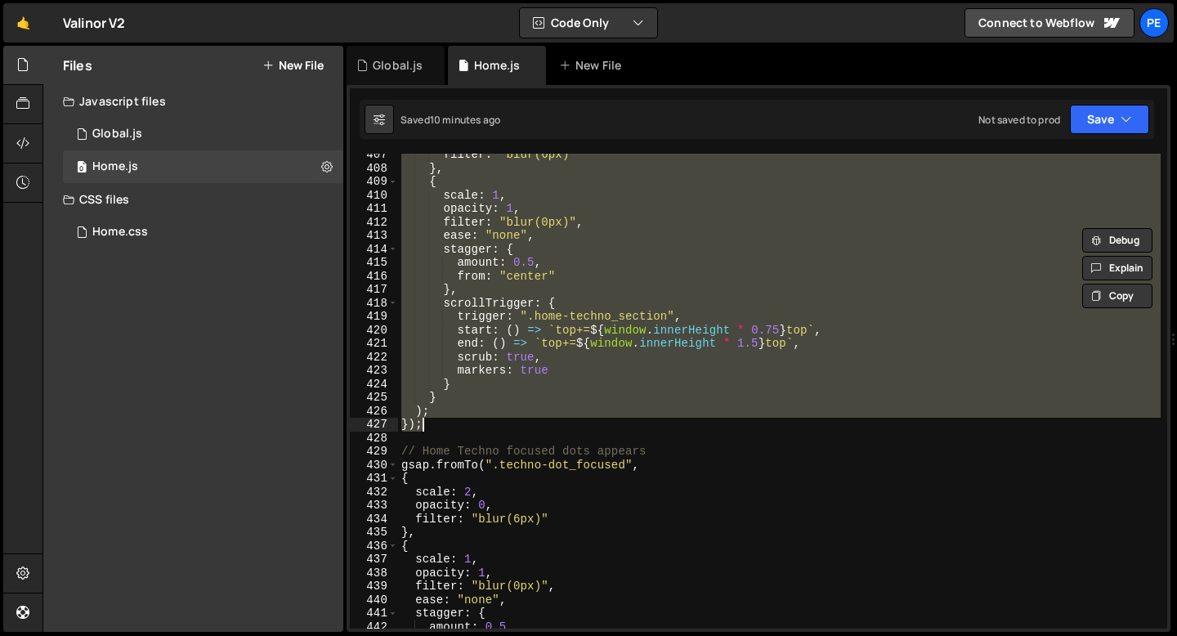
click at [440, 427] on div "filter : "blur(6px)" } , { scale : 1 , opacity : 1 , filter : "blur(0px)" , eas…" at bounding box center [779, 391] width 763 height 475
type textarea "});"
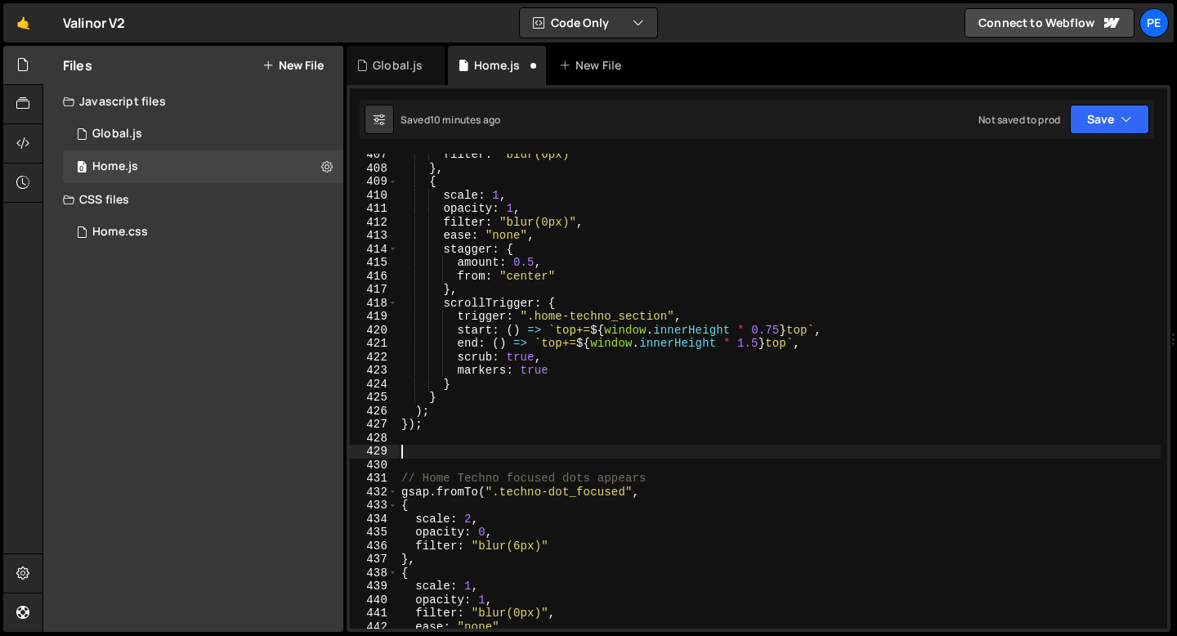
paste textarea "});"
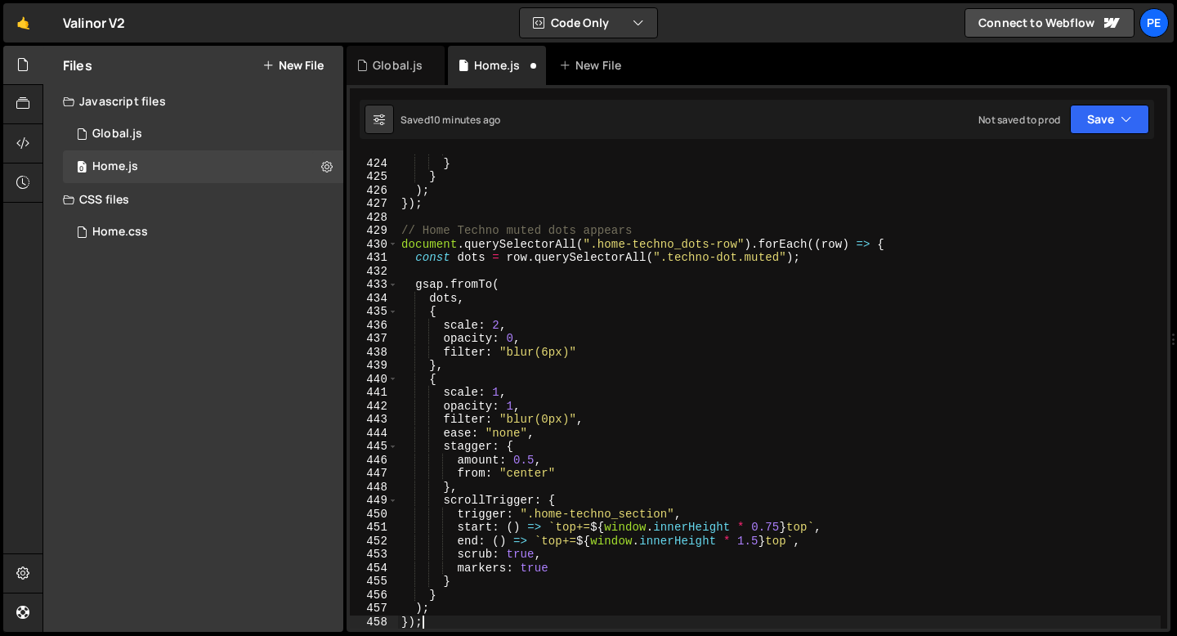
click at [764, 262] on div "markers : true } } ) ; }) ; // Home Techno muted dots appears document . queryS…" at bounding box center [779, 394] width 763 height 502
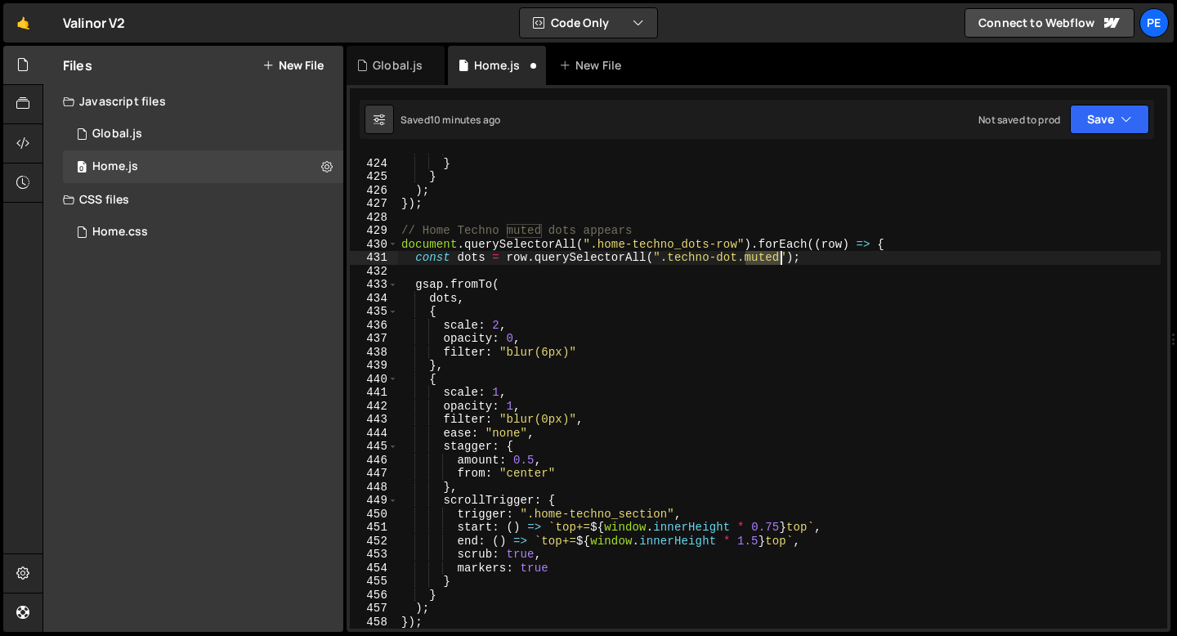
click at [764, 262] on div "markers : true } } ) ; }) ; // Home Techno muted dots appears document . queryS…" at bounding box center [779, 394] width 763 height 502
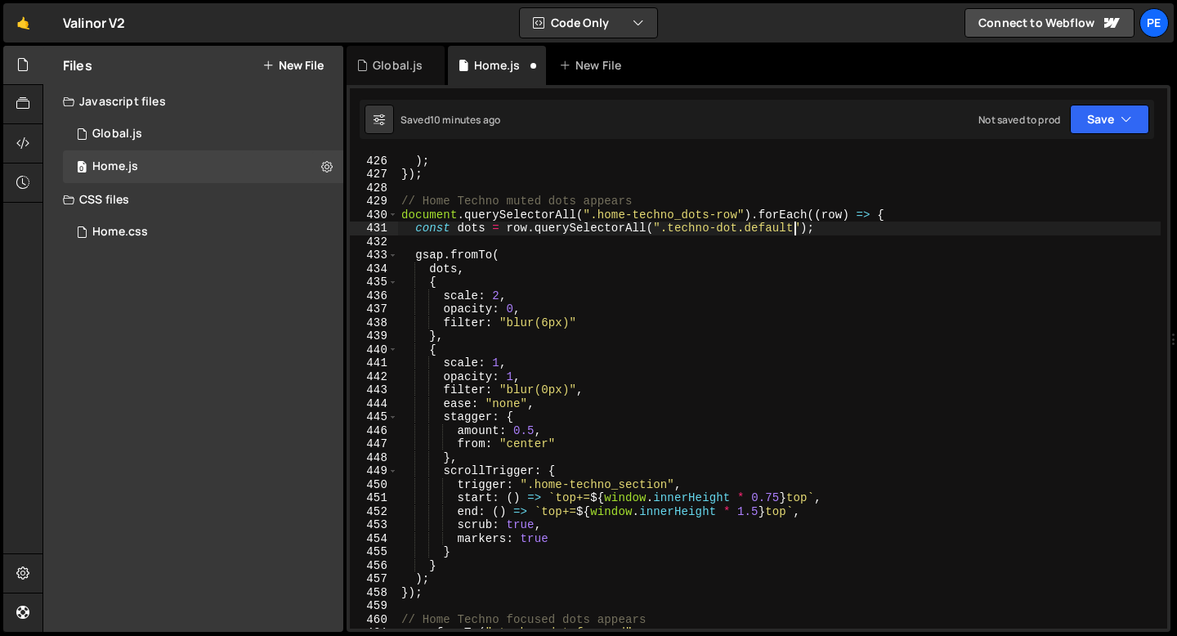
scroll to position [5733, 0]
click at [777, 495] on div "} ) ; }) ; // Home Techno muted dots appears document . querySelectorAll ( ".ho…" at bounding box center [779, 392] width 763 height 502
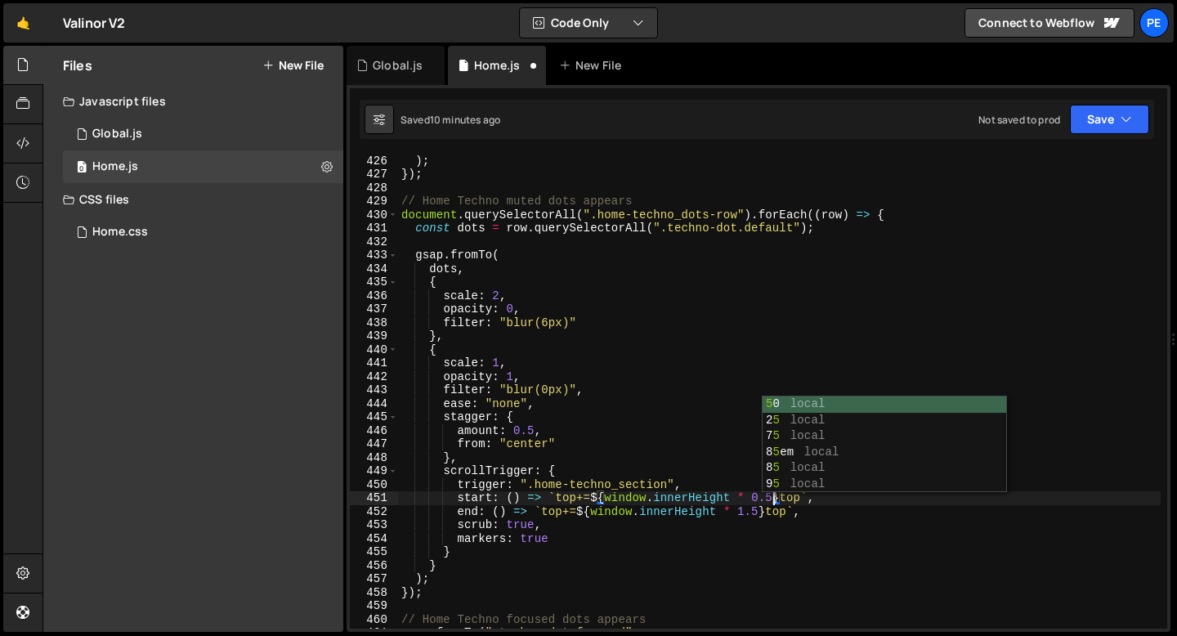
scroll to position [0, 26]
click at [759, 511] on div "} ) ; }) ; // Home Techno muted dots appears document . querySelectorAll ( ".ho…" at bounding box center [779, 392] width 763 height 502
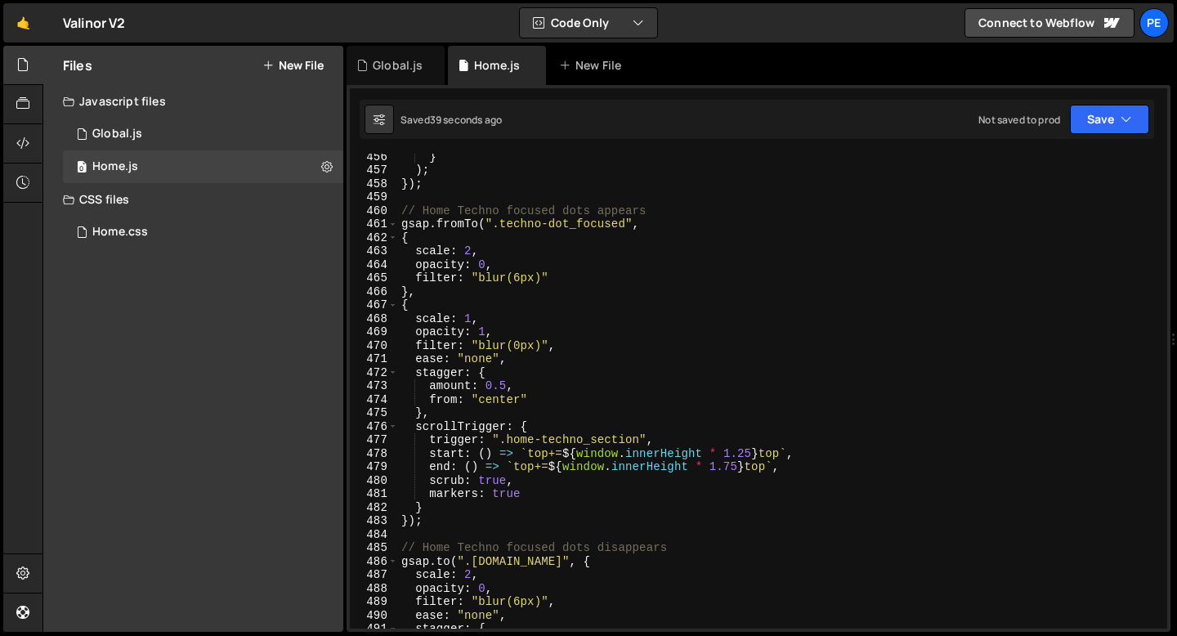
scroll to position [6377, 0]
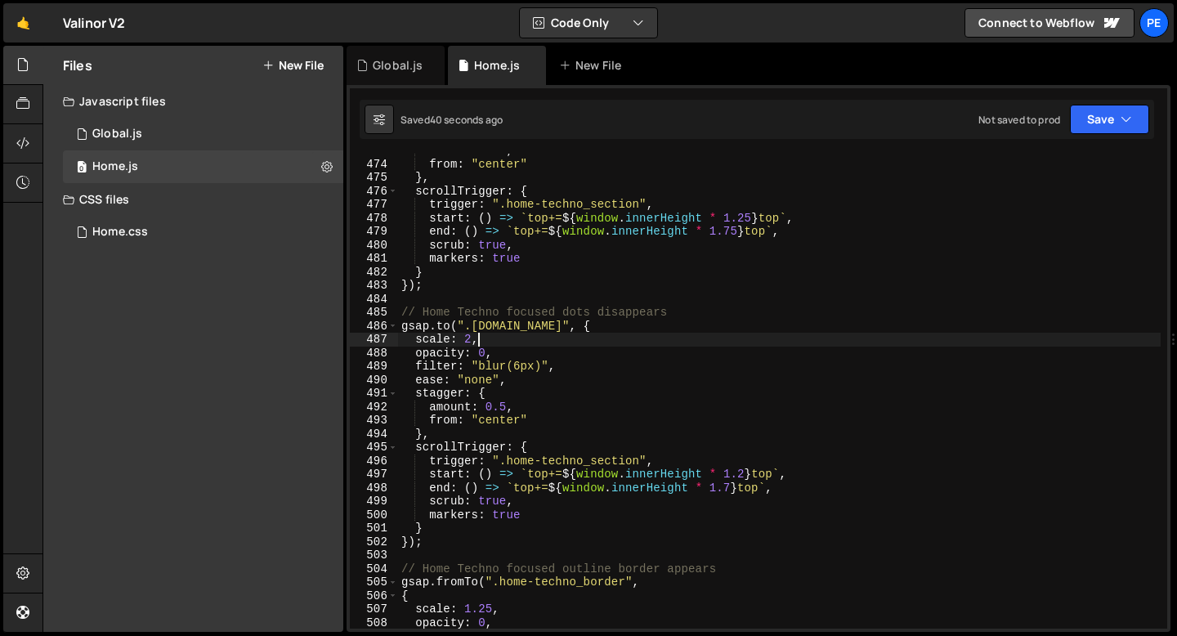
click at [560, 343] on div "amount : 0.5 , from : "center" } , scrollTrigger : { trigger : ".home-techno_se…" at bounding box center [779, 395] width 763 height 502
click at [507, 407] on div "amount : 0.5 , from : "center" } , scrollTrigger : { trigger : ".home-techno_se…" at bounding box center [779, 395] width 763 height 502
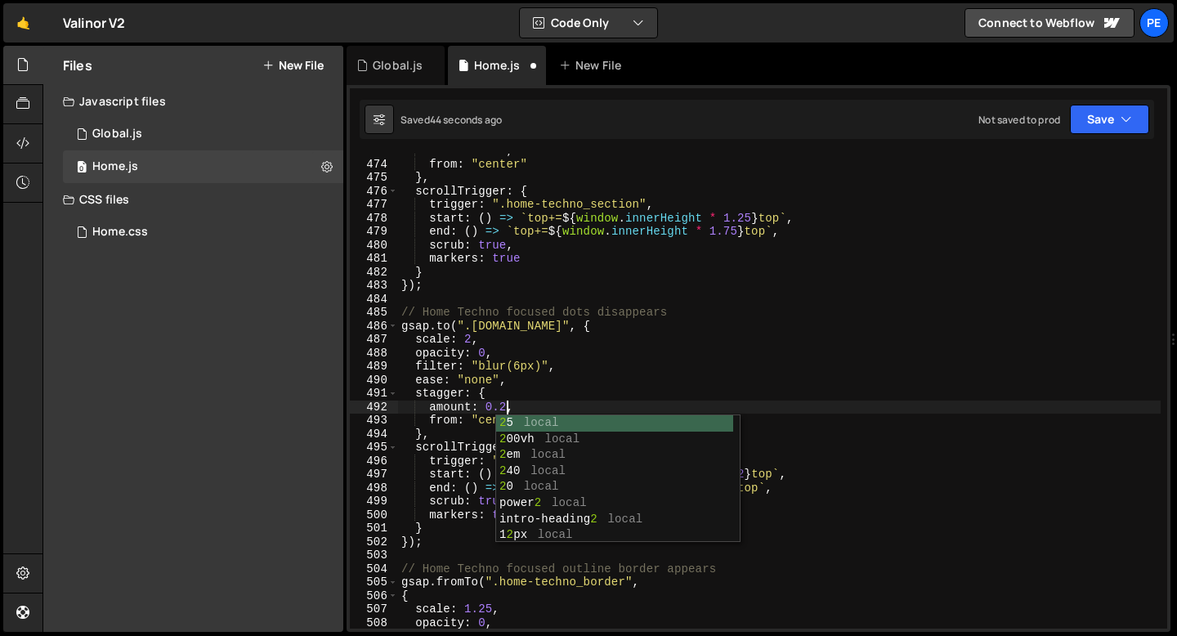
scroll to position [0, 7]
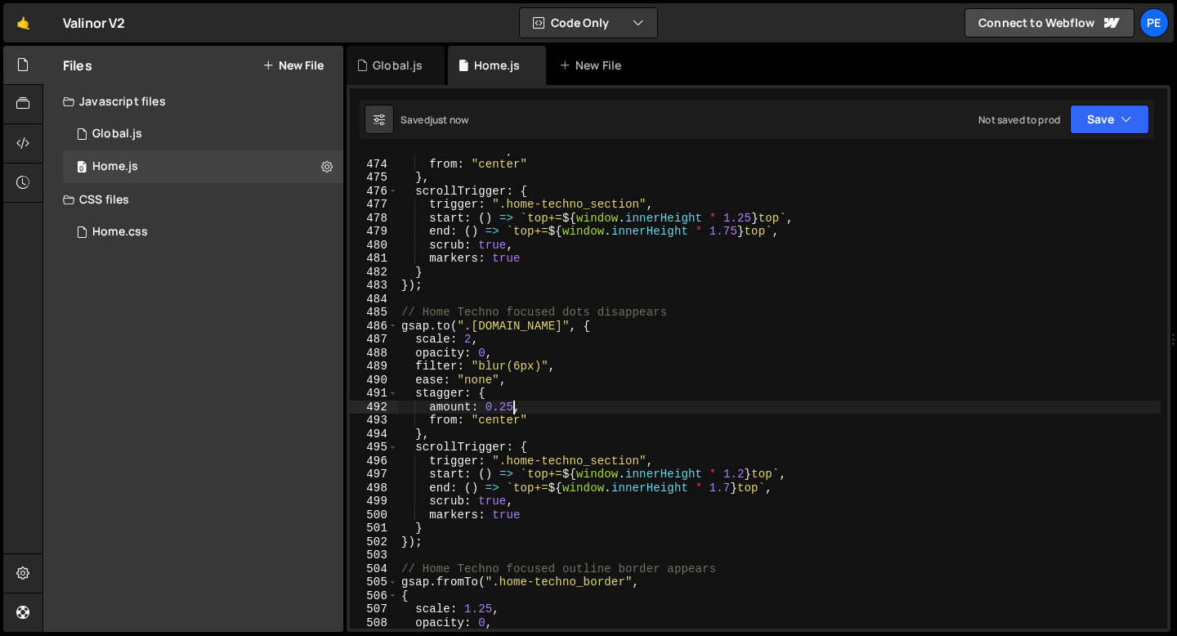
click at [526, 382] on div "amount : 0.5 , from : "center" } , scrollTrigger : { trigger : ".home-techno_se…" at bounding box center [779, 395] width 763 height 502
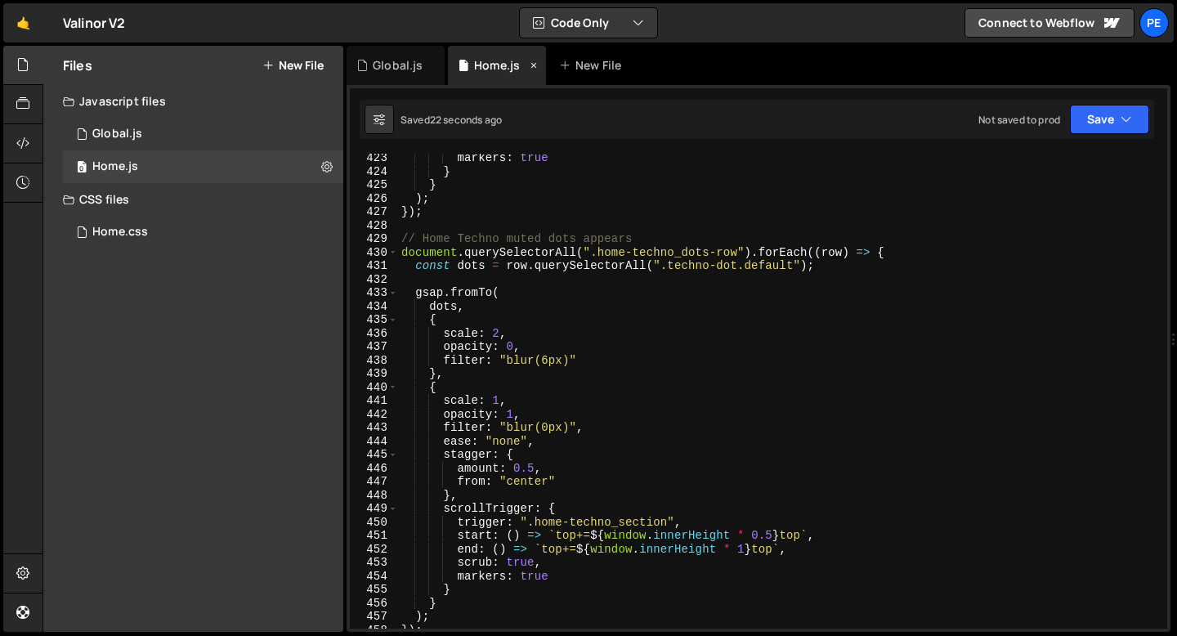
scroll to position [5695, 0]
click at [515, 333] on div "markers : true } } ) ; }) ; // Home Techno muted dots appears document . queryS…" at bounding box center [779, 402] width 763 height 502
click at [515, 332] on div "markers : true } } ) ; }) ; // Home Techno muted dots appears document . queryS…" at bounding box center [779, 402] width 763 height 502
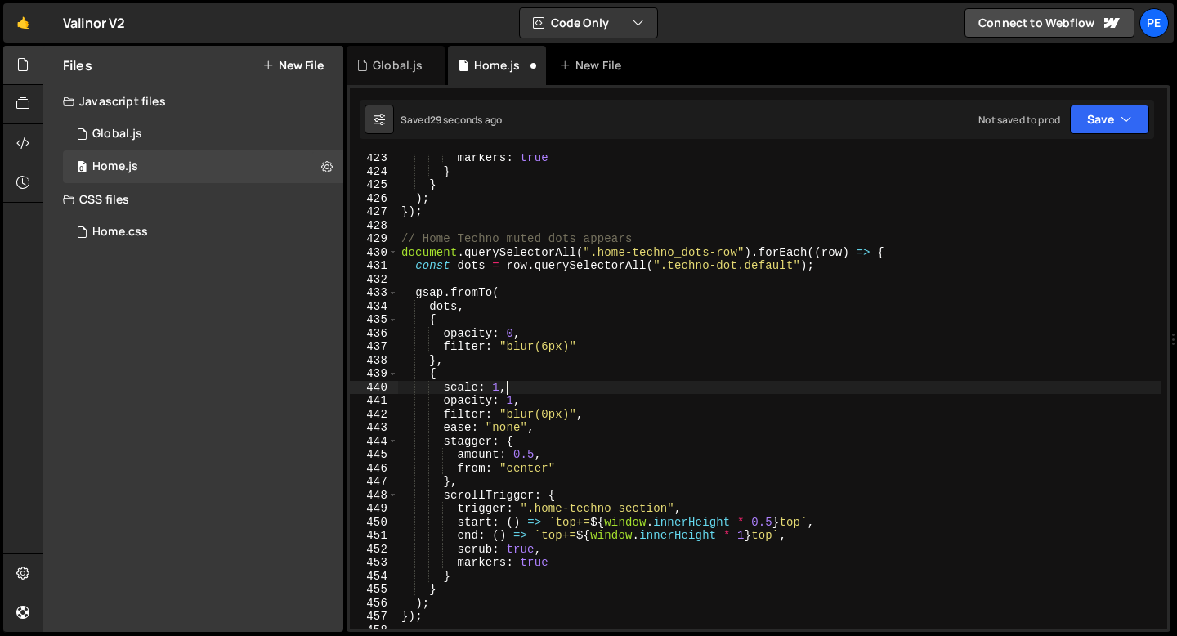
click at [512, 387] on div "markers : true } } ) ; }) ; // Home Techno muted dots appears document . queryS…" at bounding box center [779, 402] width 763 height 502
click at [515, 389] on div "markers : true } } ) ; }) ; // Home Techno muted dots appears document . queryS…" at bounding box center [779, 391] width 763 height 475
click at [515, 389] on div "markers : true } } ) ; }) ; // Home Techno muted dots appears document . queryS…" at bounding box center [779, 402] width 763 height 502
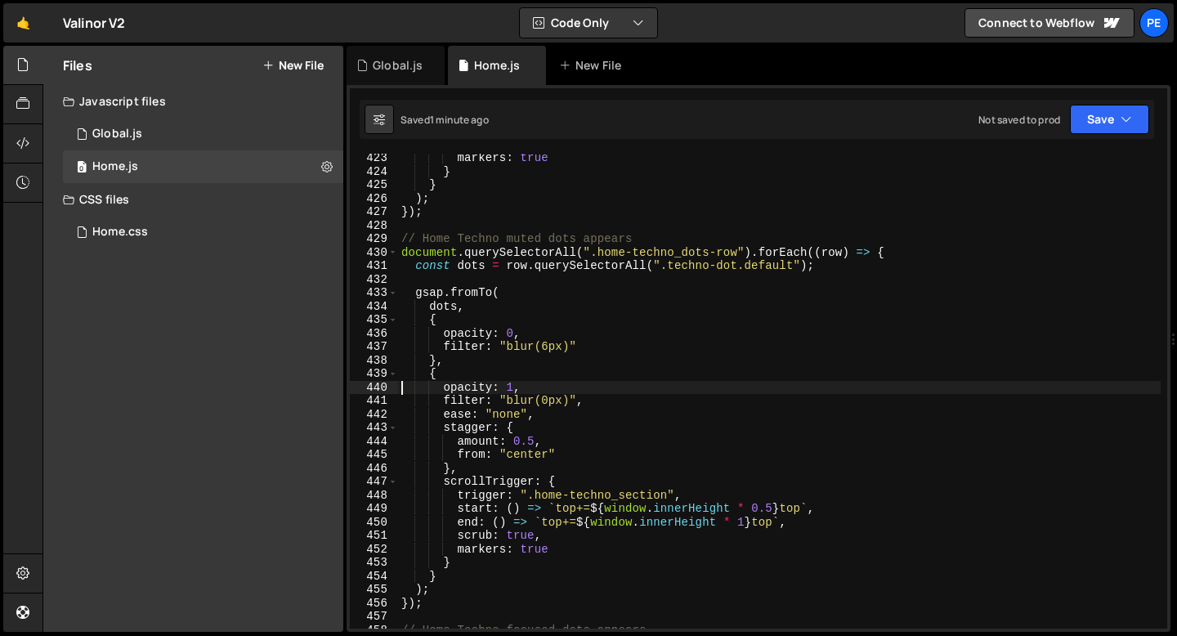
click at [797, 262] on div "markers : true } } ) ; }) ; // Home Techno muted dots appears document . queryS…" at bounding box center [779, 402] width 763 height 502
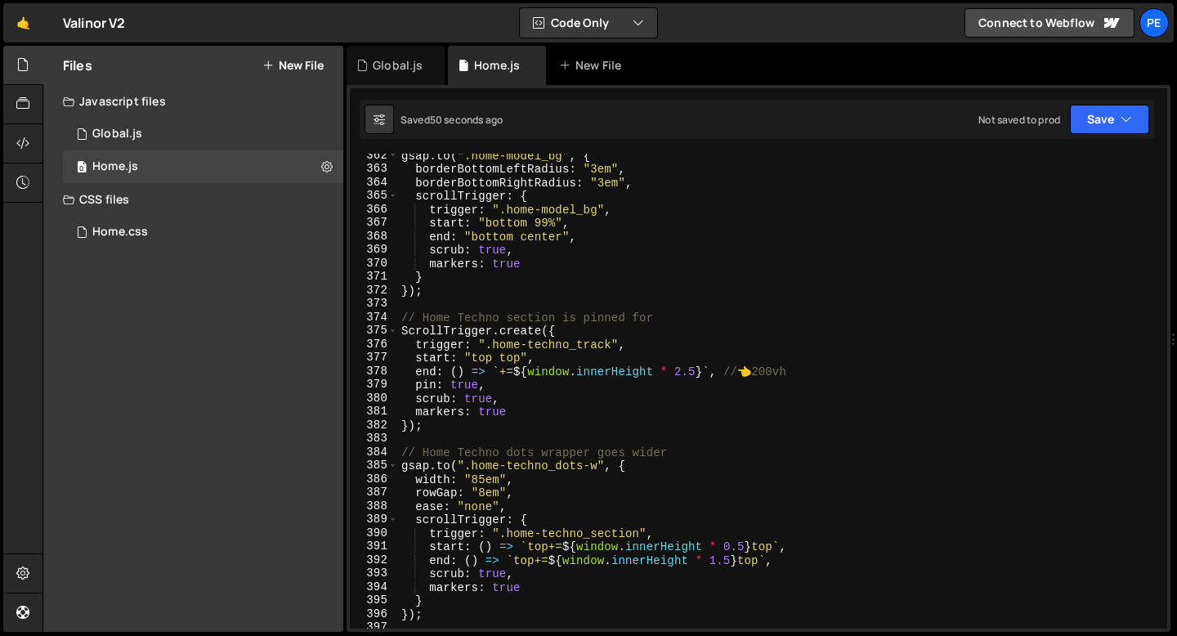
scroll to position [4874, 0]
click at [692, 376] on div "gsap . to ( ".home-model_bg" , { borderBottomLeftRadius : "3em" , borderBottomR…" at bounding box center [779, 400] width 763 height 502
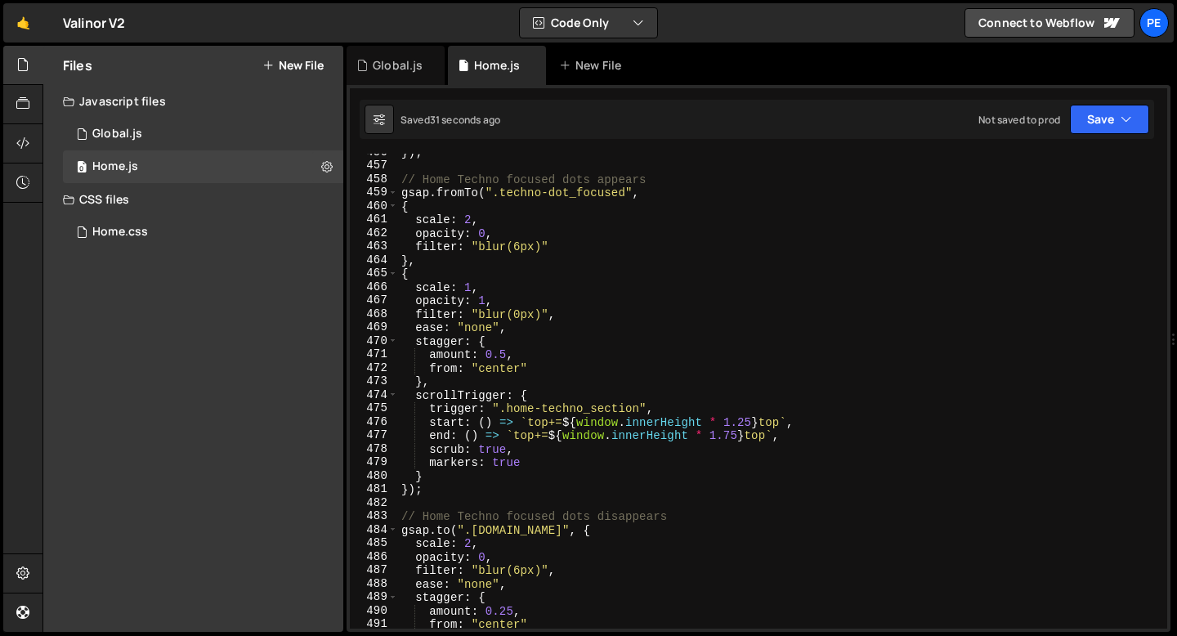
scroll to position [6137, 0]
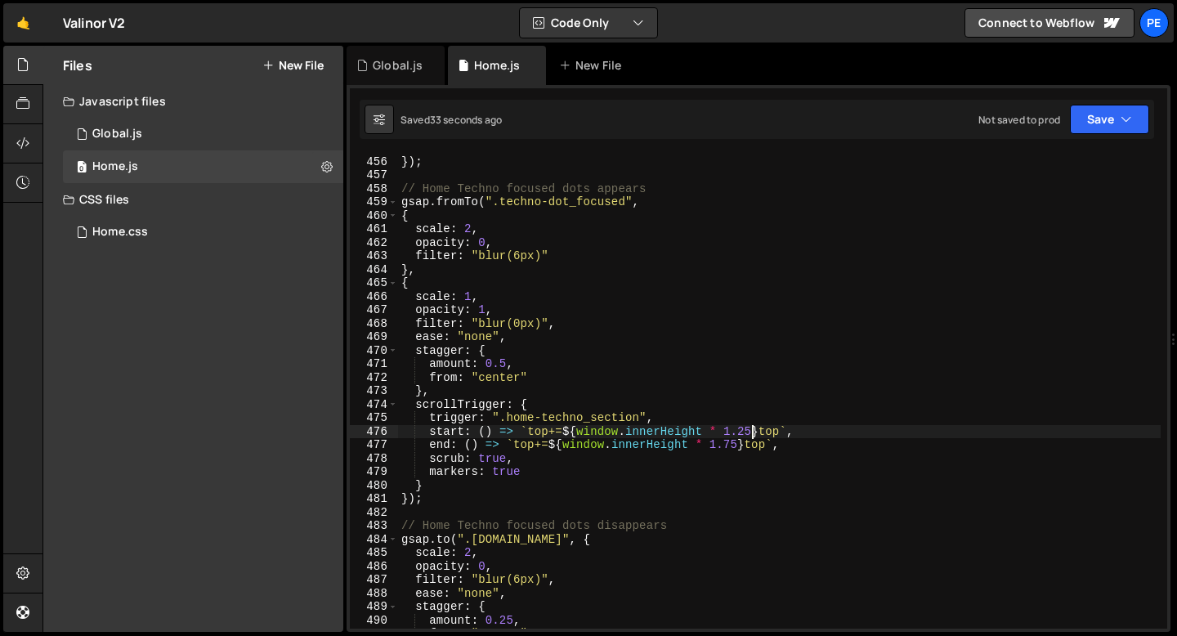
click at [751, 429] on div ") ; }) ; // Home Techno focused dots appears gsap . fromTo ( ".techno-dot_focus…" at bounding box center [779, 392] width 763 height 502
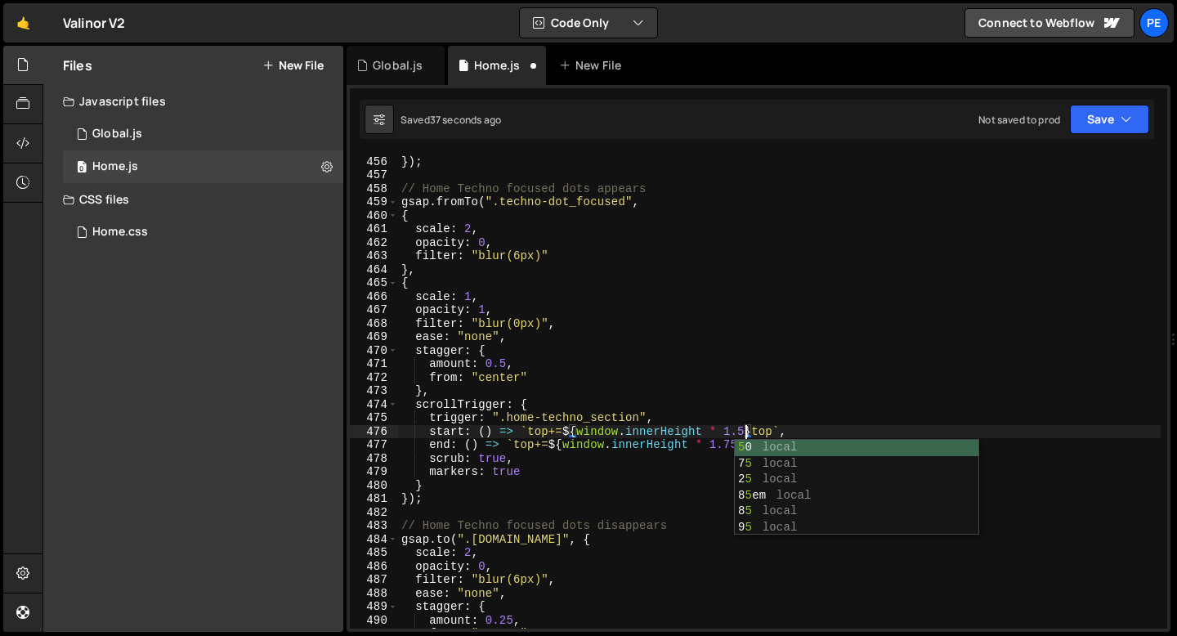
click at [715, 445] on div ") ; }) ; // Home Techno focused dots appears gsap . fromTo ( ".techno-dot_focus…" at bounding box center [779, 392] width 763 height 502
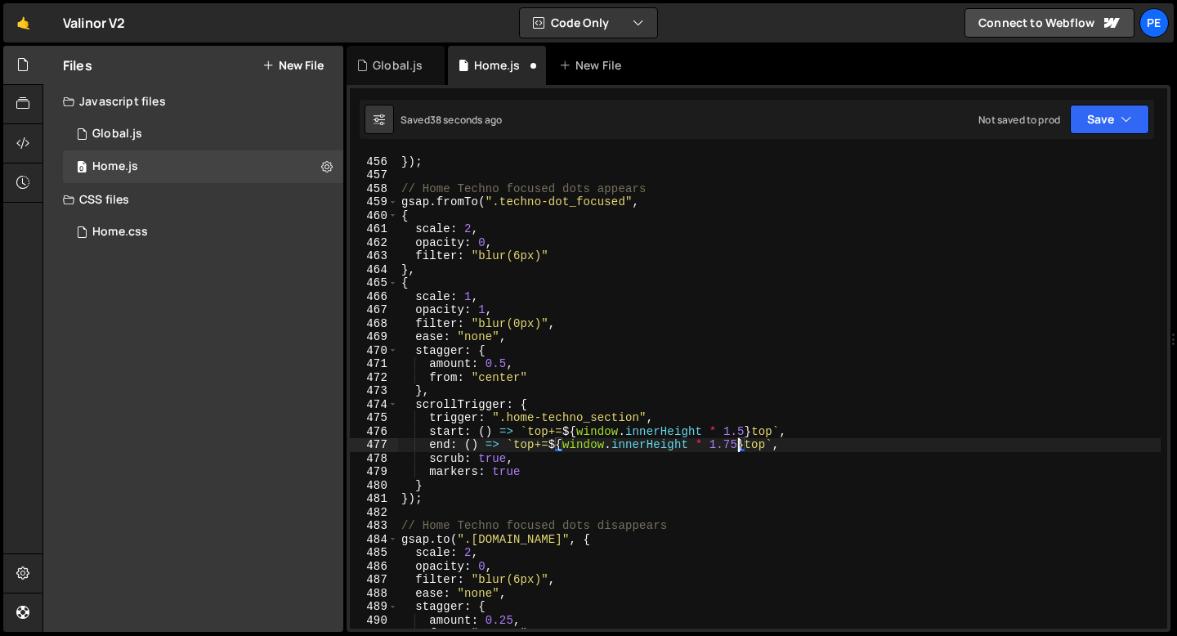
click at [736, 444] on div ") ; }) ; // Home Techno focused dots appears gsap . fromTo ( ".techno-dot_focus…" at bounding box center [779, 392] width 763 height 502
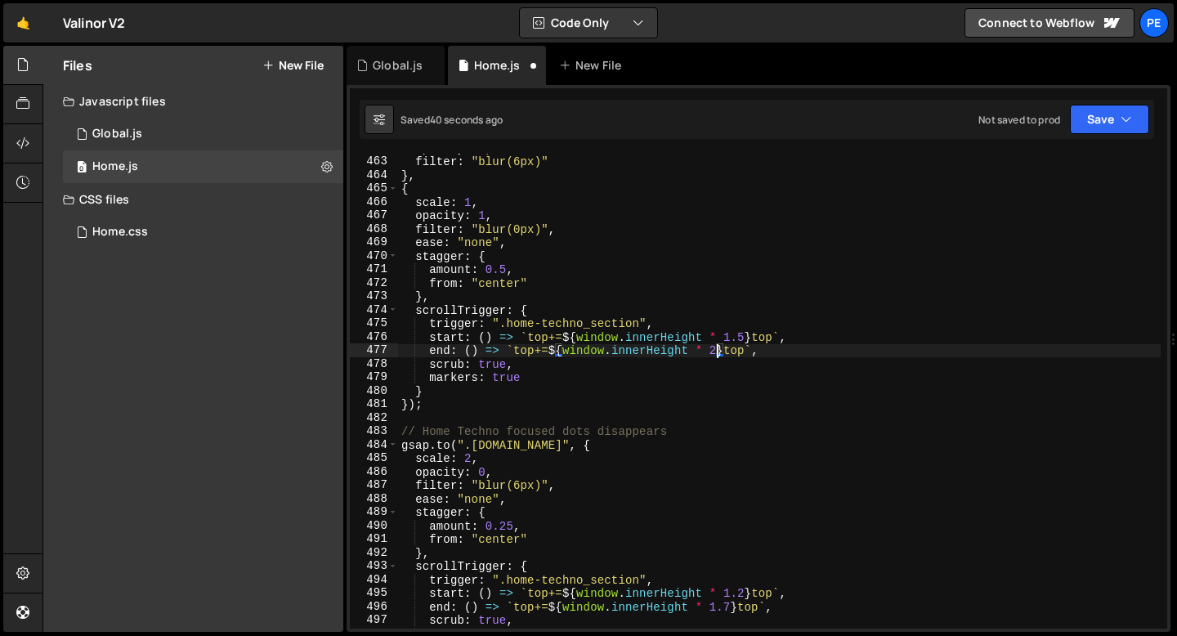
scroll to position [6434, 0]
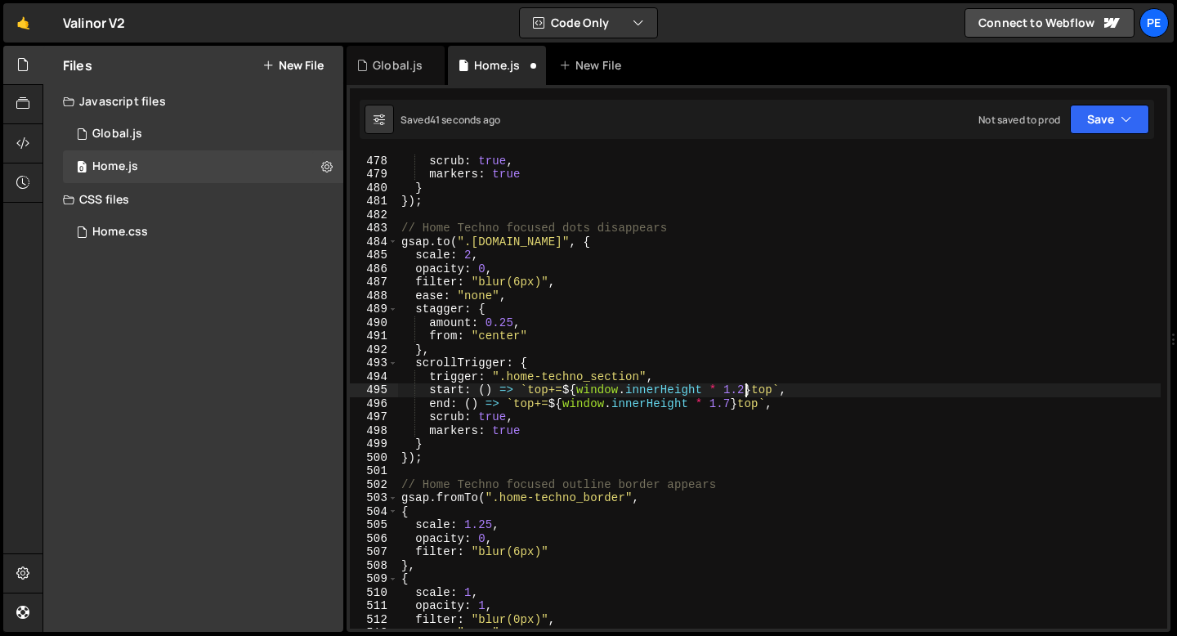
click at [745, 389] on div "end : ( ) => ` top+= ${ window . innerHeight * 2 } top ` , scrub : true , marke…" at bounding box center [779, 392] width 763 height 502
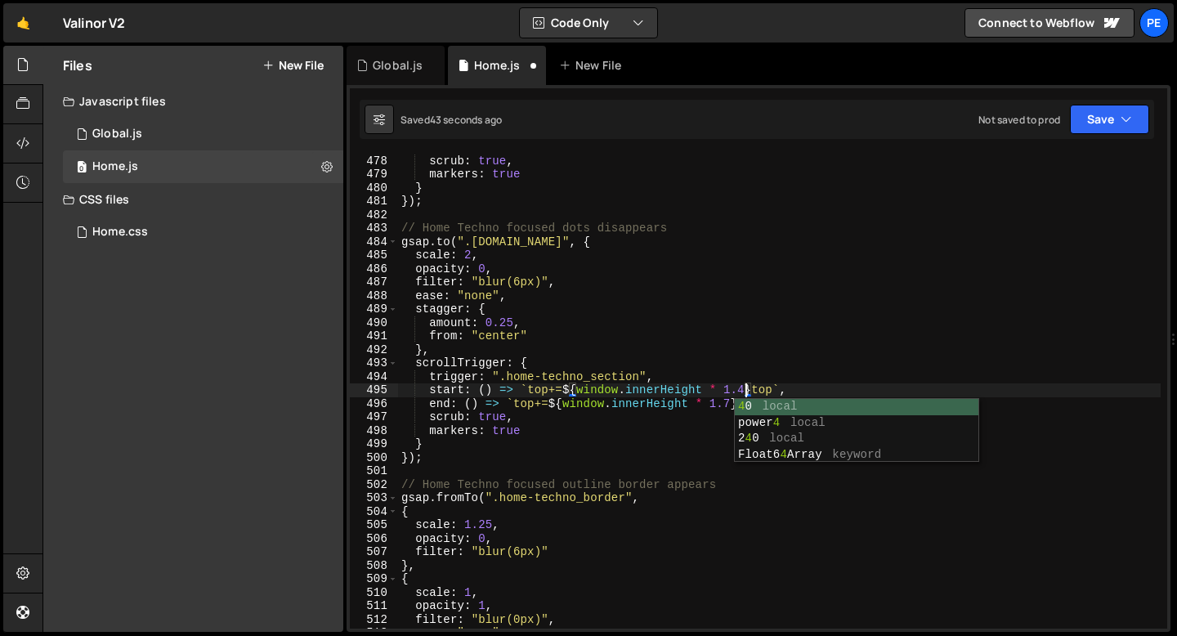
scroll to position [0, 24]
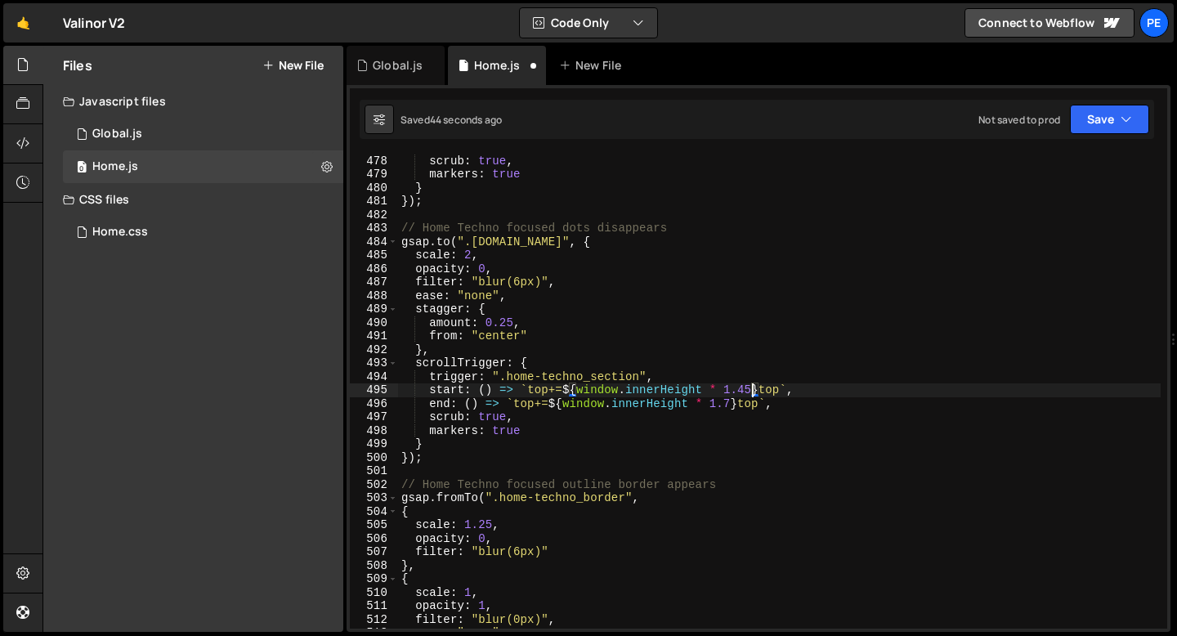
click at [731, 404] on div "end : ( ) => ` top+= ${ window . innerHeight * 2 } top ` , scrub : true , marke…" at bounding box center [779, 392] width 763 height 502
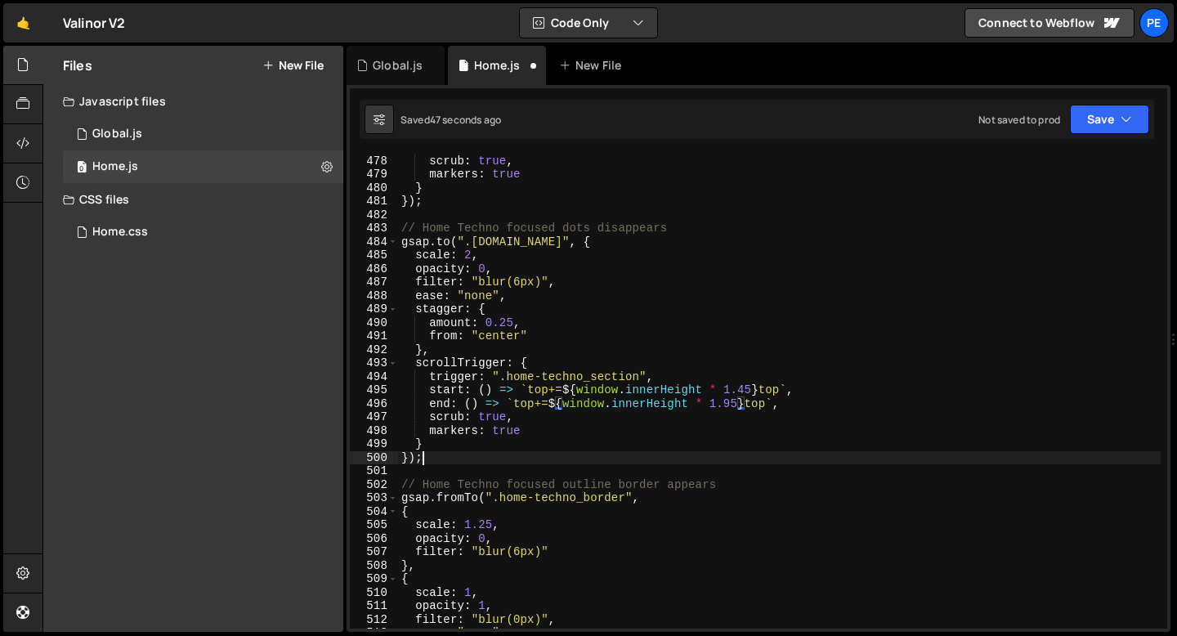
click at [603, 452] on div "end : ( ) => ` top+= ${ window . innerHeight * 2 } top ` , scrub : true , marke…" at bounding box center [779, 392] width 763 height 502
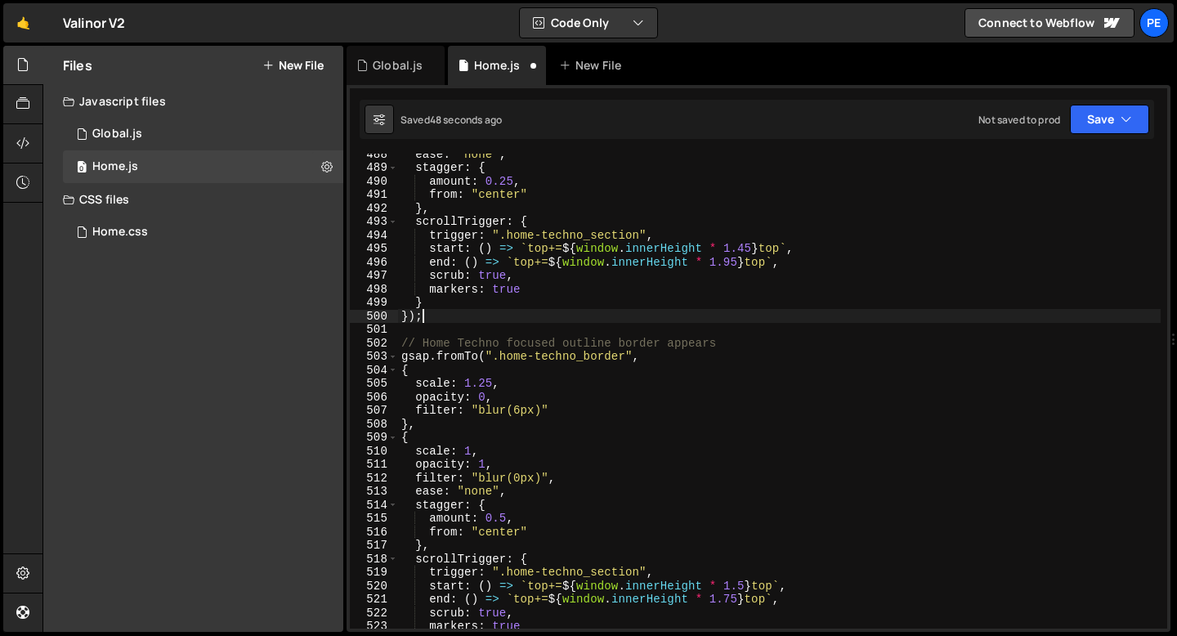
scroll to position [6698, 0]
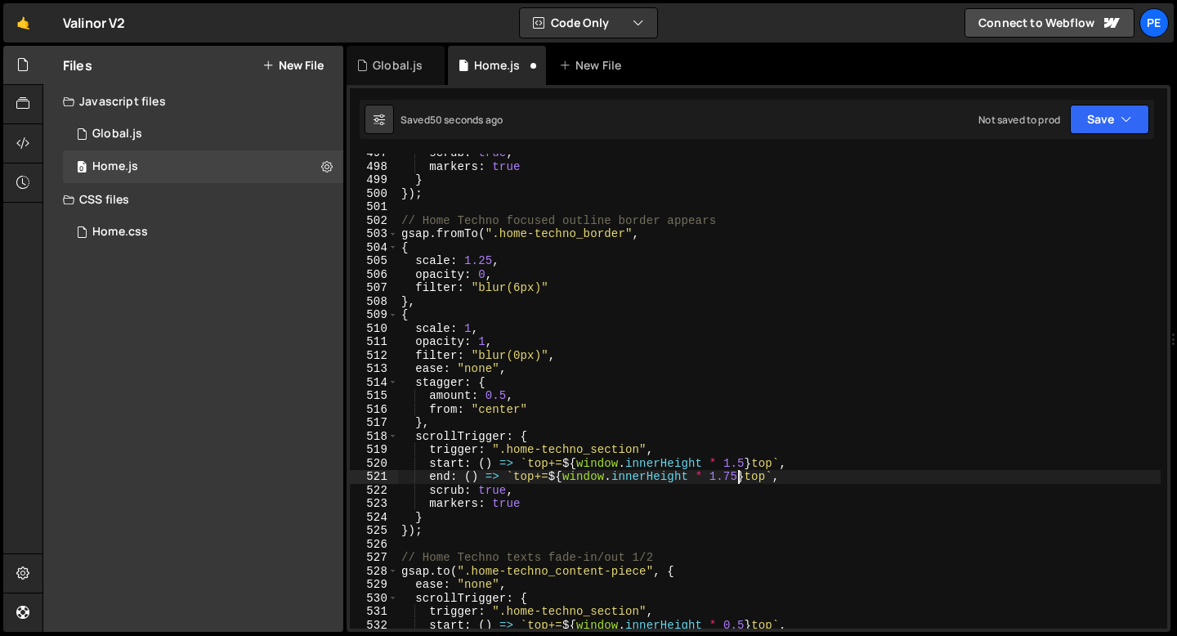
click at [737, 477] on div "scrub : true , markers : true } }) ; // Home Techno focused outline border appe…" at bounding box center [779, 397] width 763 height 502
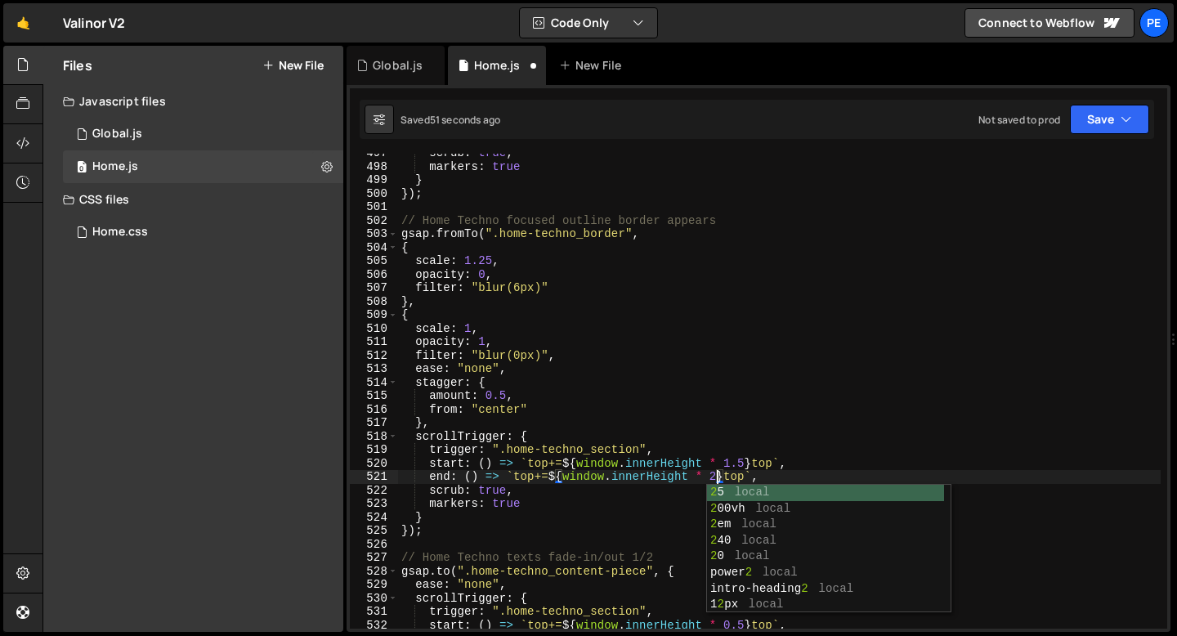
scroll to position [0, 21]
click at [743, 463] on div "scrub : true , markers : true } }) ; // Home Techno focused outline border appe…" at bounding box center [779, 397] width 763 height 502
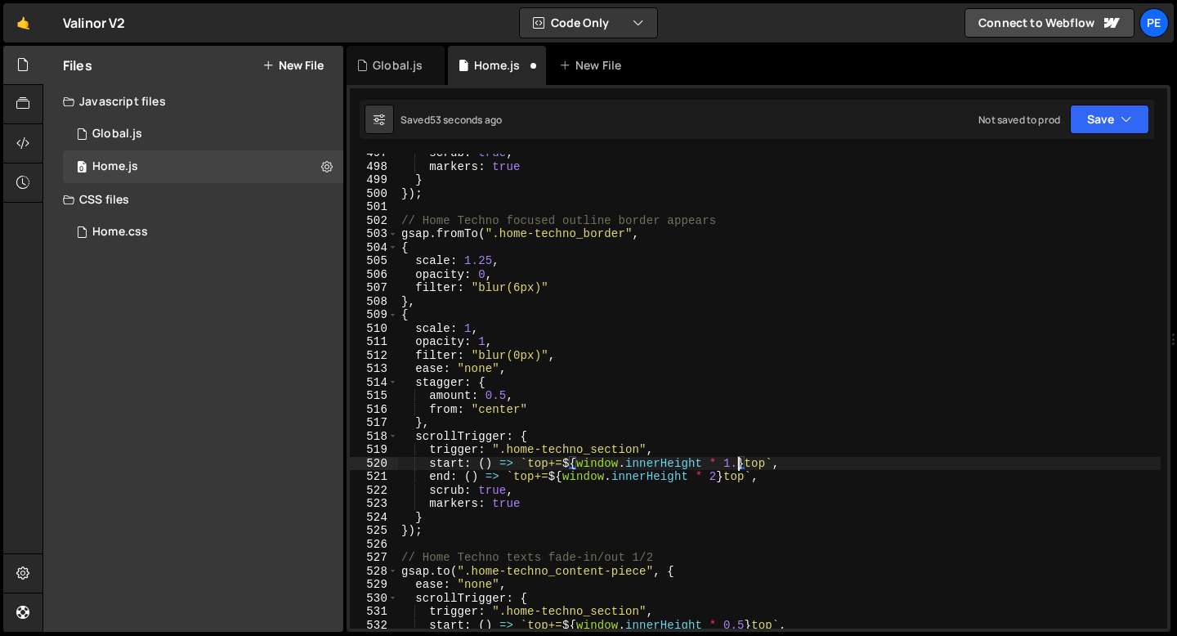
scroll to position [0, 24]
type textarea "start: () => `top+=${window.innerHeight * 1.75} top`,"
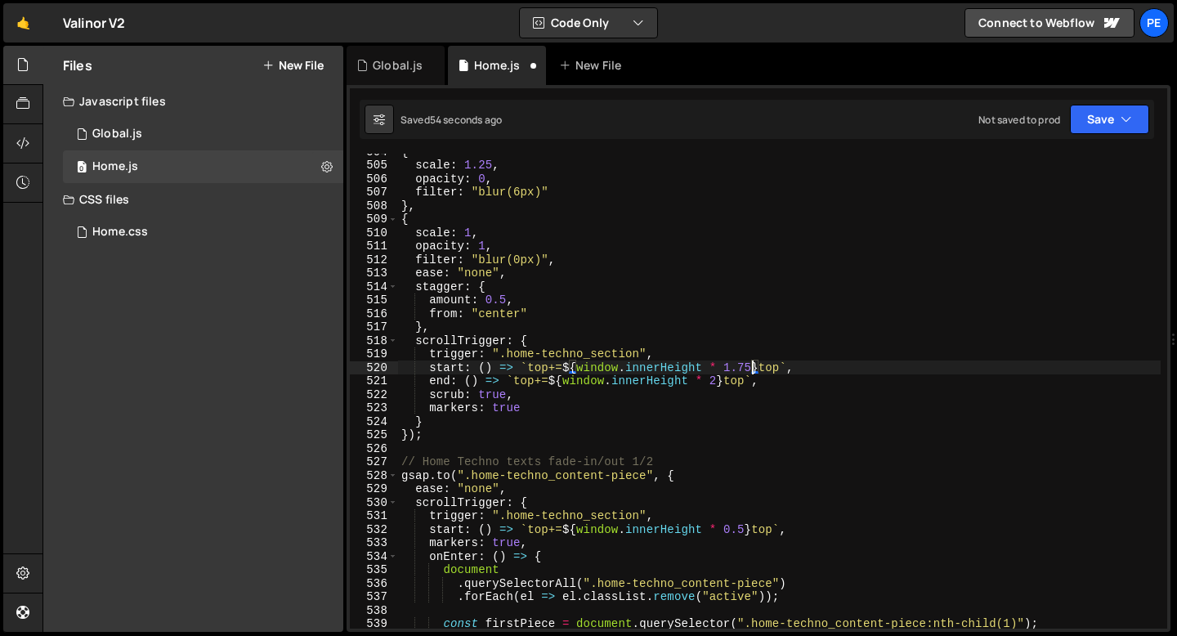
scroll to position [6818, 0]
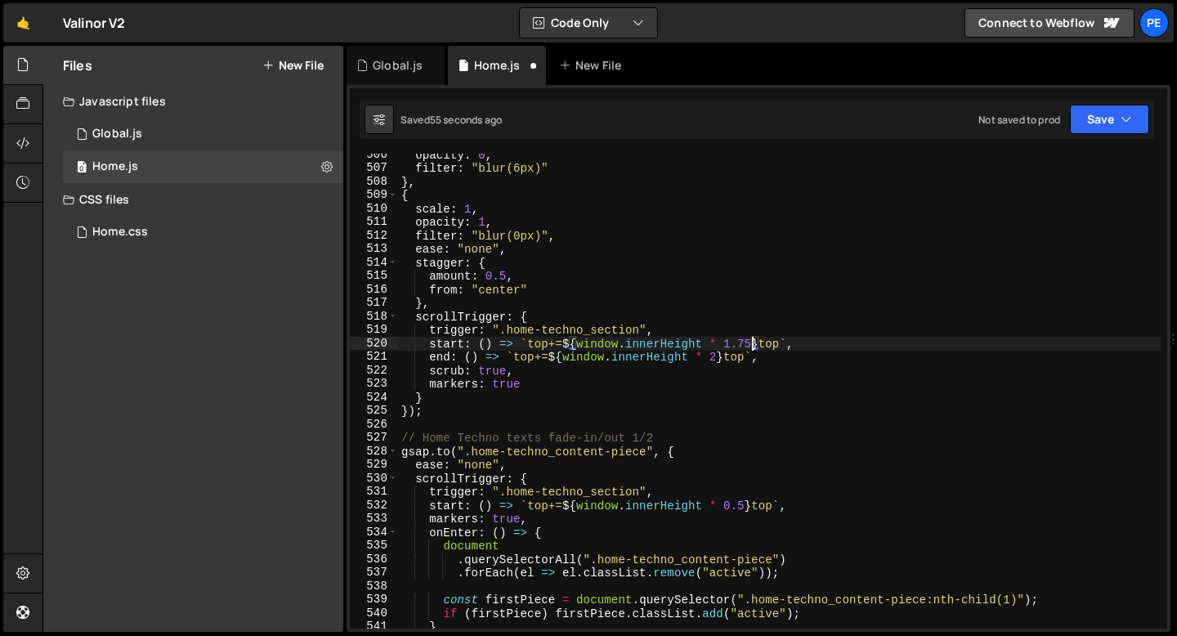
click at [573, 422] on div "opacity : 0 , filter : "blur(6px)" } , { scale : 1 , opacity : 1 , filter : "bl…" at bounding box center [779, 399] width 763 height 502
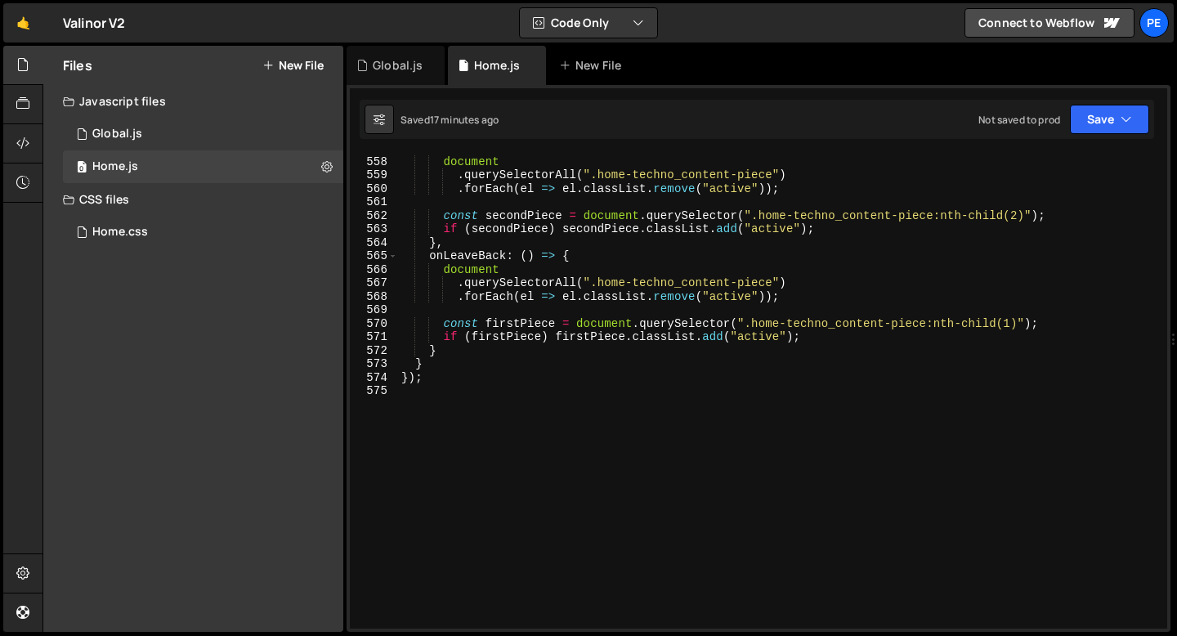
scroll to position [7512, 0]
click at [450, 377] on div "onEnter : ( ) => { document . querySelectorAll ( ".home-techno_content-piece" )…" at bounding box center [779, 392] width 763 height 502
type textarea "});"
type textarea "C"
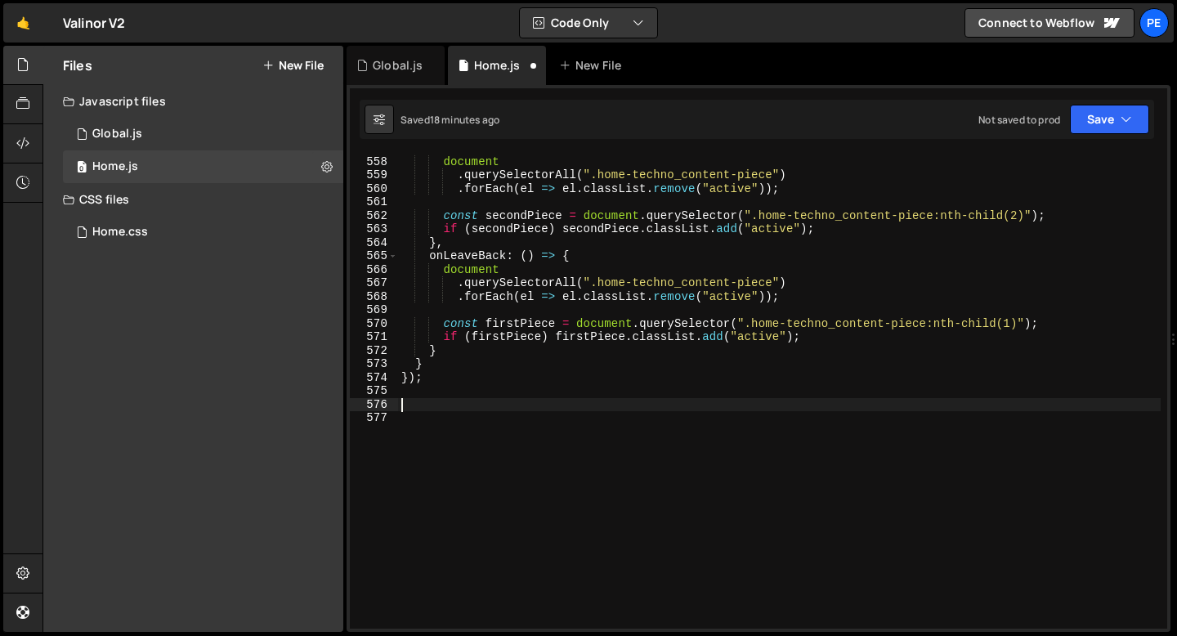
scroll to position [7659, 0]
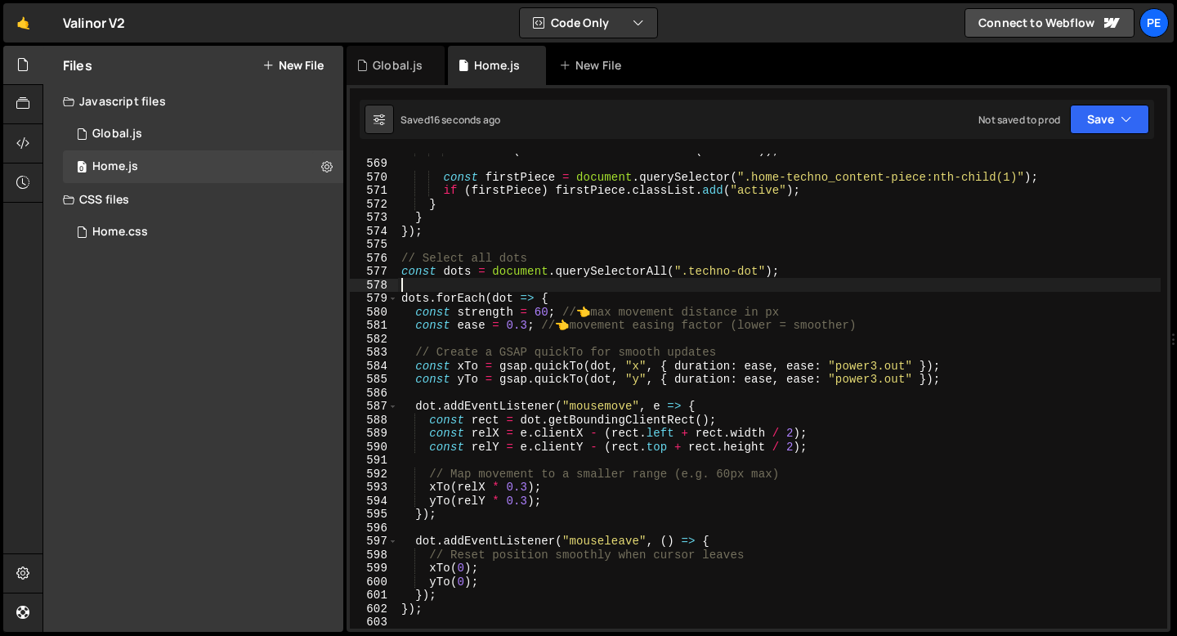
click at [462, 289] on div ". forEach ( el => el . classList . remove ( "active" )) ; const firstPiece = do…" at bounding box center [779, 394] width 763 height 502
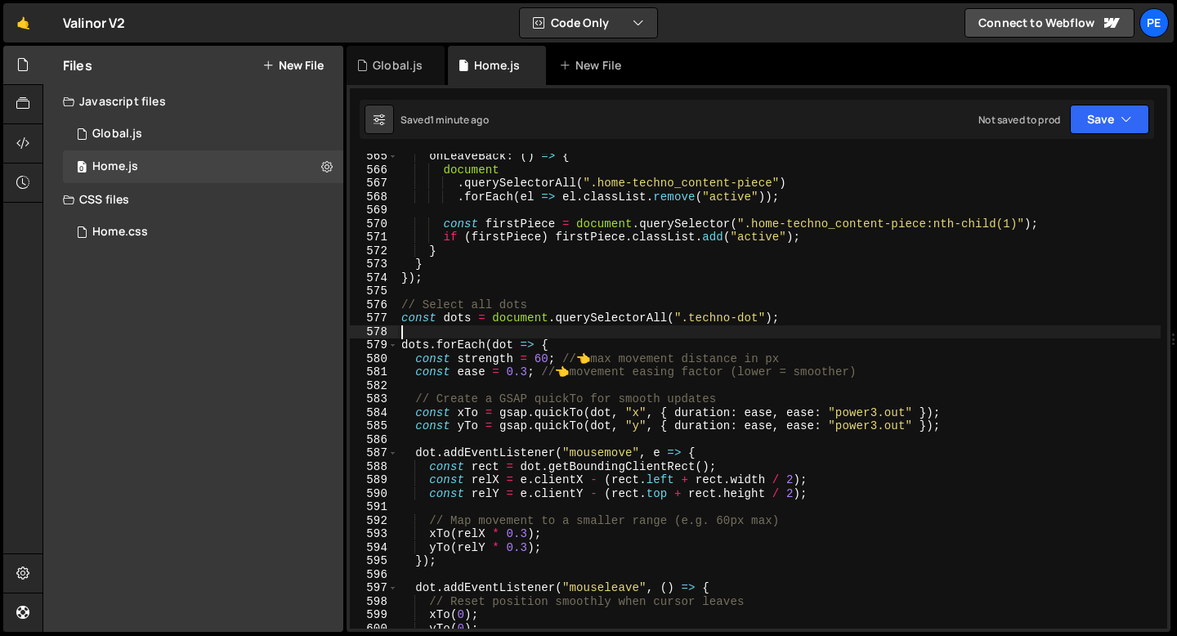
scroll to position [7612, 0]
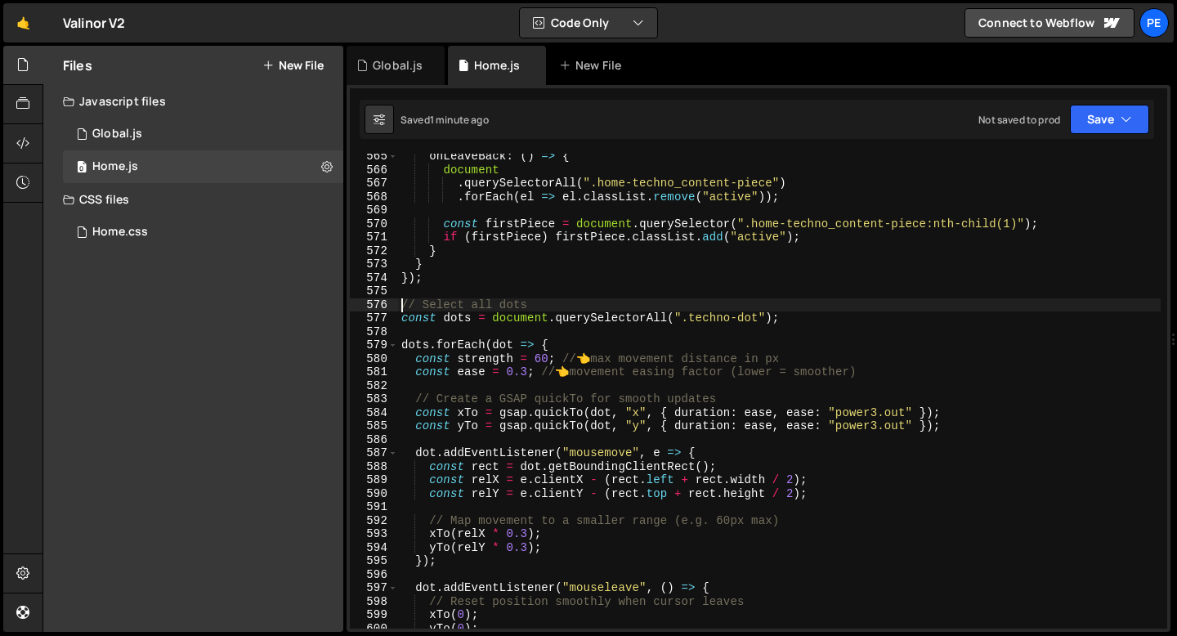
click at [404, 309] on div "onLeaveBack : ( ) => { document . querySelectorAll ( ".home-techno_content-piec…" at bounding box center [779, 401] width 763 height 502
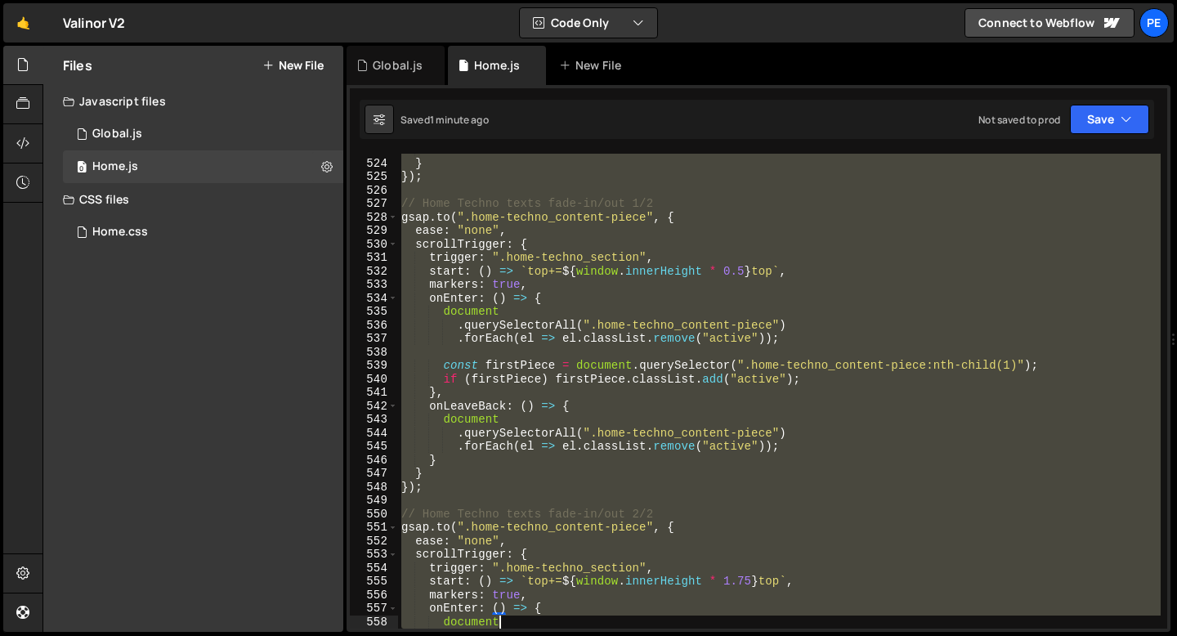
scroll to position [7106, 0]
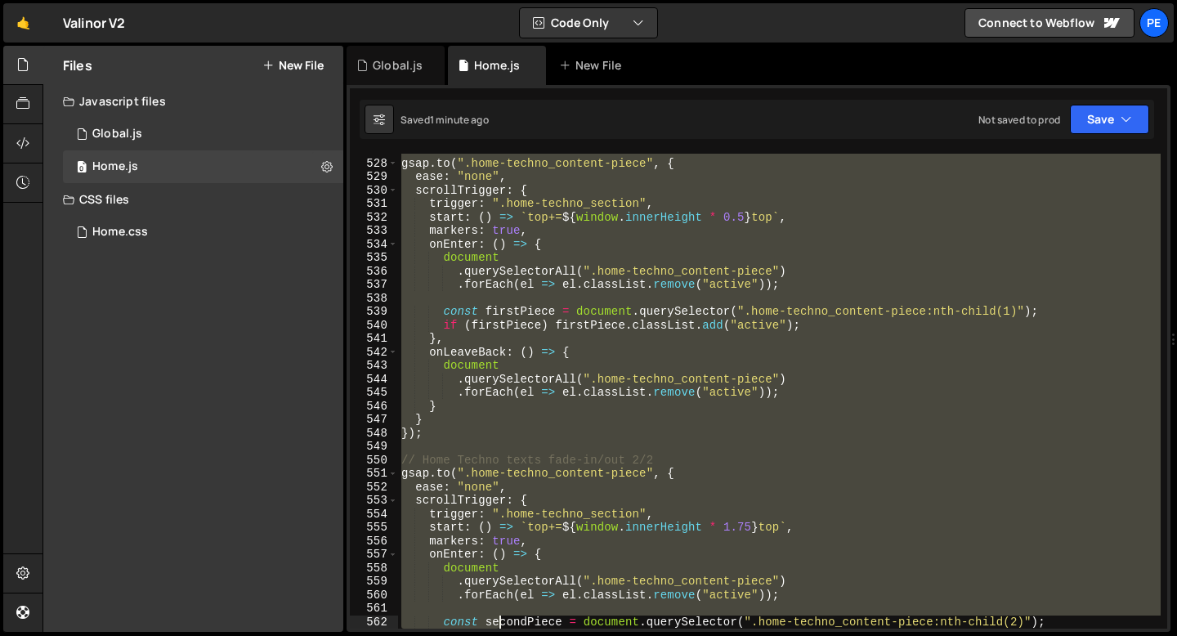
drag, startPoint x: 401, startPoint y: 244, endPoint x: 499, endPoint y: 627, distance: 395.8
click at [499, 627] on div "// Home Techno texts fade-in/out 1/2 gsap . to ( ".home-techno_content-piece" ,…" at bounding box center [779, 394] width 763 height 502
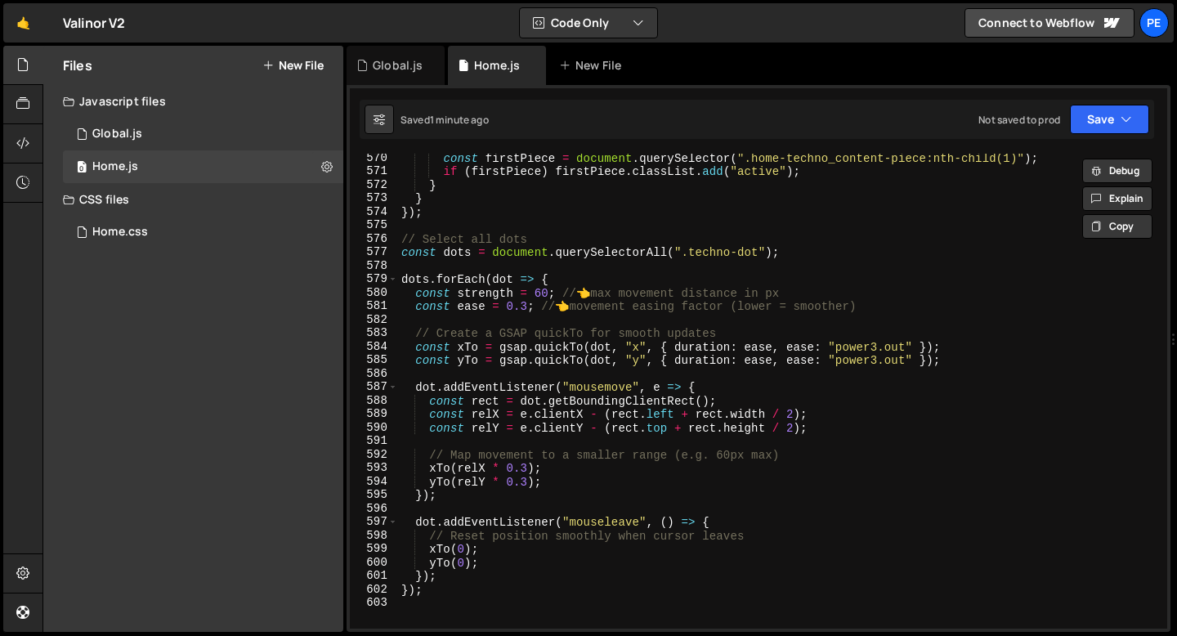
scroll to position [7716, 0]
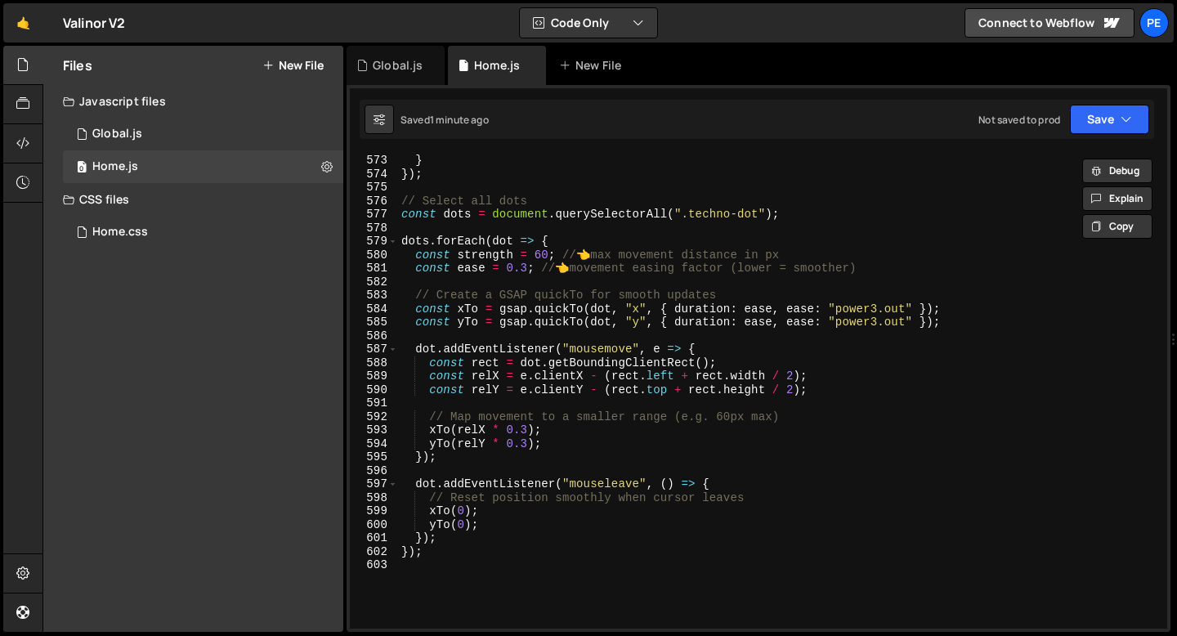
click at [428, 553] on div "} }) ; // Select all dots const dots = document . querySelectorAll ( ".techno-d…" at bounding box center [779, 405] width 763 height 502
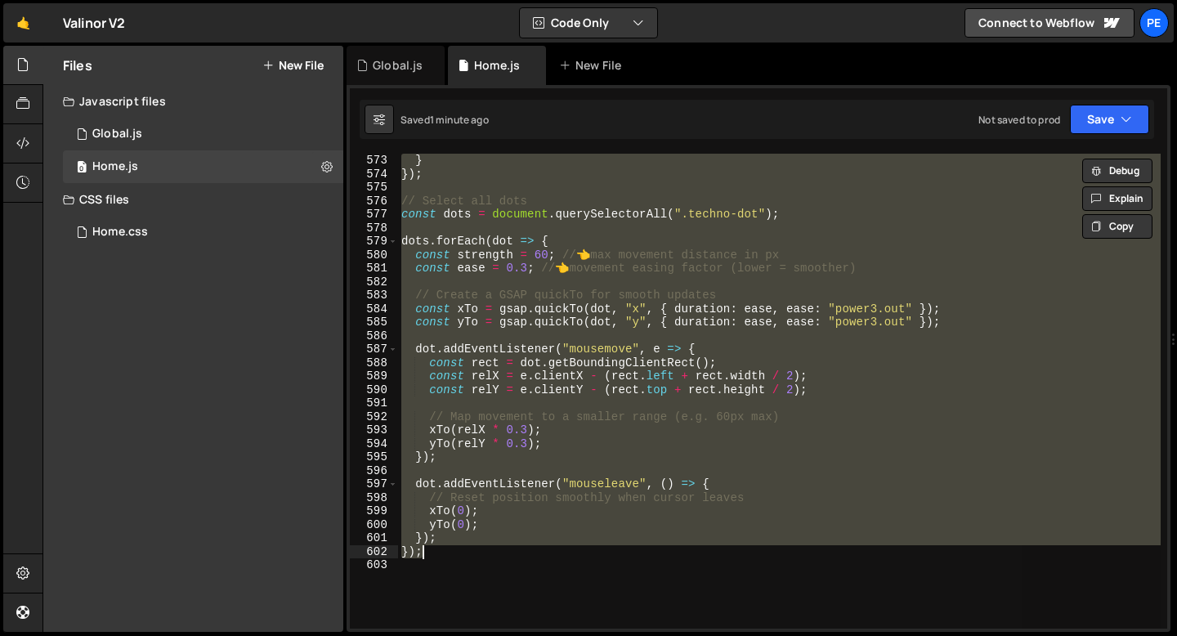
click at [428, 553] on div "} }) ; // Select all dots const dots = document . querySelectorAll ( ".techno-d…" at bounding box center [779, 391] width 763 height 475
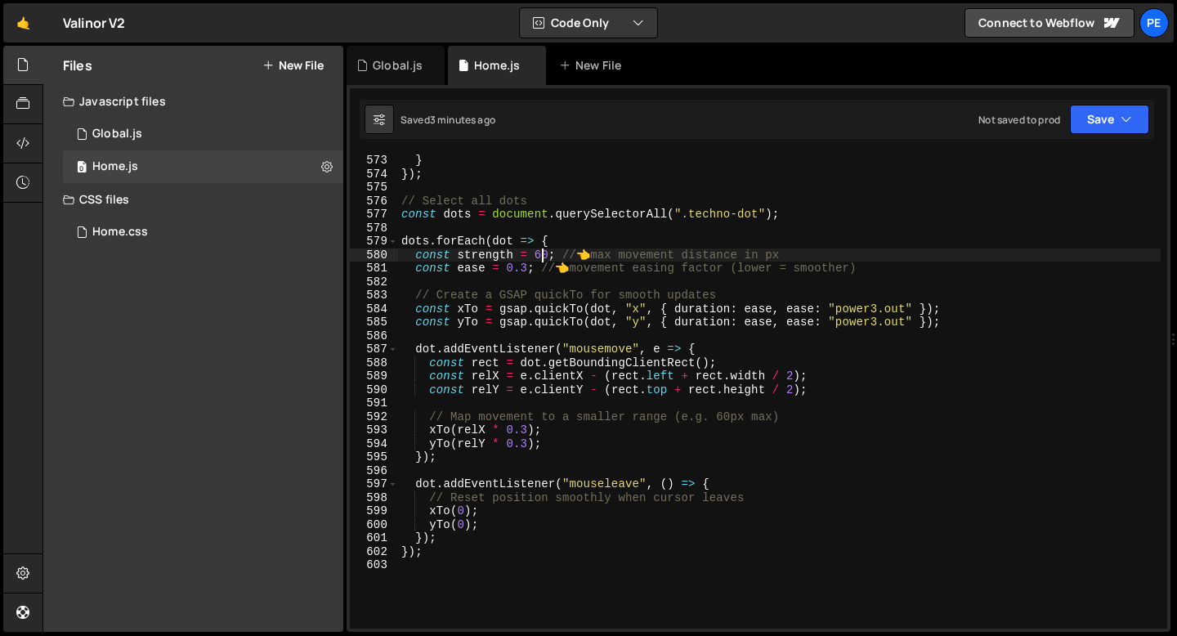
click at [541, 253] on div "} }) ; // Select all dots const dots = document . querySelectorAll ( ".techno-d…" at bounding box center [779, 405] width 763 height 502
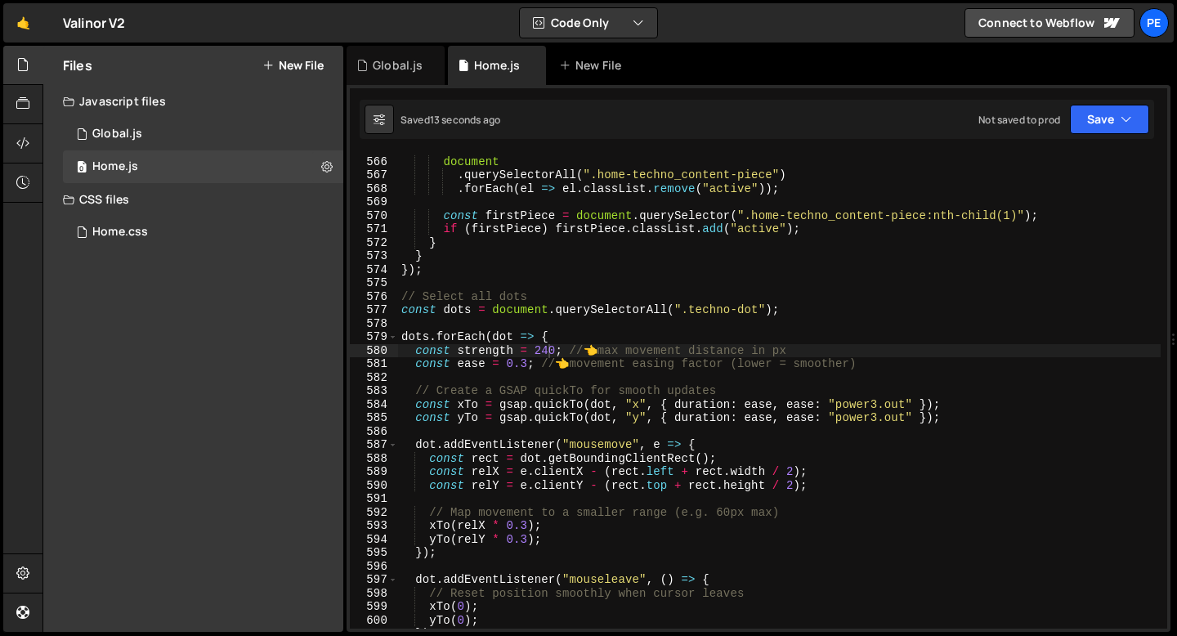
scroll to position [7668, 0]
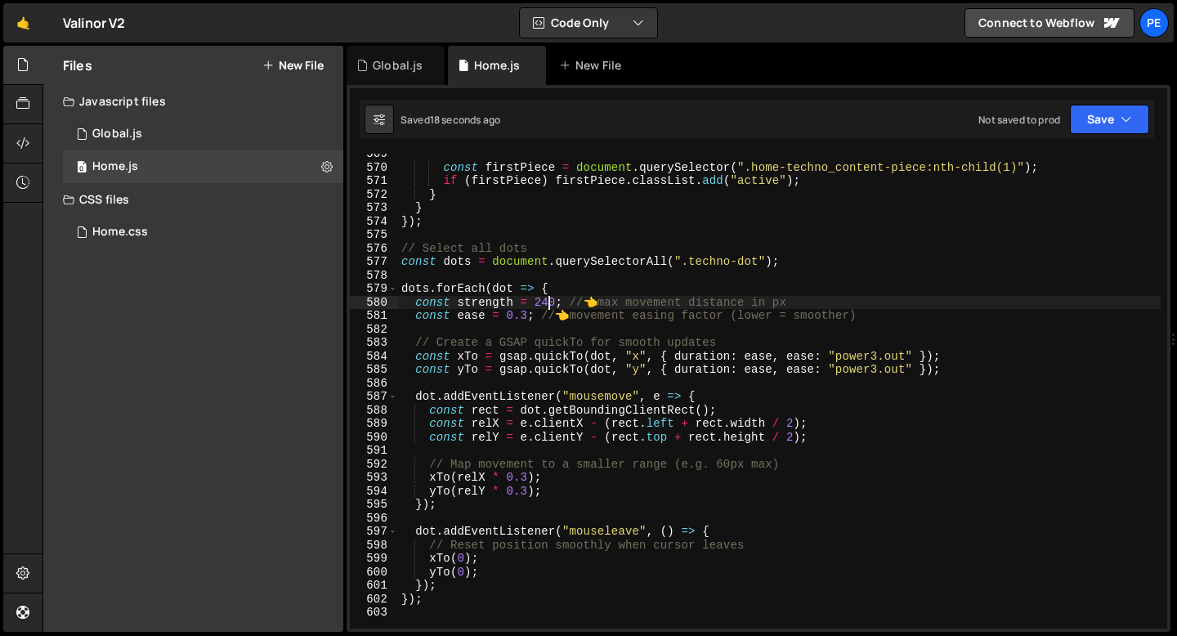
click at [528, 479] on div "const firstPiece = document . querySelector ( ".home-techno_content-piece:nth-c…" at bounding box center [779, 398] width 763 height 502
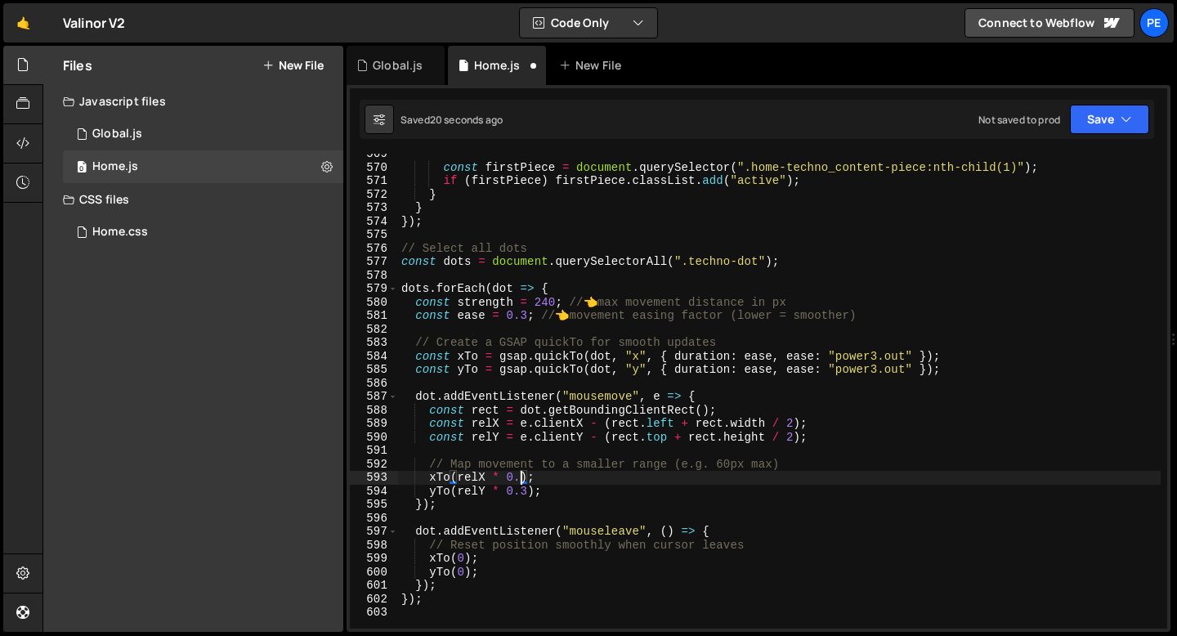
scroll to position [0, 8]
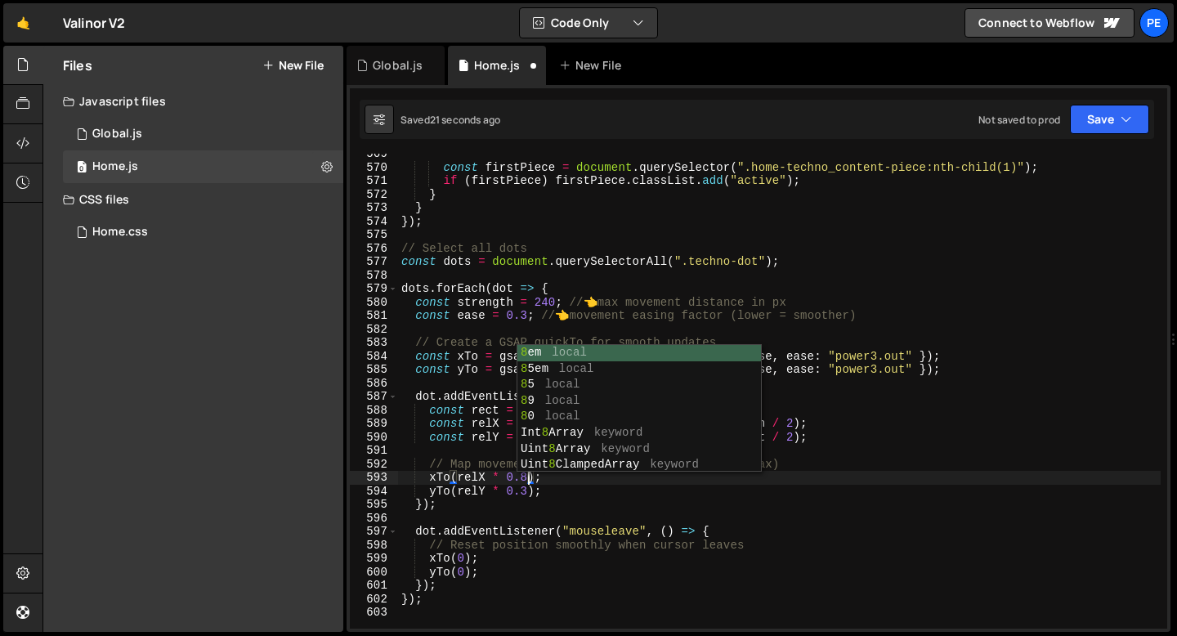
click at [525, 489] on div "const firstPiece = document . querySelector ( ".home-techno_content-piece:nth-c…" at bounding box center [779, 398] width 763 height 502
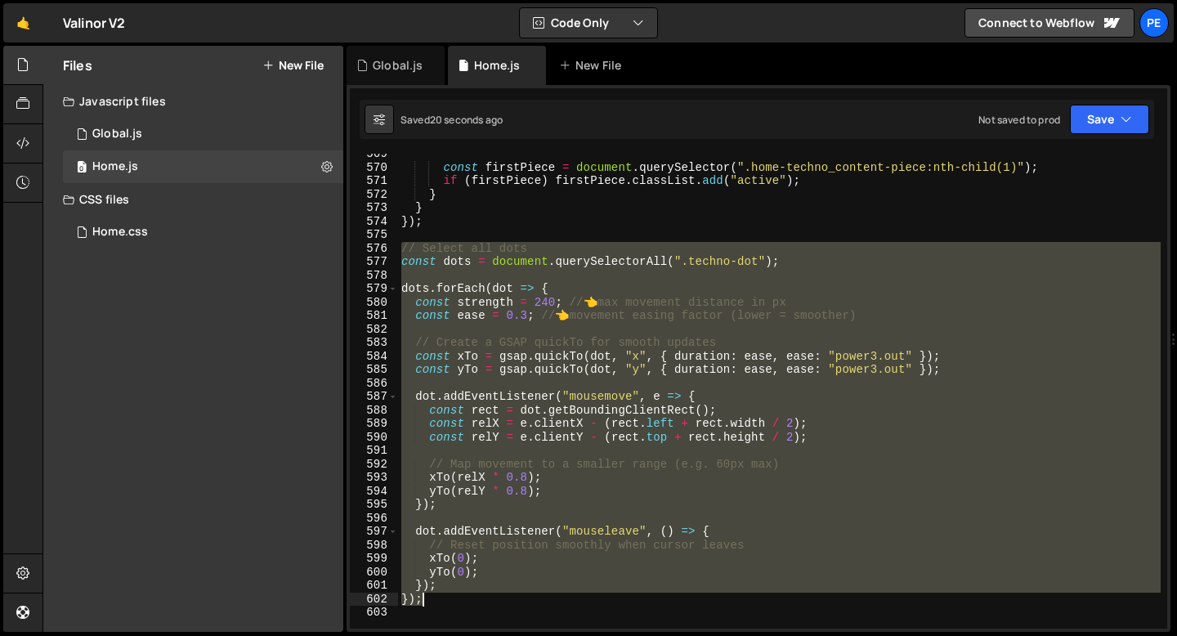
drag, startPoint x: 403, startPoint y: 253, endPoint x: 459, endPoint y: 596, distance: 347.8
click at [459, 595] on div "const firstPiece = document . querySelector ( ".home-techno_content-piece:nth-c…" at bounding box center [779, 398] width 763 height 502
type textarea "}); });"
paste textarea
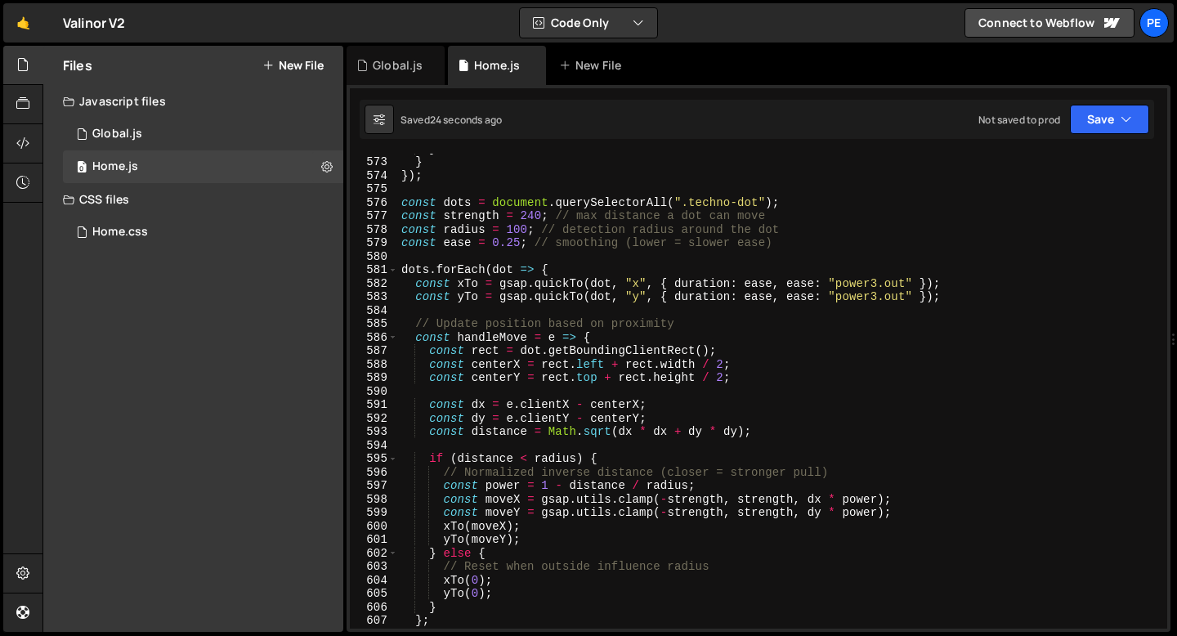
scroll to position [7696, 0]
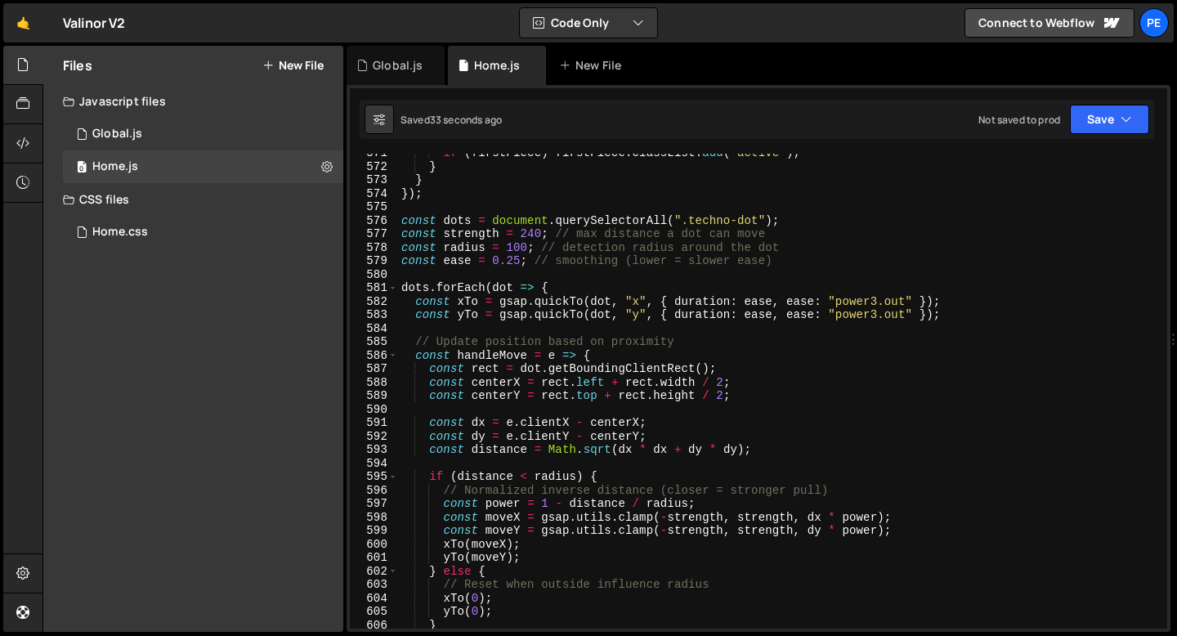
click at [524, 258] on div "if ( firstPiece ) firstPiece . classList . add ( "active" ) ; } } }) ; const do…" at bounding box center [779, 397] width 763 height 502
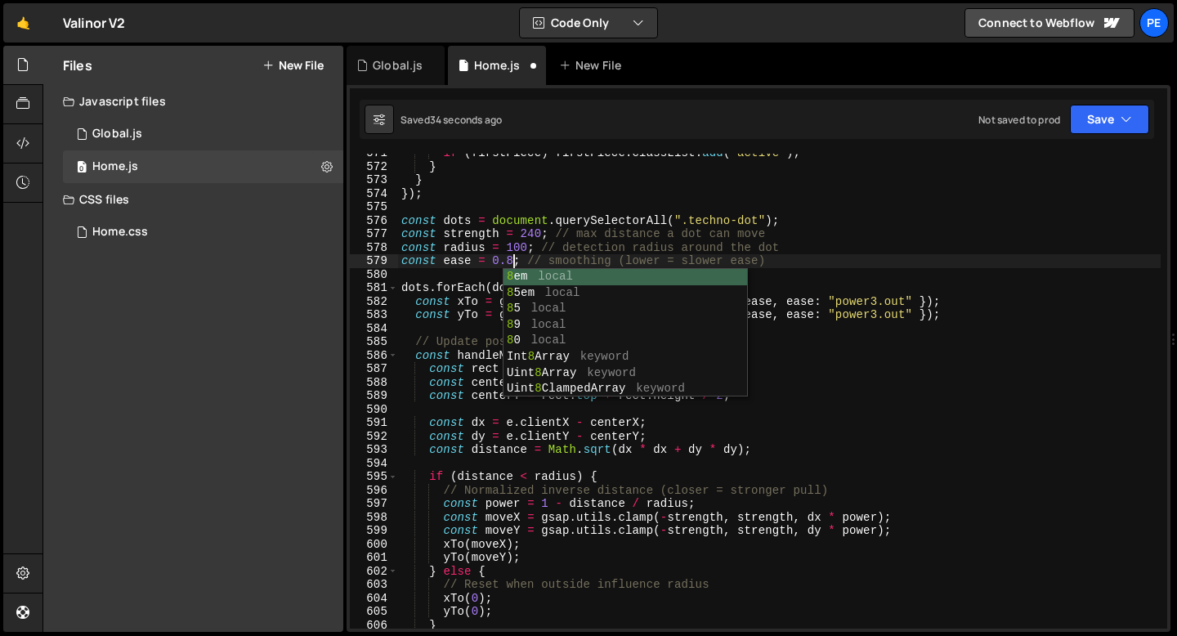
scroll to position [0, 7]
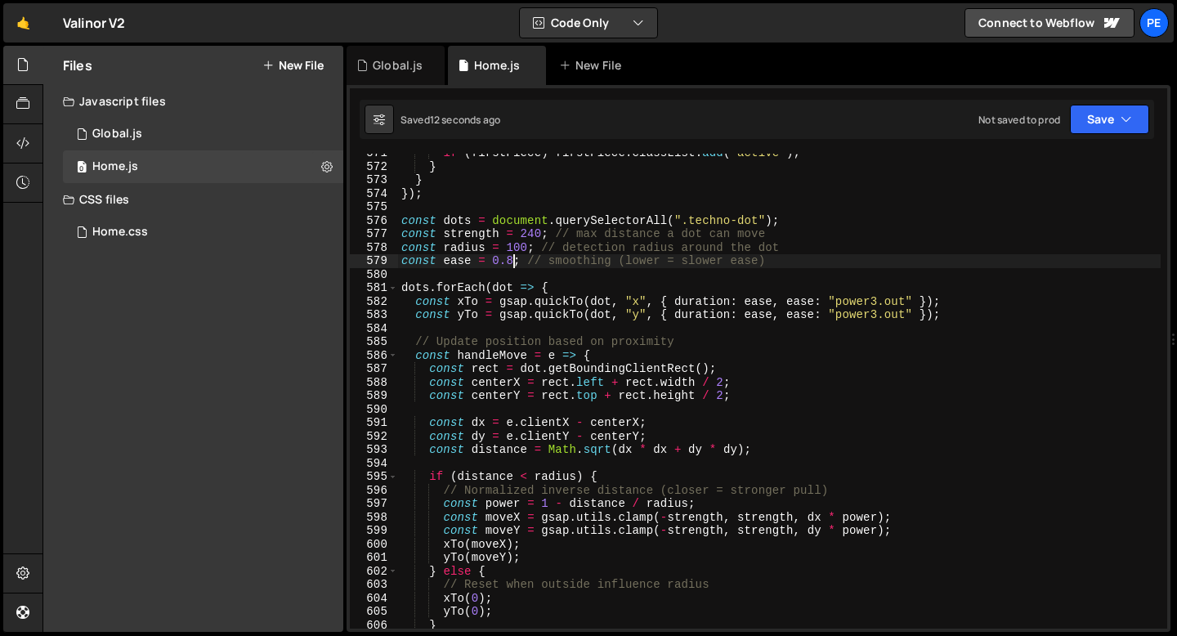
click at [515, 281] on div "if ( firstPiece ) firstPiece . classList . add ( "active" ) ; } } }) ; const do…" at bounding box center [779, 397] width 763 height 502
click at [437, 267] on div "if ( firstPiece ) firstPiece . classList . add ( "active" ) ; } } }) ; const do…" at bounding box center [779, 397] width 763 height 502
type textarea "const ease = 0.8; // smoothing (lower = slower ease)"
click at [429, 280] on div "if ( firstPiece ) firstPiece . classList . add ( "active" ) ; } } }) ; const do…" at bounding box center [779, 397] width 763 height 502
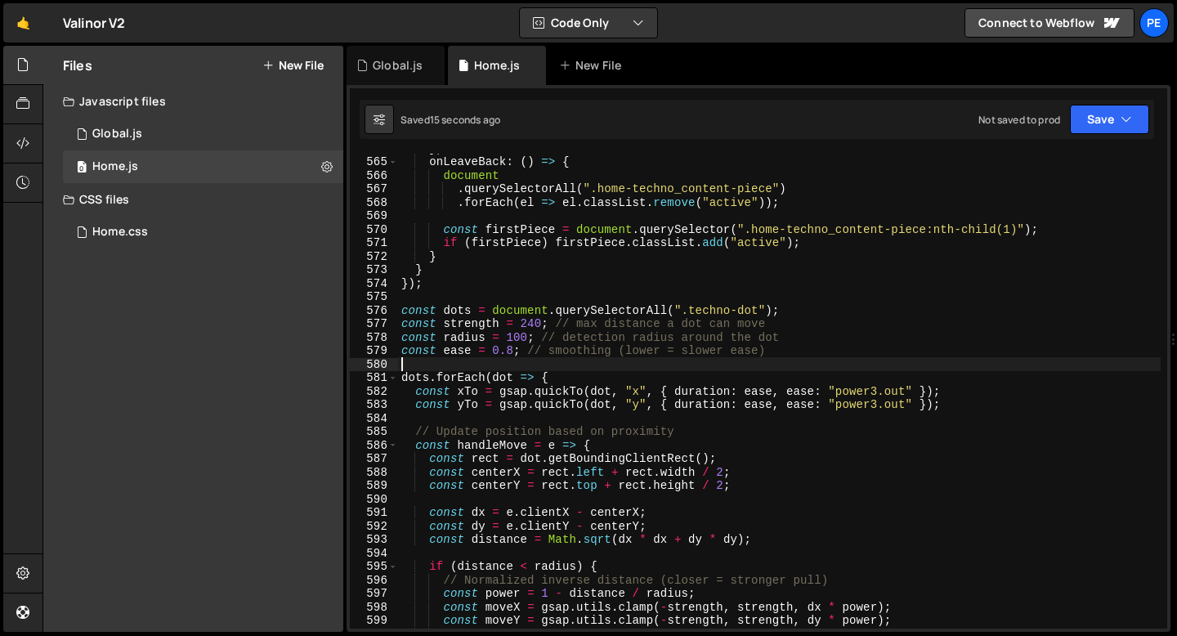
scroll to position [7606, 0]
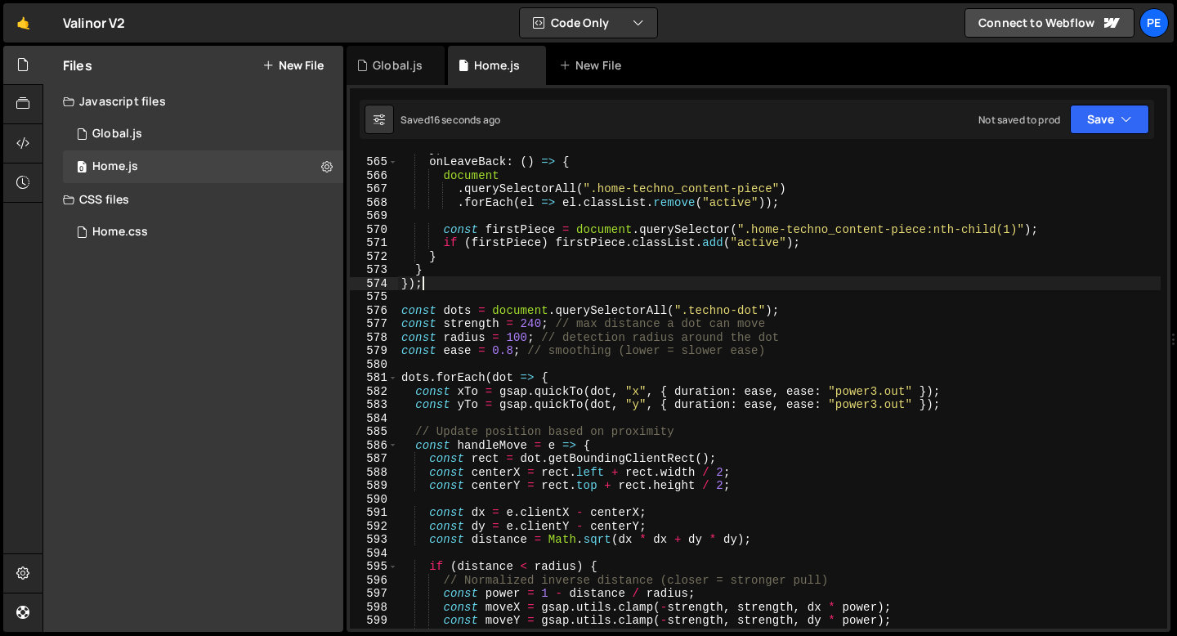
click at [428, 289] on div "} , onLeaveBack : ( ) => { document . querySelectorAll ( ".home-techno_content-…" at bounding box center [779, 392] width 763 height 502
type textarea "});"
click at [424, 297] on div "} , onLeaveBack : ( ) => { document . querySelectorAll ( ".home-techno_content-…" at bounding box center [779, 392] width 763 height 502
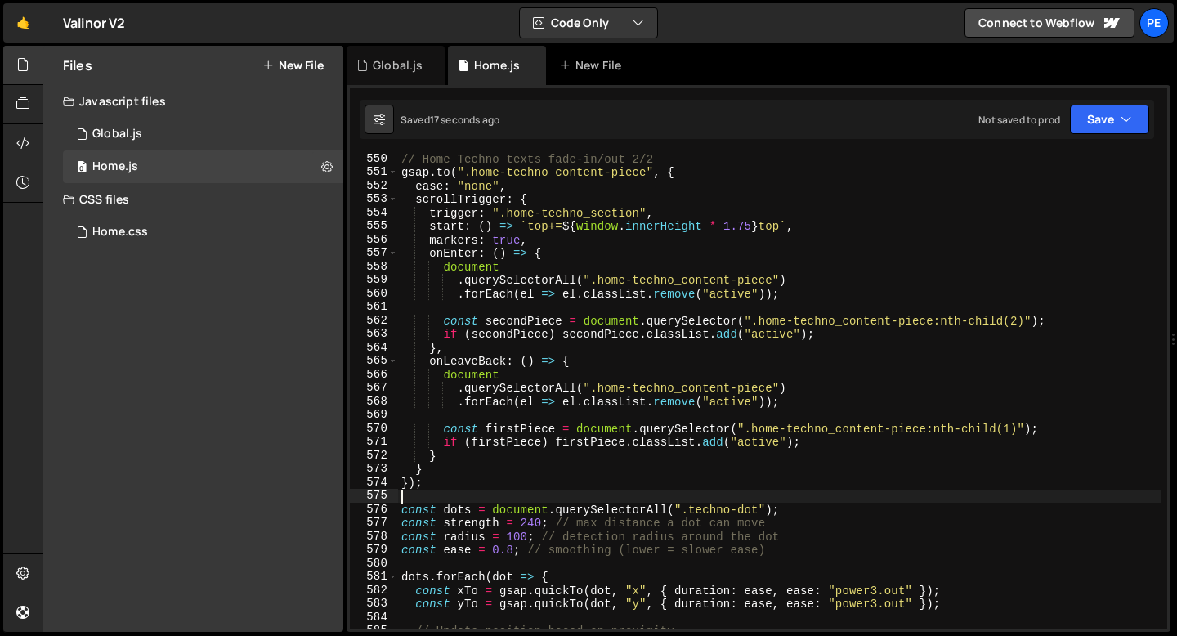
scroll to position [7295, 0]
